Goal: Transaction & Acquisition: Book appointment/travel/reservation

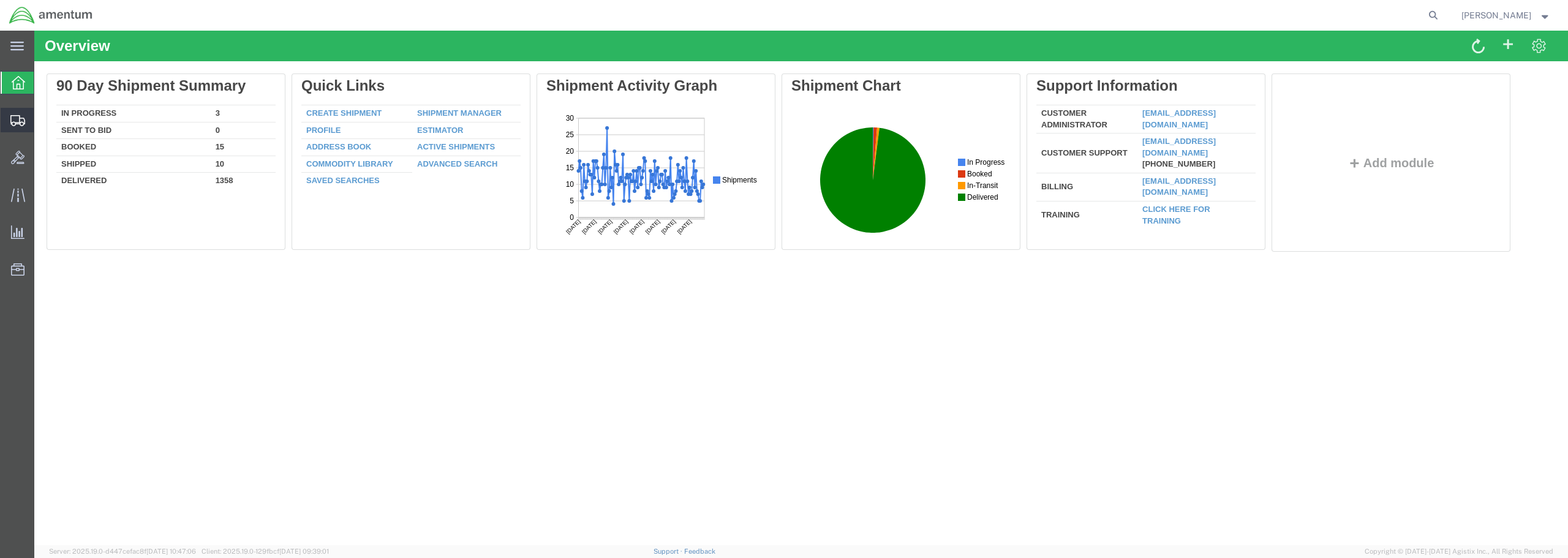
click at [0, 0] on span "Create from Template" at bounding box center [0, 0] width 0 height 0
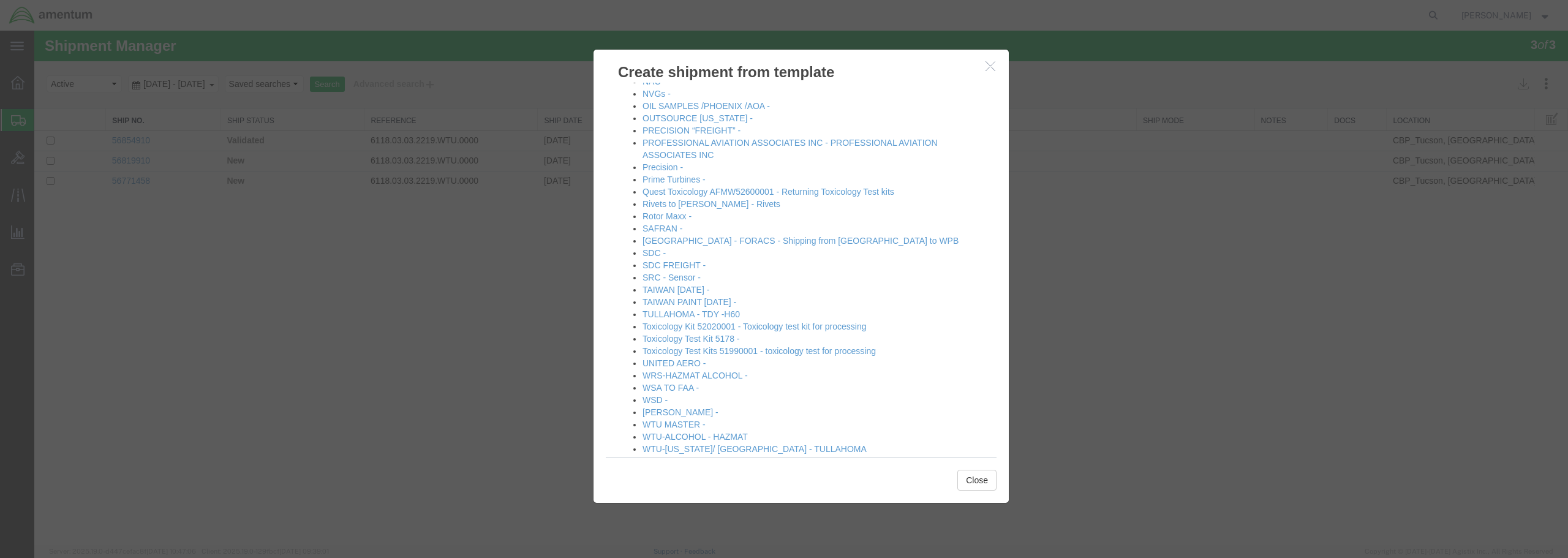
scroll to position [664, 0]
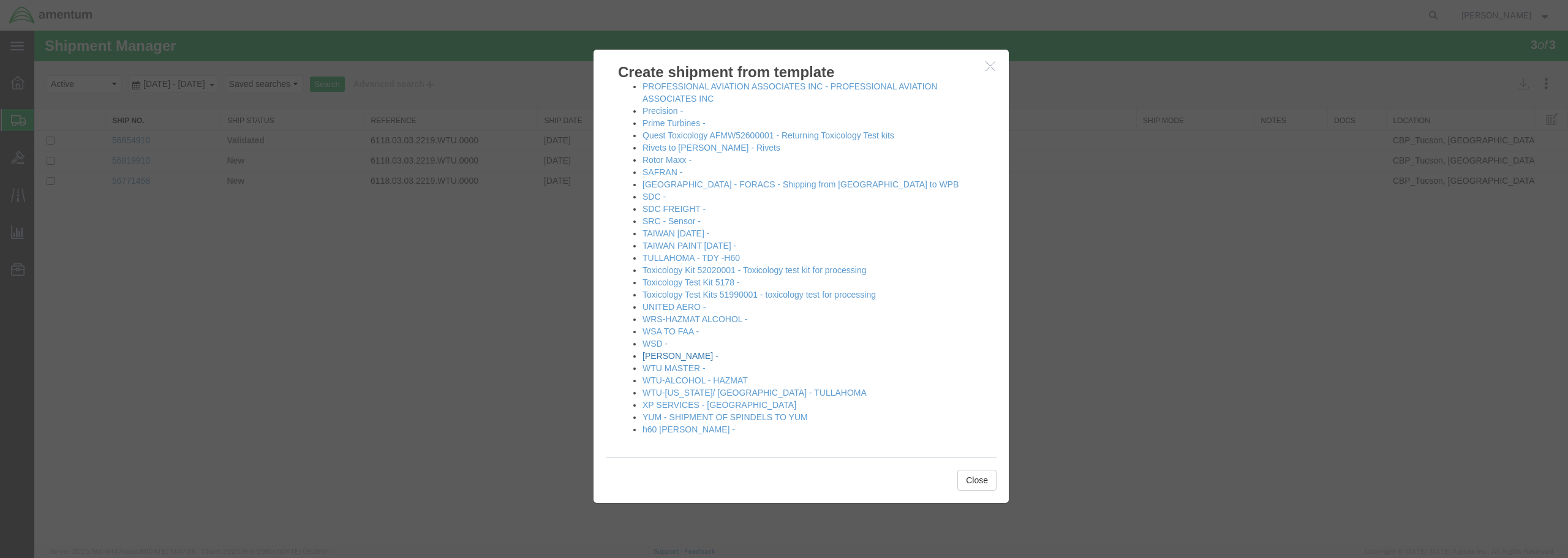
click at [678, 358] on link "[PERSON_NAME] -" at bounding box center [680, 356] width 76 height 10
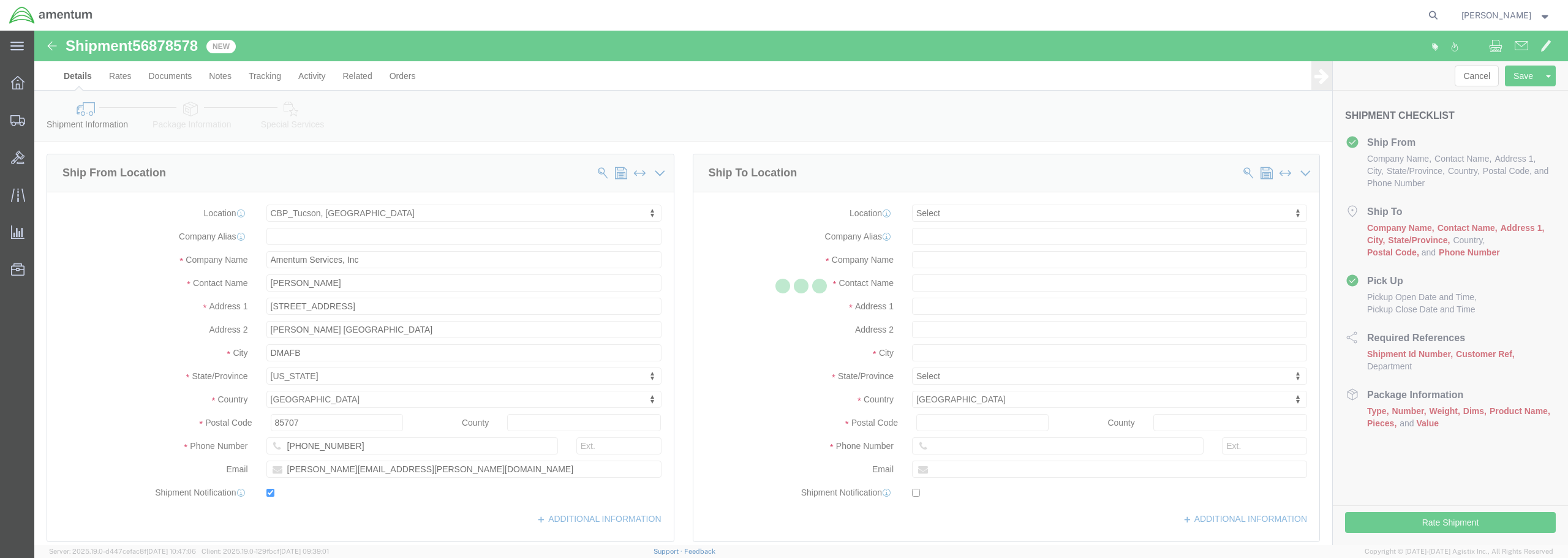
select select "49949"
select select
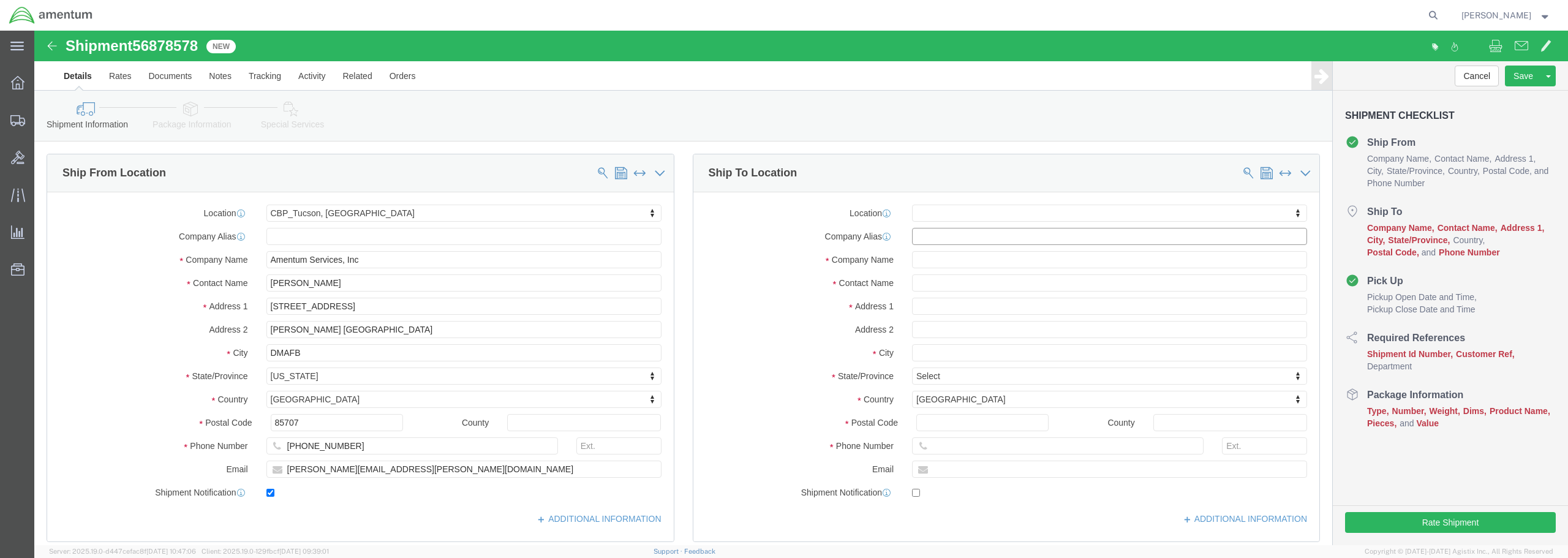
click input "text"
type input "1106TH CA AVCRAD"
click input "text"
type input "a"
type input "ATTN SGT [PERSON_NAME]"
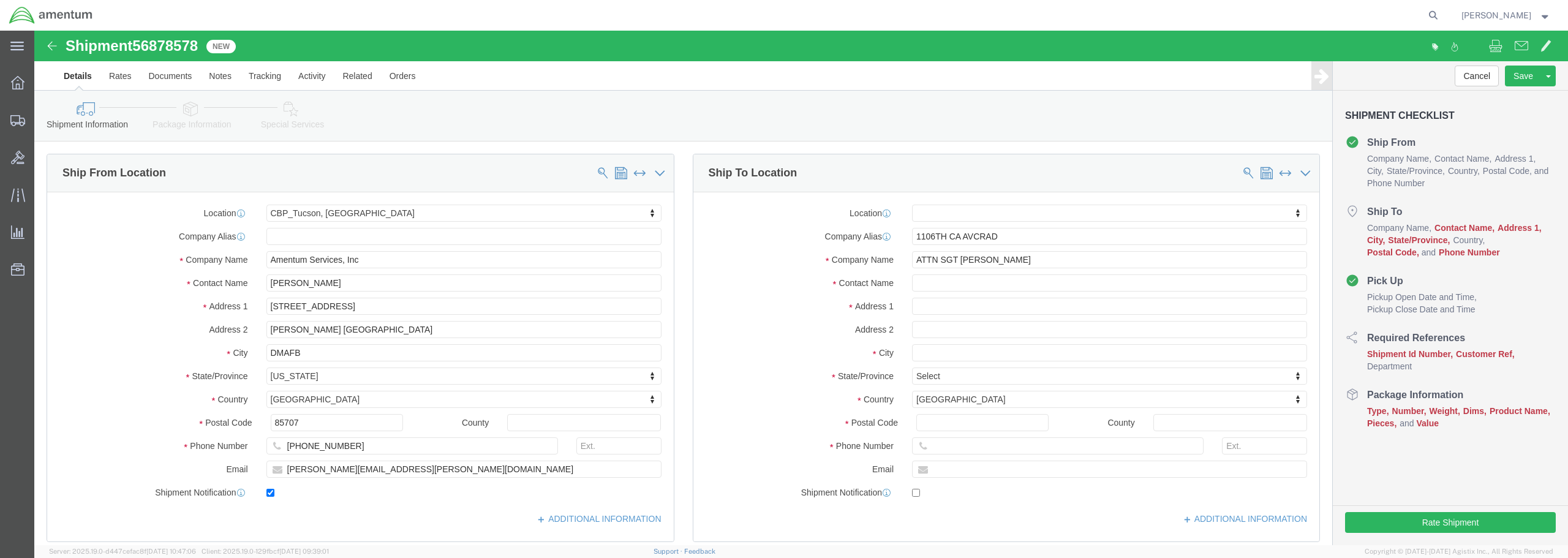
click div
drag, startPoint x: 972, startPoint y: 203, endPoint x: 911, endPoint y: 204, distance: 61.0
click div
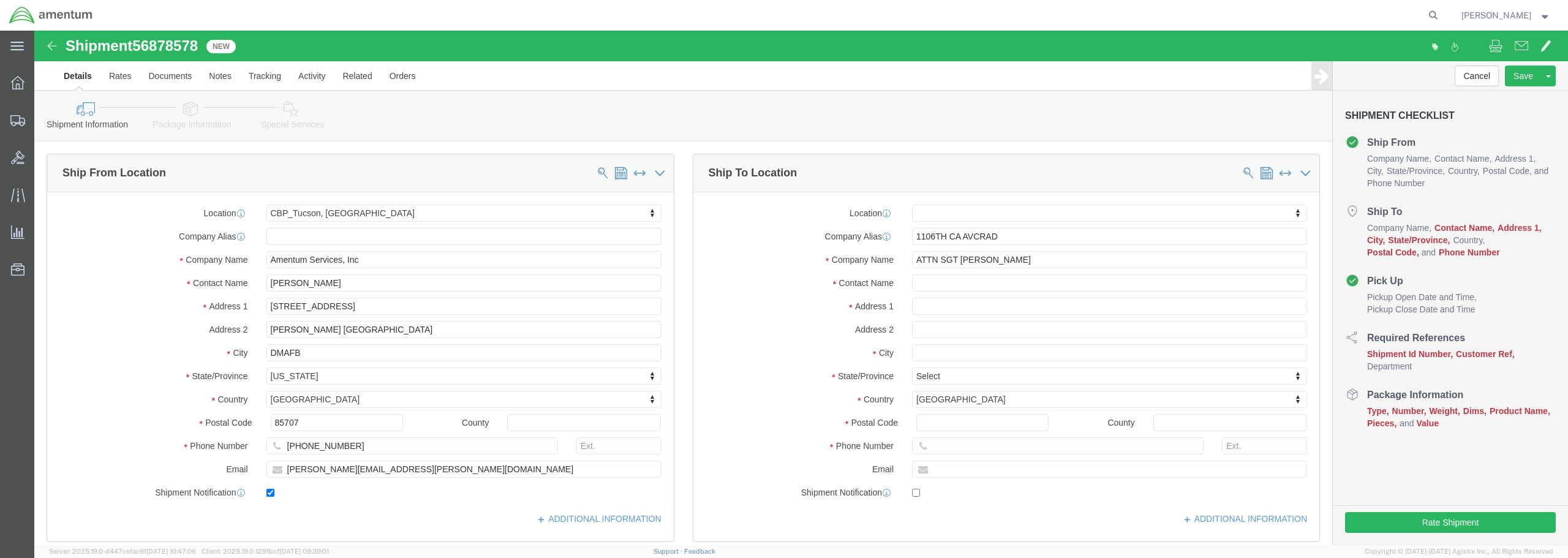
click div
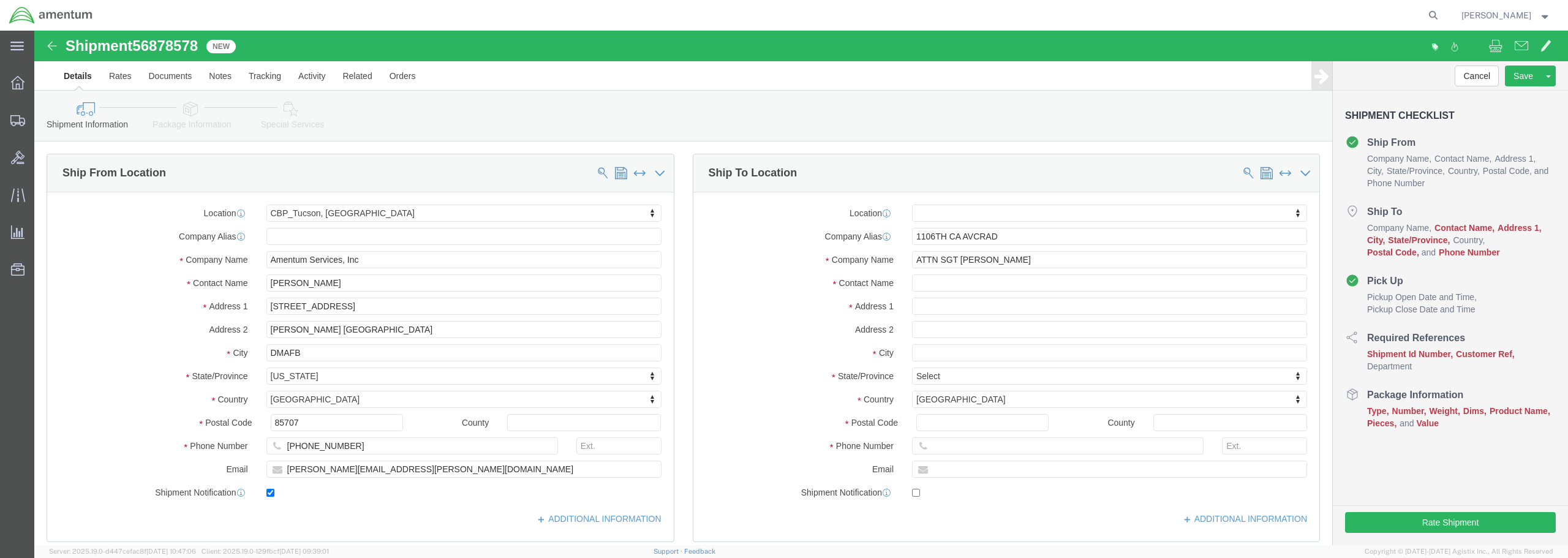
click div
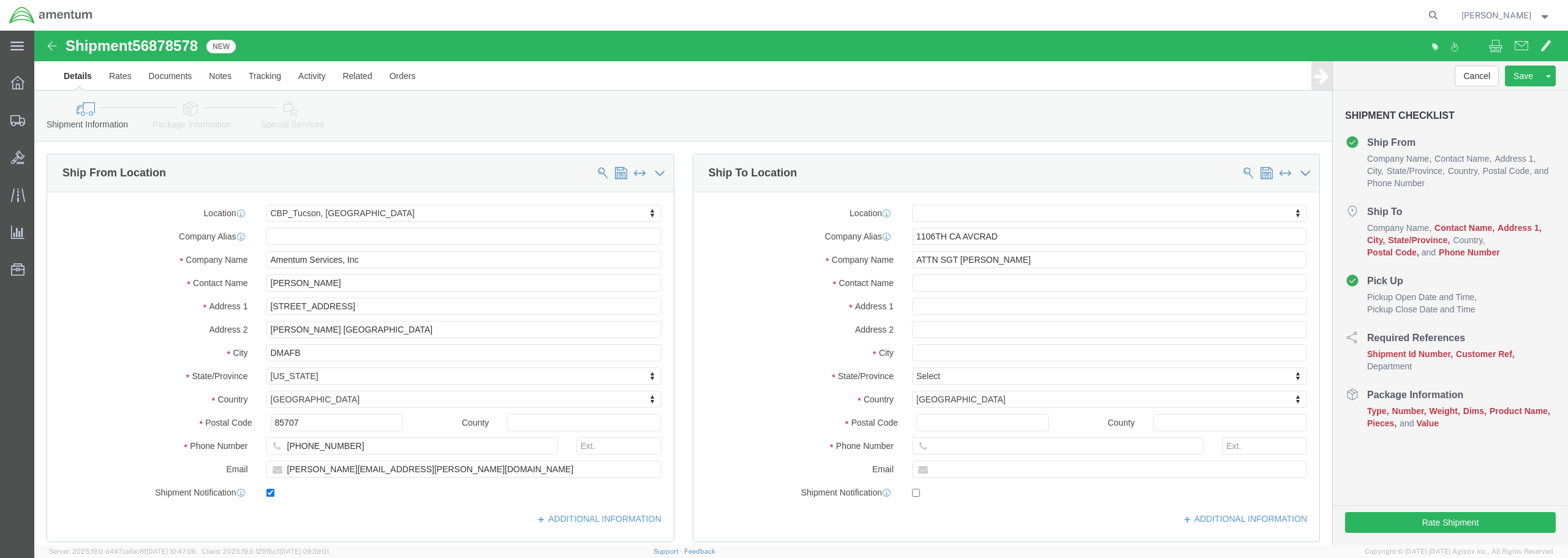
drag, startPoint x: 905, startPoint y: 278, endPoint x: 893, endPoint y: 284, distance: 13.4
click div
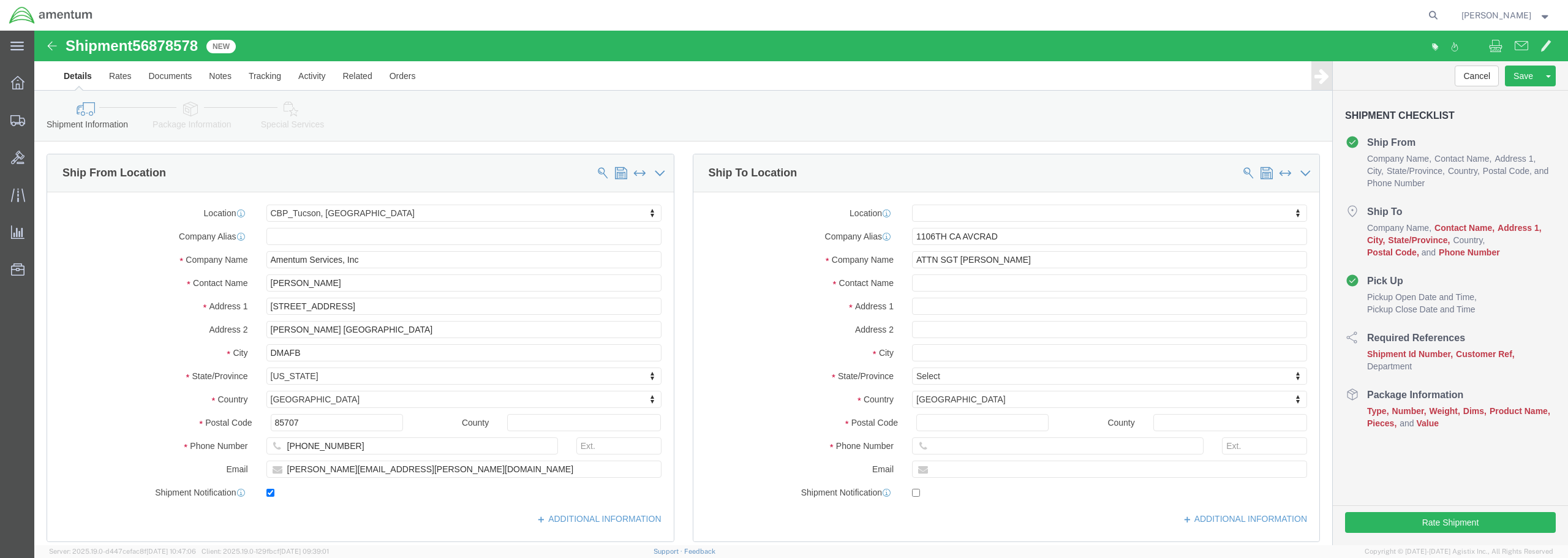
click div
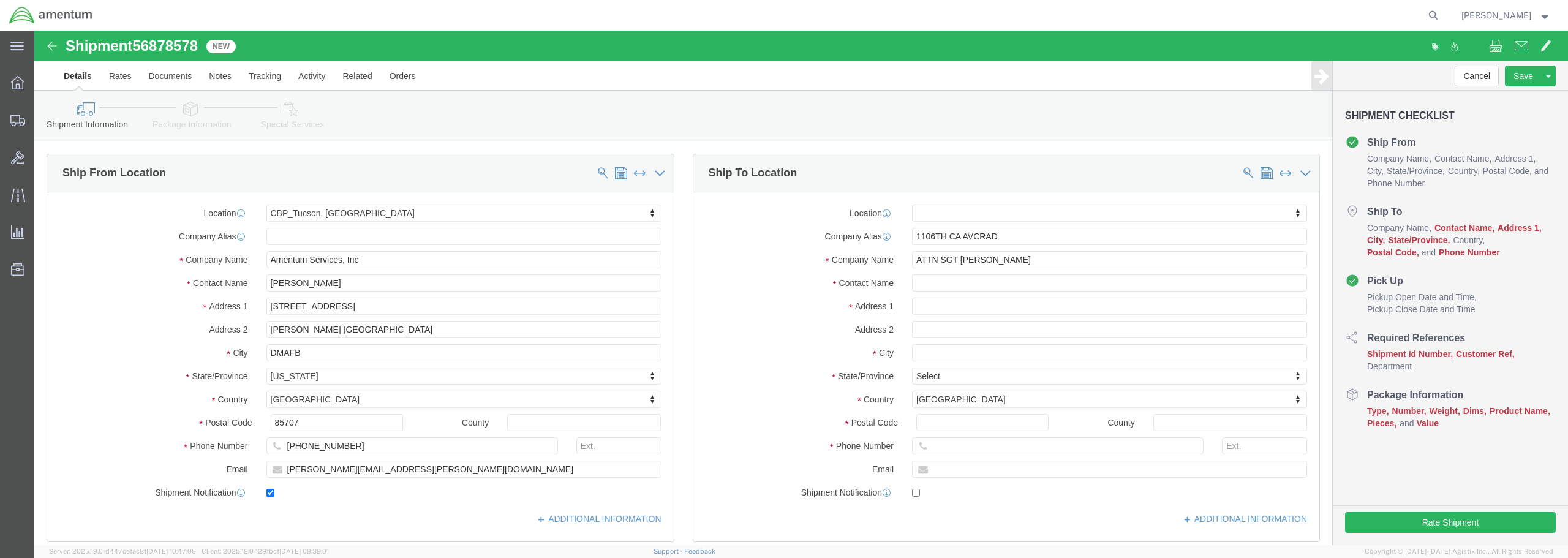
click div
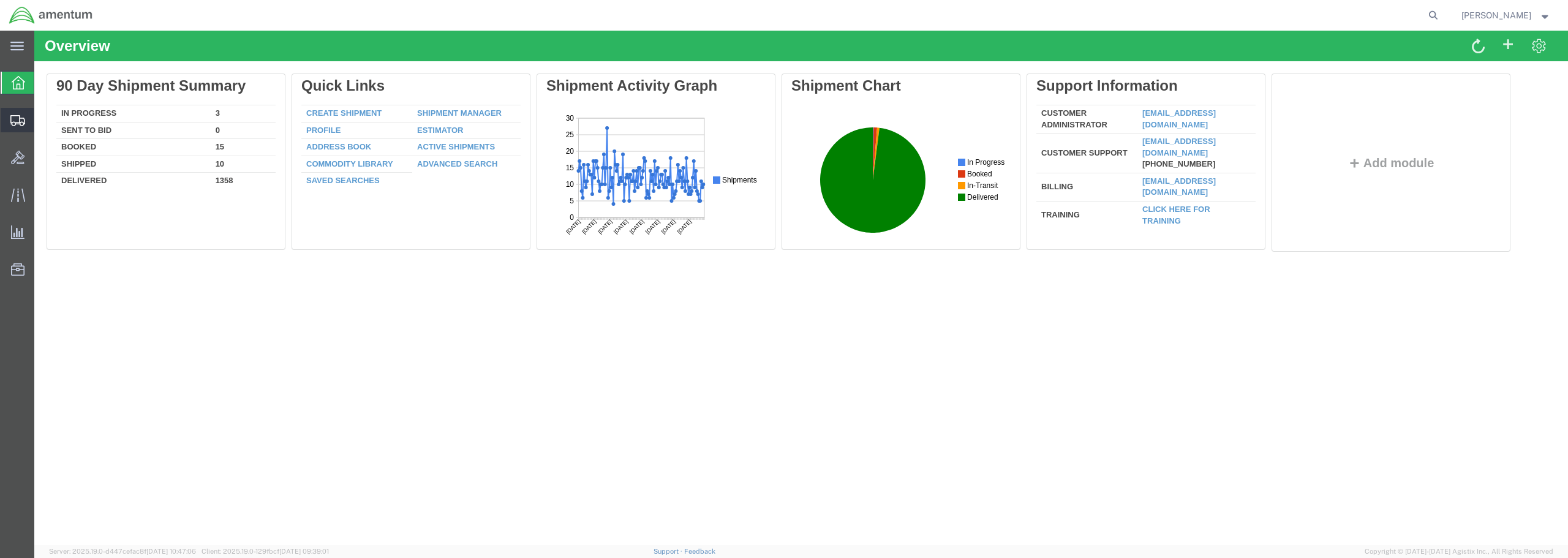
click at [0, 0] on span "Create from Template" at bounding box center [0, 0] width 0 height 0
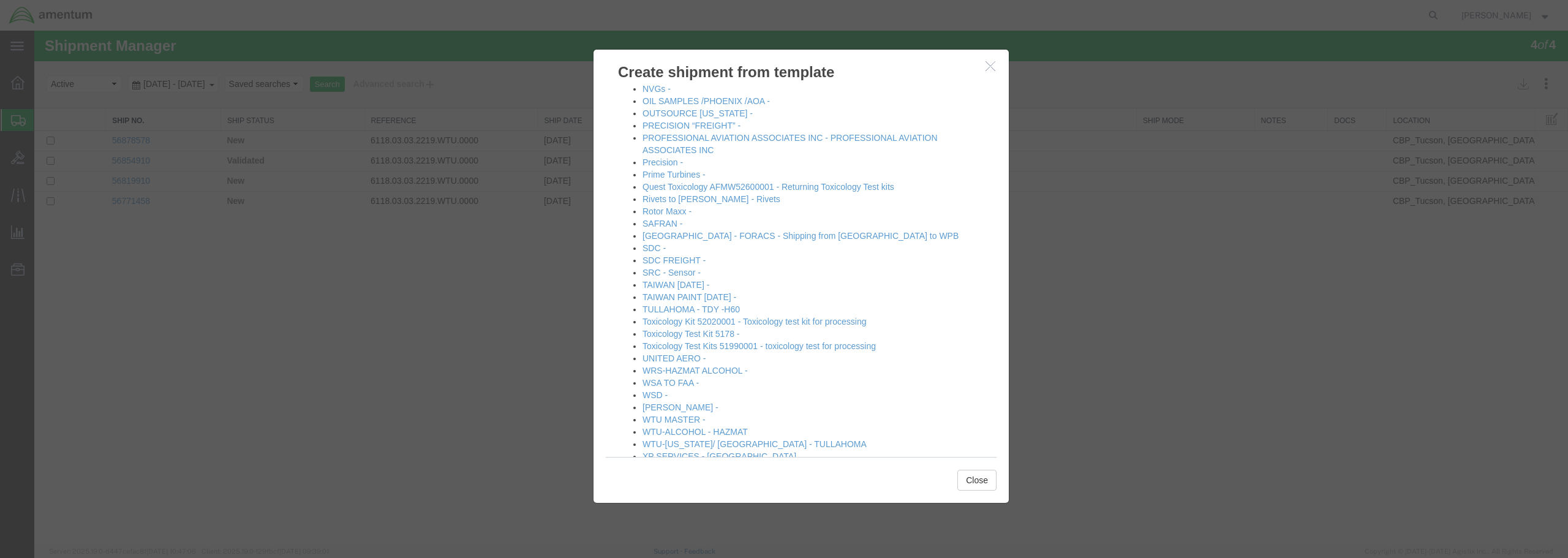
scroll to position [664, 0]
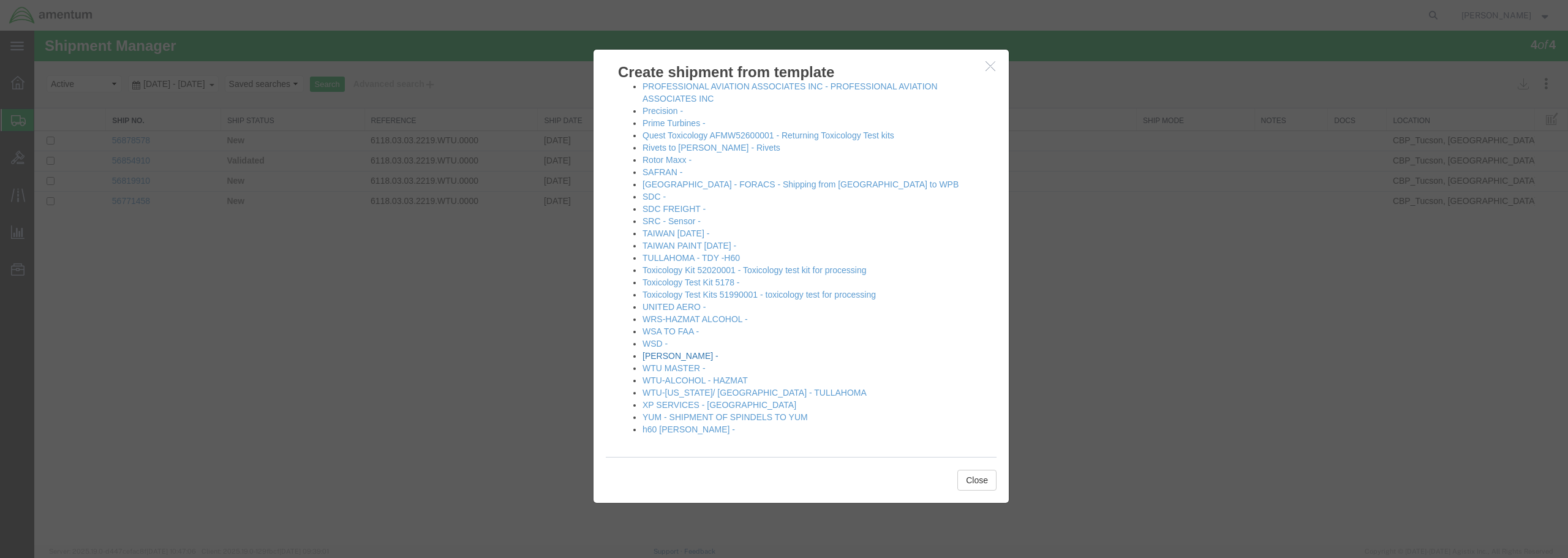
click at [669, 355] on link "[PERSON_NAME] -" at bounding box center [680, 356] width 76 height 10
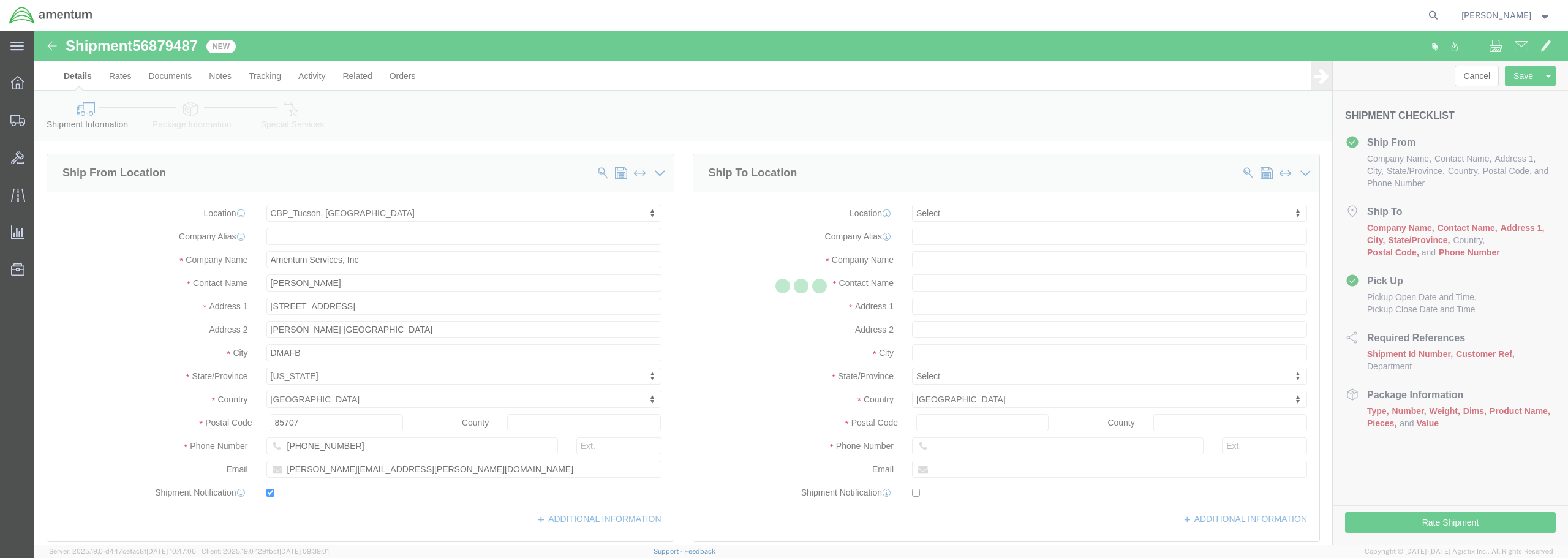
select select "49949"
select select
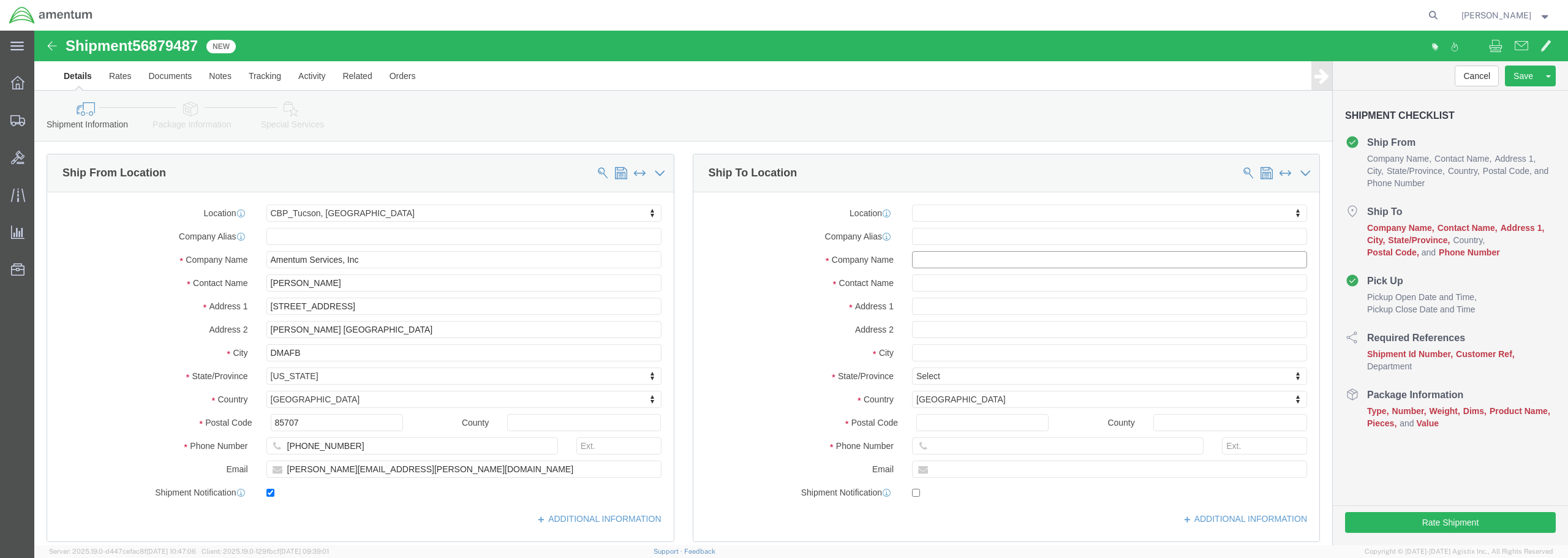
click input "text"
click input "1106TH"
type input "1106TH CA AVCRAD"
click input "text"
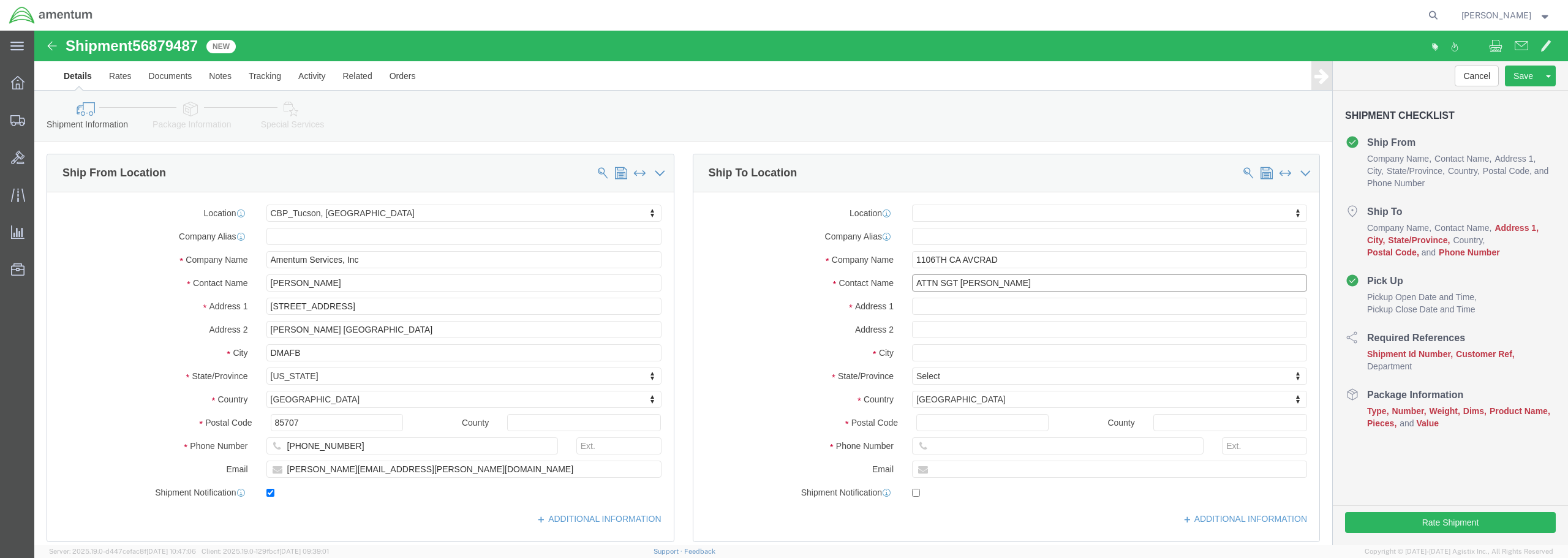
type input "ATTN SGT [PERSON_NAME]"
click input "text"
type input "[STREET_ADDRESS]"
select select
click input "text"
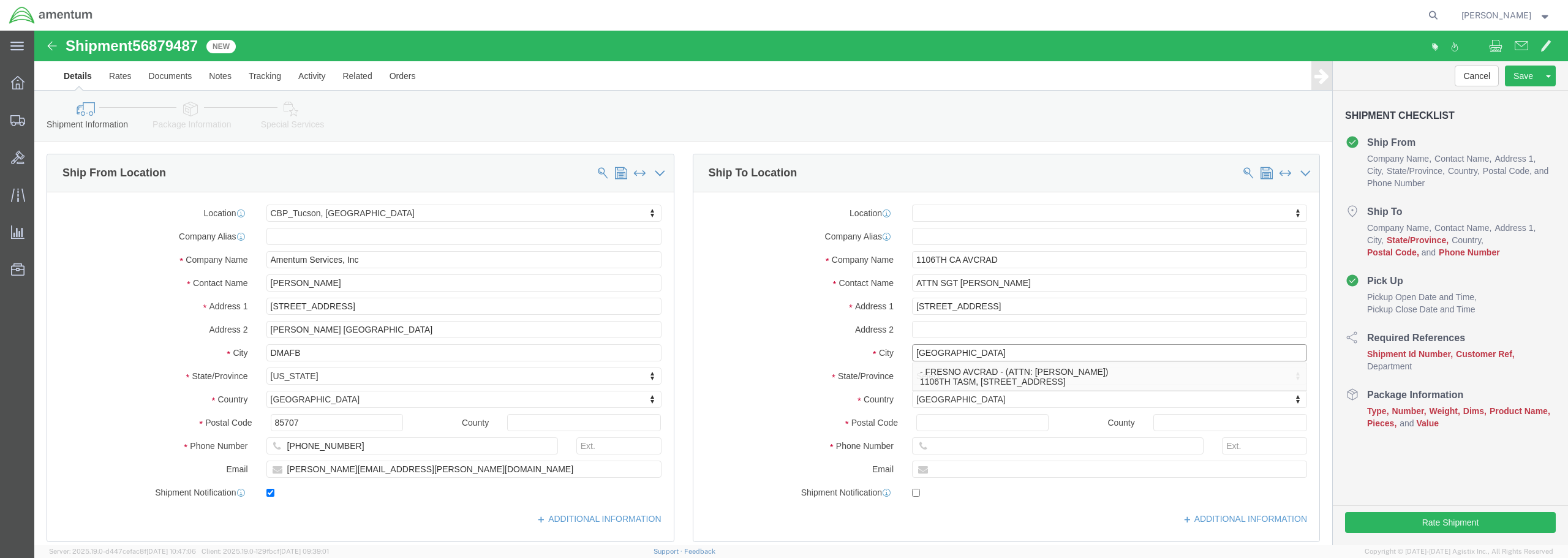
type input "[GEOGRAPHIC_DATA]"
click input "Postal Code"
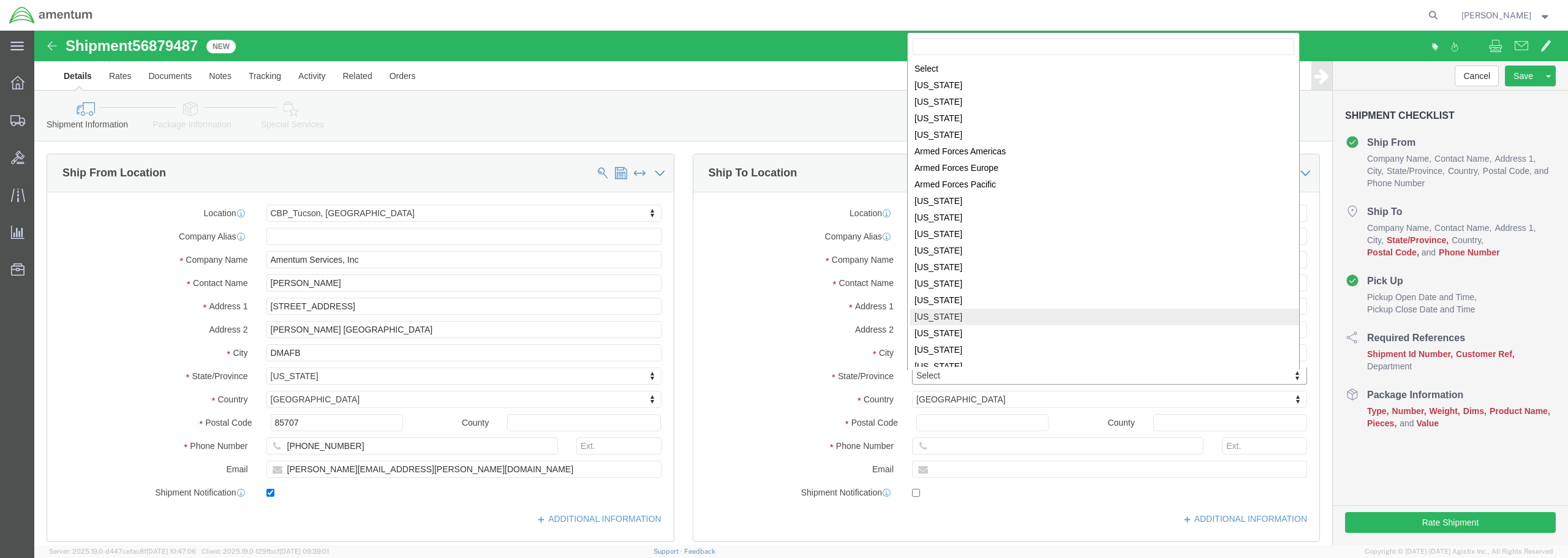
scroll to position [2, 0]
select select
select select "CA"
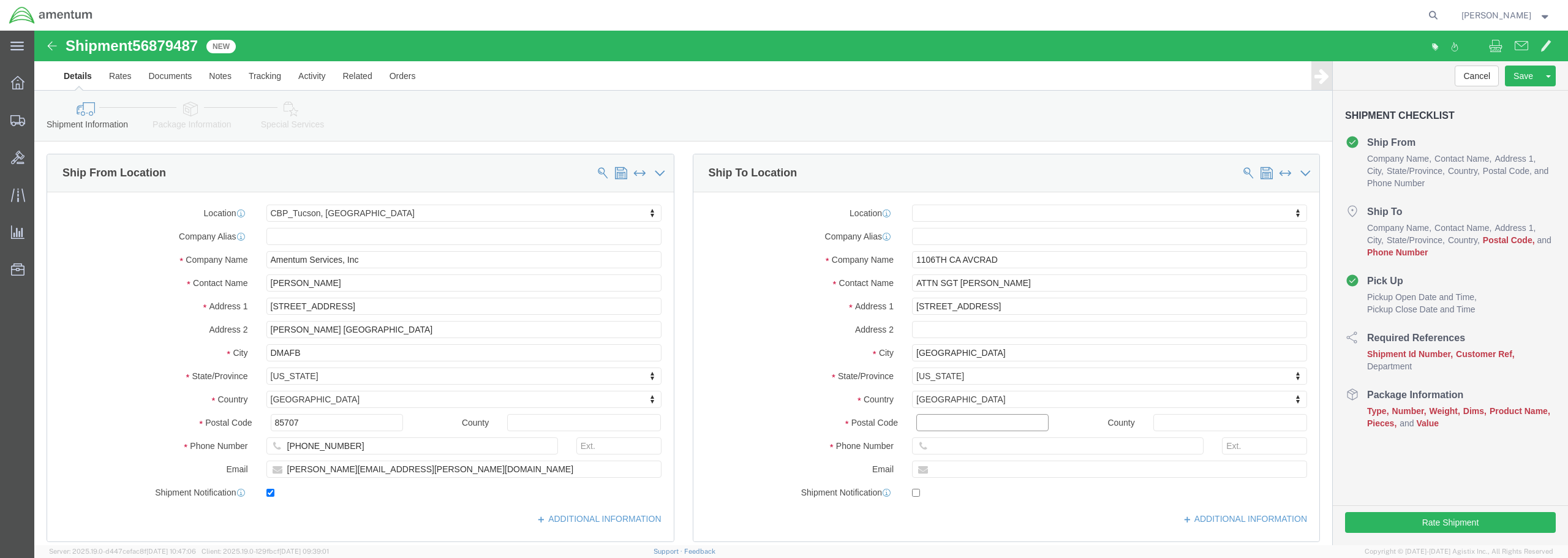
click input "Postal Code"
type input "93727"
select select
click input "text"
type input "[PHONE_NUMBER]"
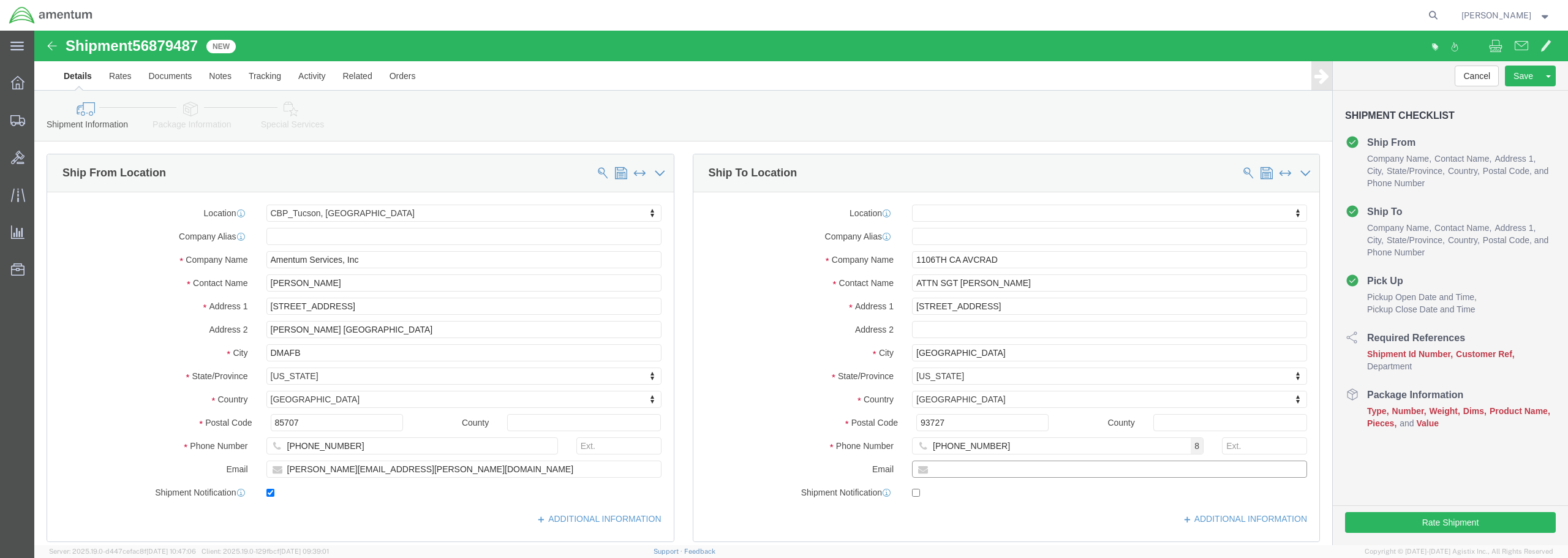
click input "text"
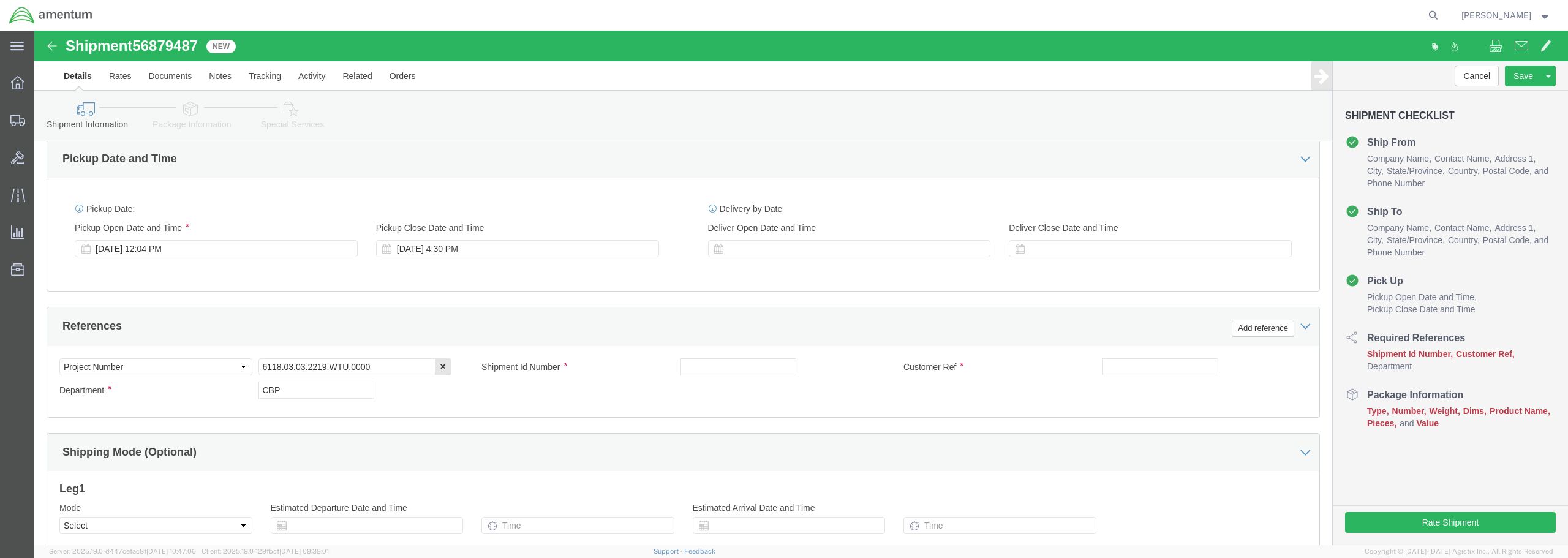
scroll to position [429, 0]
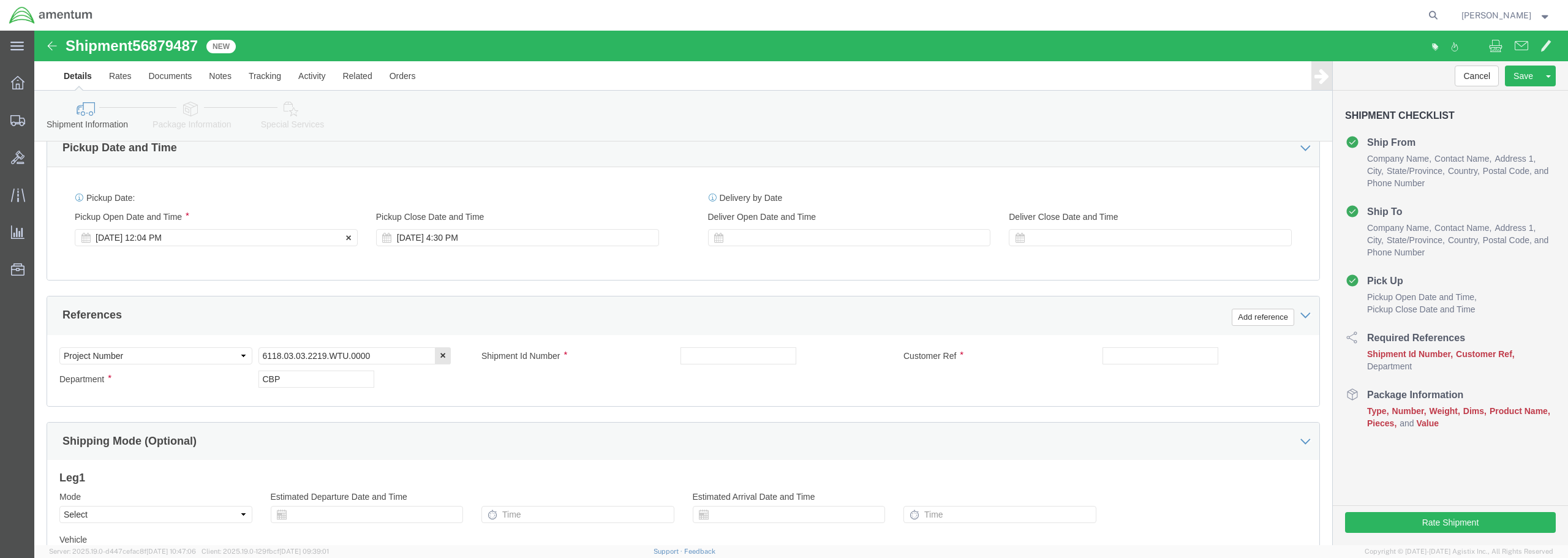
type input "[PERSON_NAME][EMAIL_ADDRESS][PERSON_NAME][DOMAIN_NAME]"
checkbox input "true"
click div "[DATE] 12:04 PM"
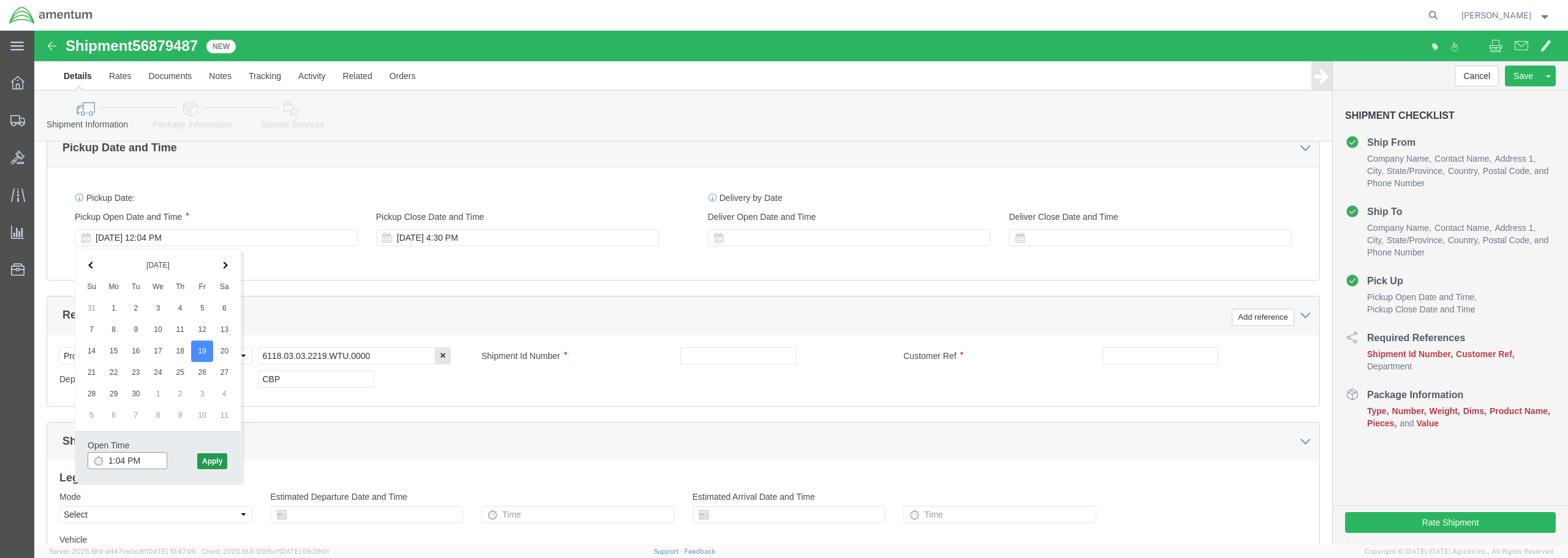
type input "1:04 PM"
click button "Apply"
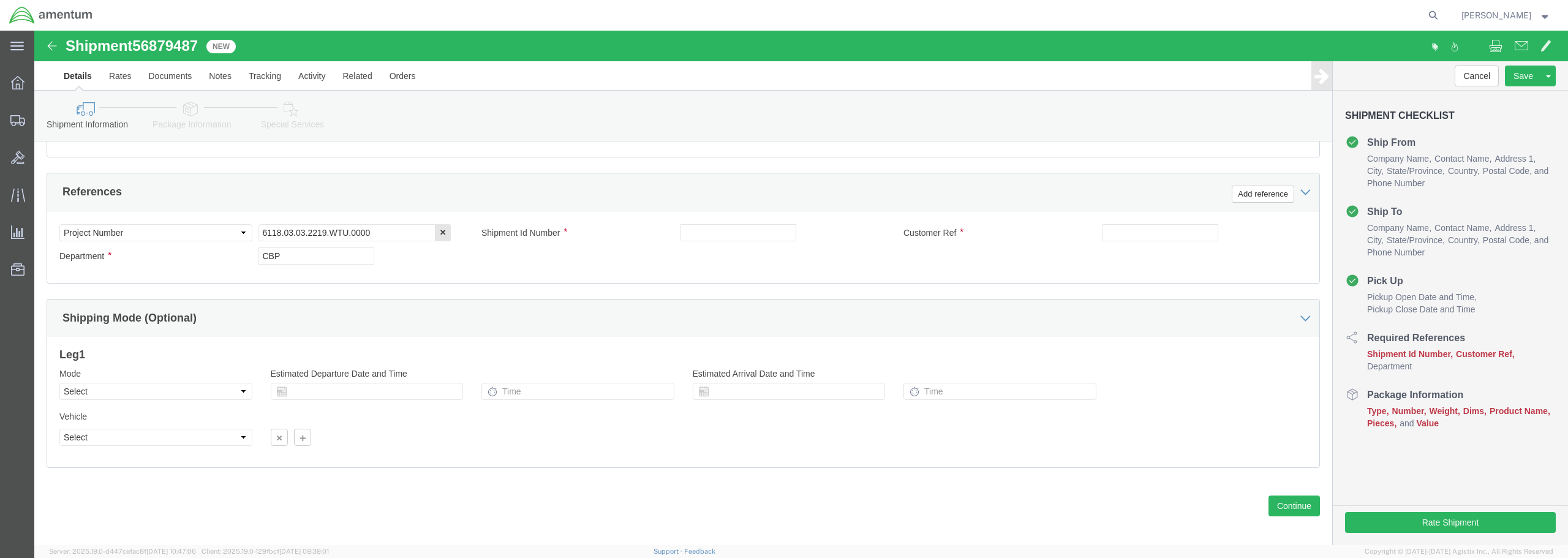
scroll to position [561, 0]
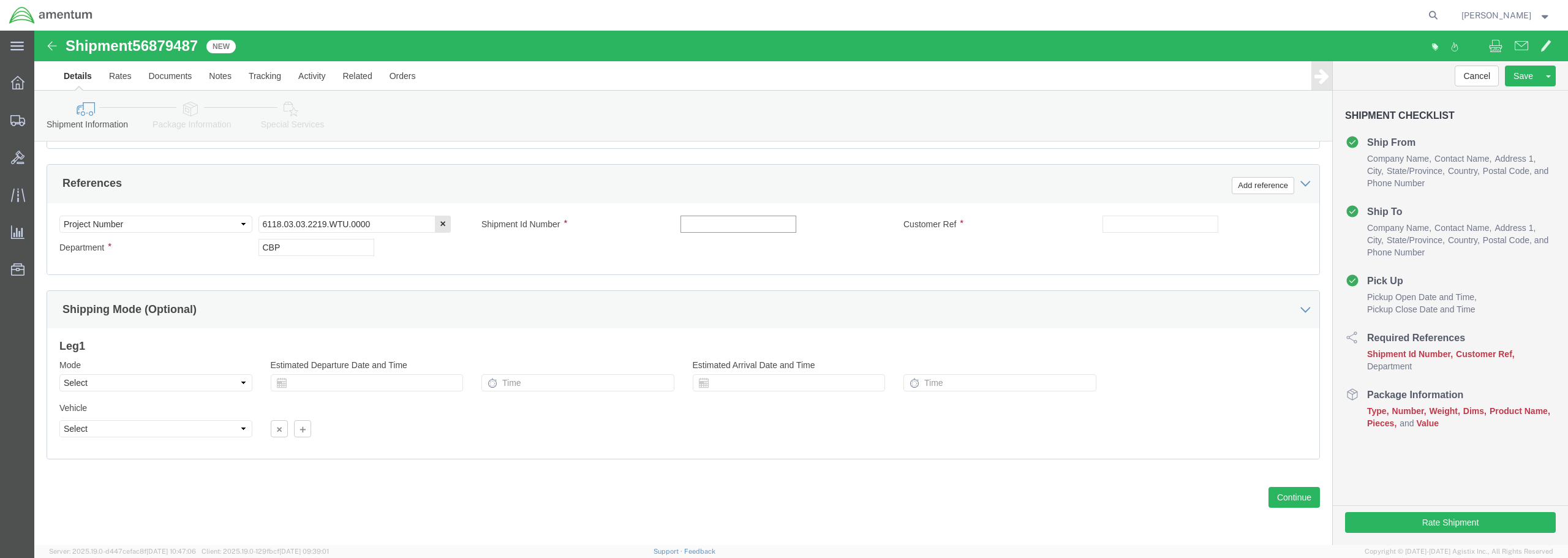
click input "text"
drag, startPoint x: 730, startPoint y: 192, endPoint x: 637, endPoint y: 199, distance: 93.3
click div "Shipment Id Number STRUT (AVCRAD)"
type input "STRUT (AVCRAD)"
click div "Select Account Type Activity ID Airline Appointment Number ASN Batch Request # …"
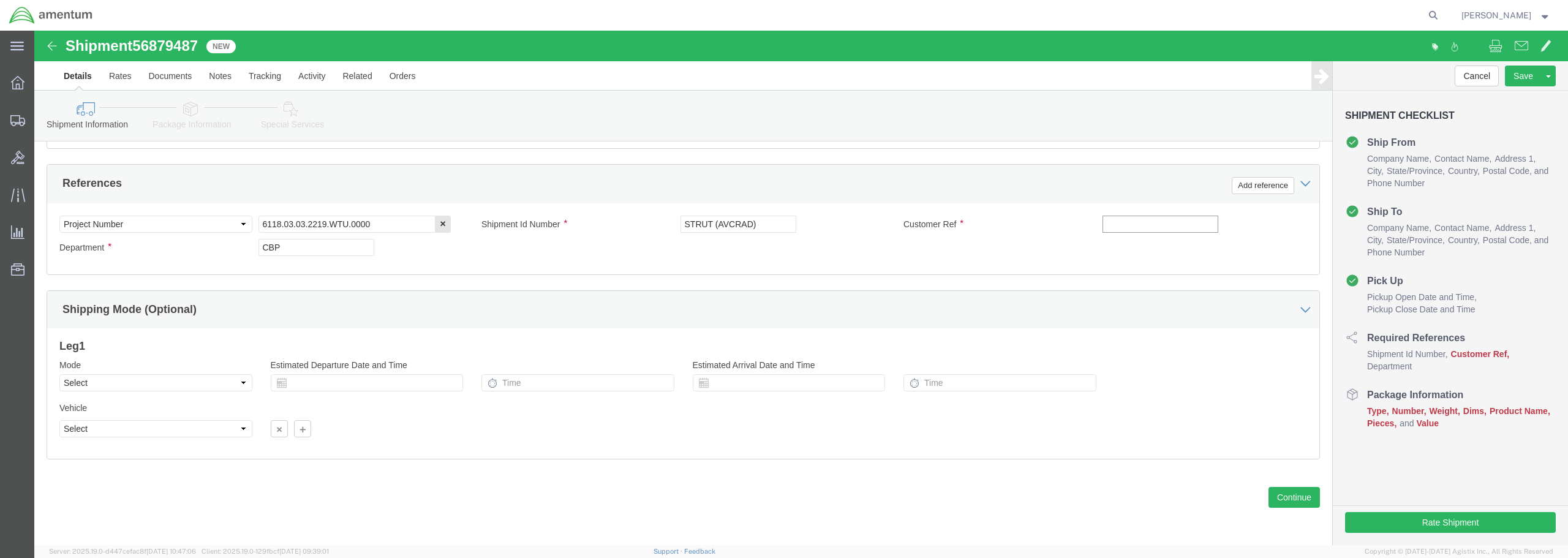
paste input "STRUT (AVCRAD)"
type input "STRUT (AVCRAD)"
click button "Continue"
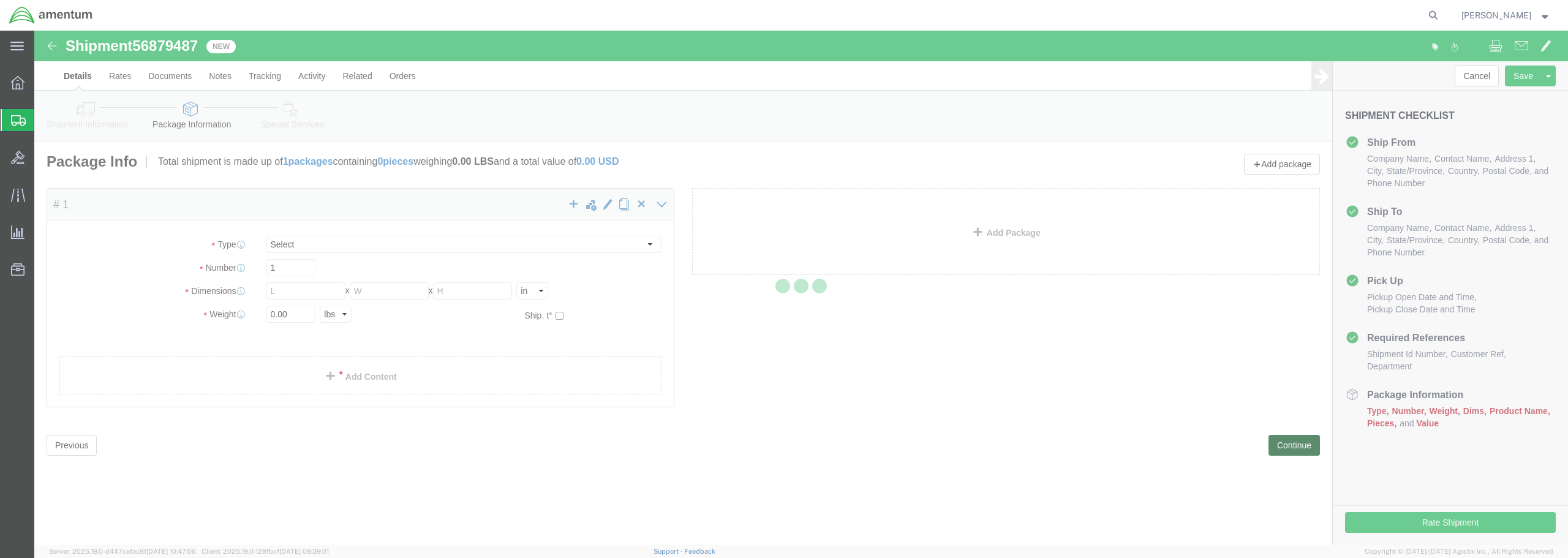
select select "CBOX"
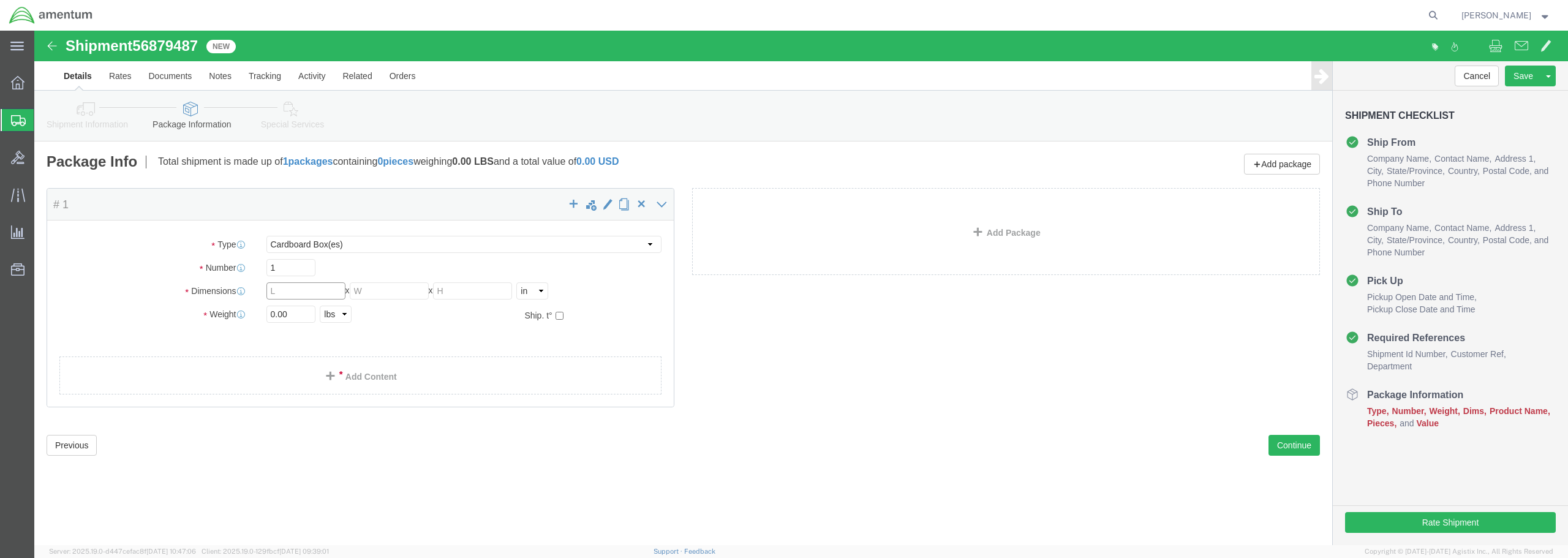
click input "text"
type input "10"
type input "48"
type input "11"
drag, startPoint x: 260, startPoint y: 287, endPoint x: 228, endPoint y: 287, distance: 32.0
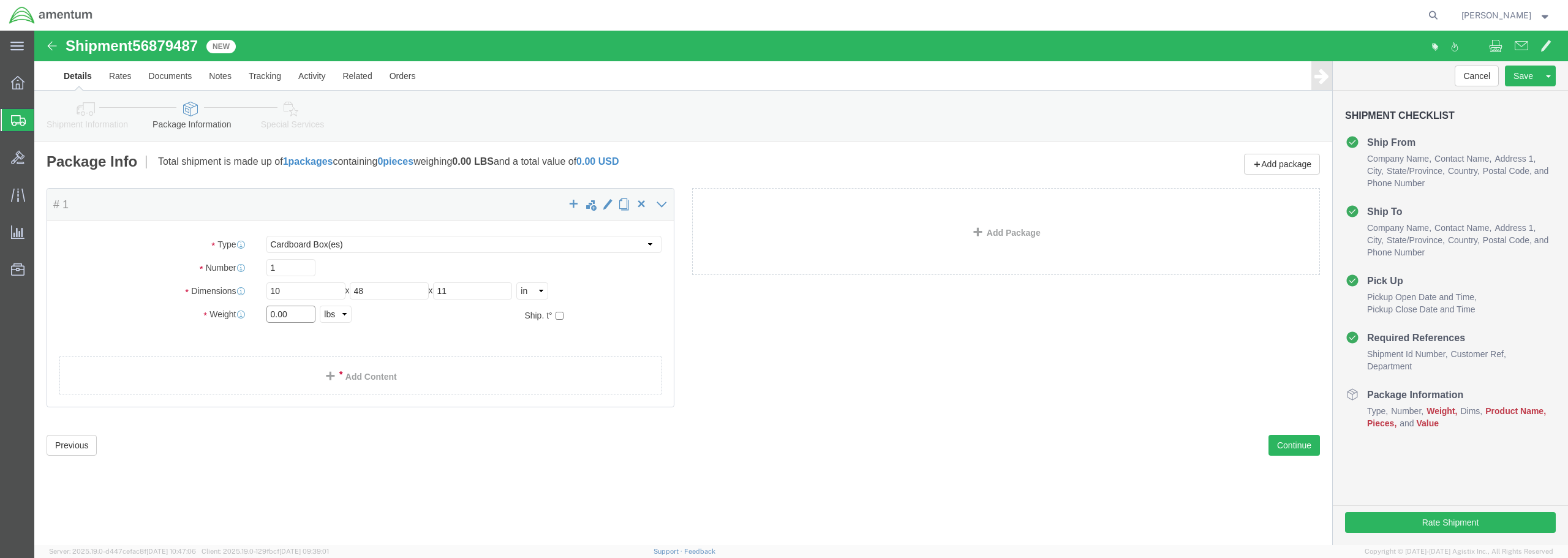
click div "0.00 Select kgs lbs"
type input "52.00"
click link "Add Content"
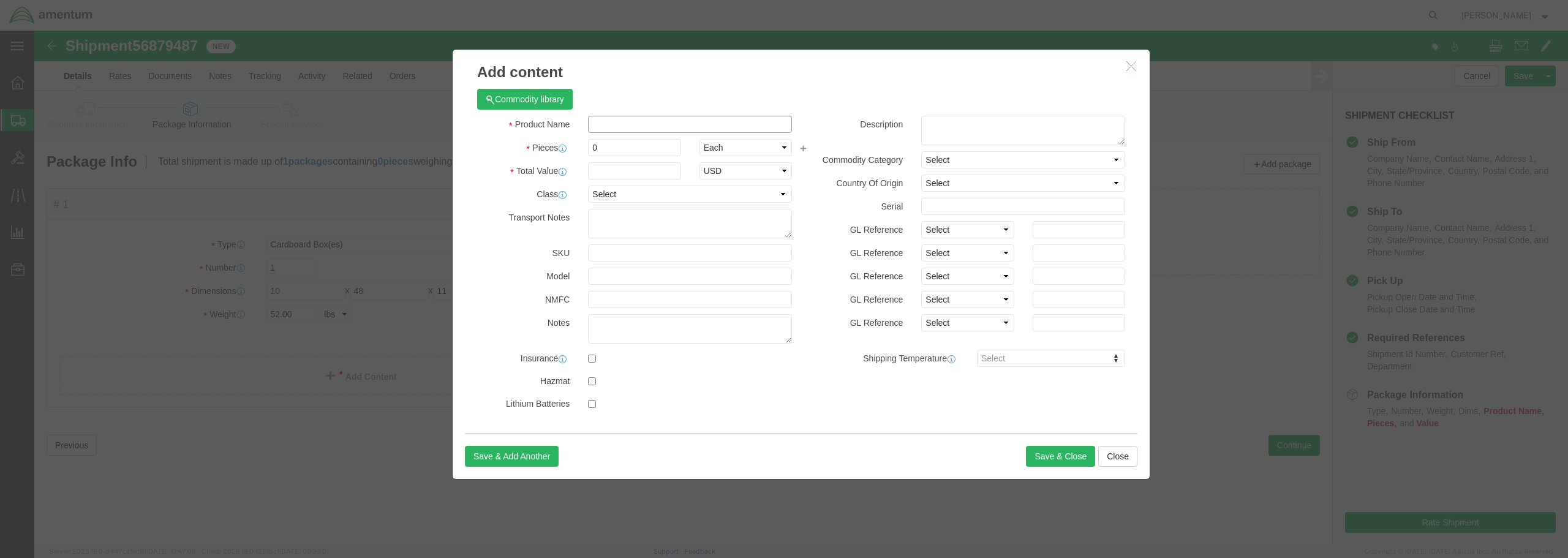
paste input "STRUT (AVCRAD)"
type input "STRUT (AVCRAD)"
drag, startPoint x: 573, startPoint y: 116, endPoint x: 529, endPoint y: 111, distance: 44.3
click div "Pieces 0 Select Bag Barrels 100Board Feet Bottle Box Blister Pack Carats Can Ca…"
type input "1"
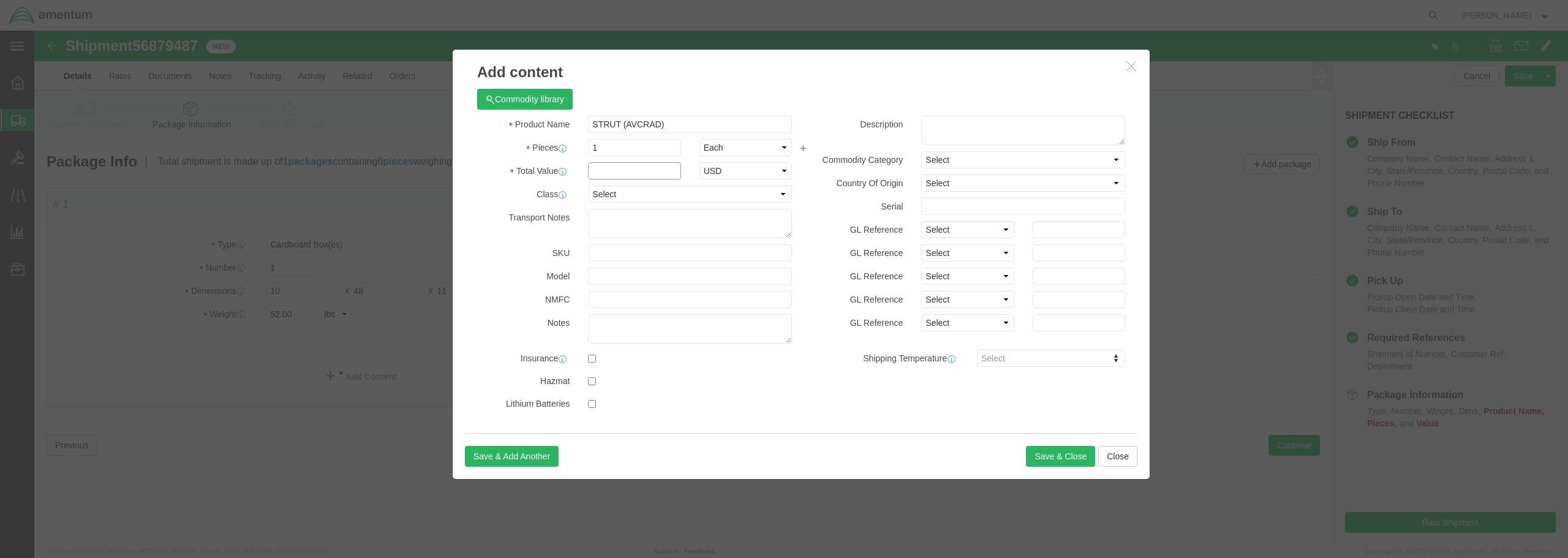
click input "text"
type input "2200.00"
click select "Select 50 55 60 65 70 85 92.5 100 125 175 250 300 400"
click div "Select 50 55 60 65 70 85 92.5 100 125 175 250 300 400"
click select "Select 50 55 60 65 70 85 92.5 100 125 175 250 300 400"
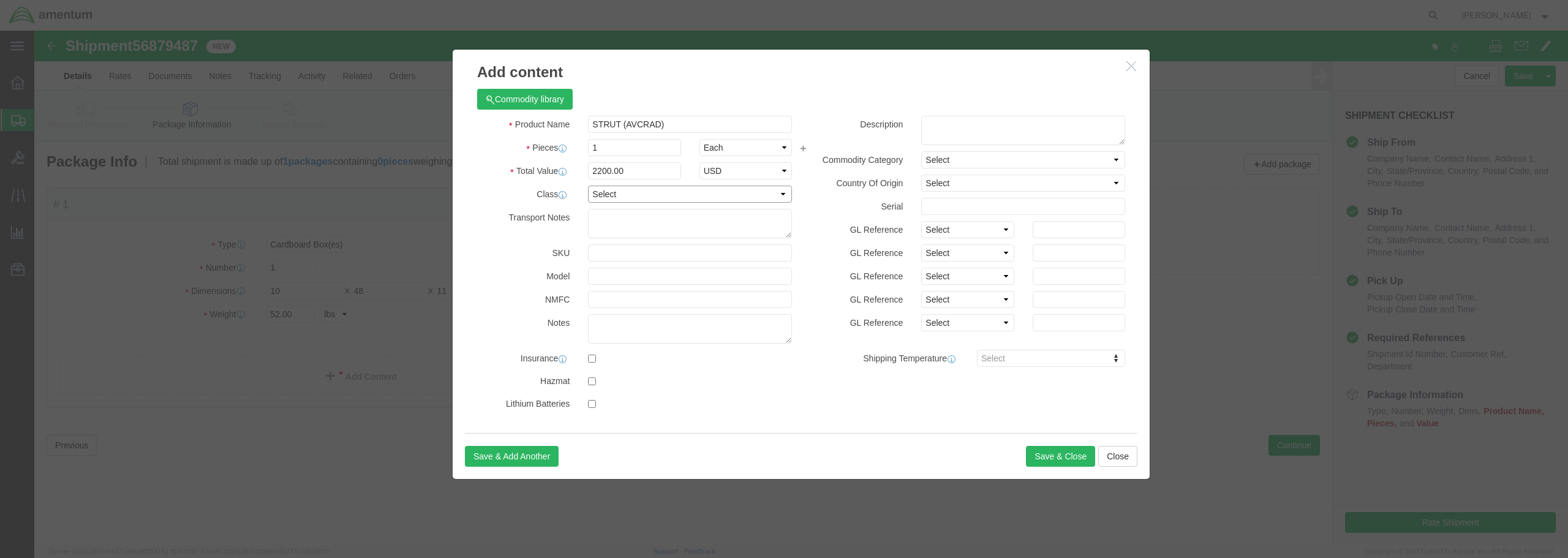
select select "70"
click select "Select 50 55 60 65 70 85 92.5 100 125 175 250 300 400"
click button "Save & Close"
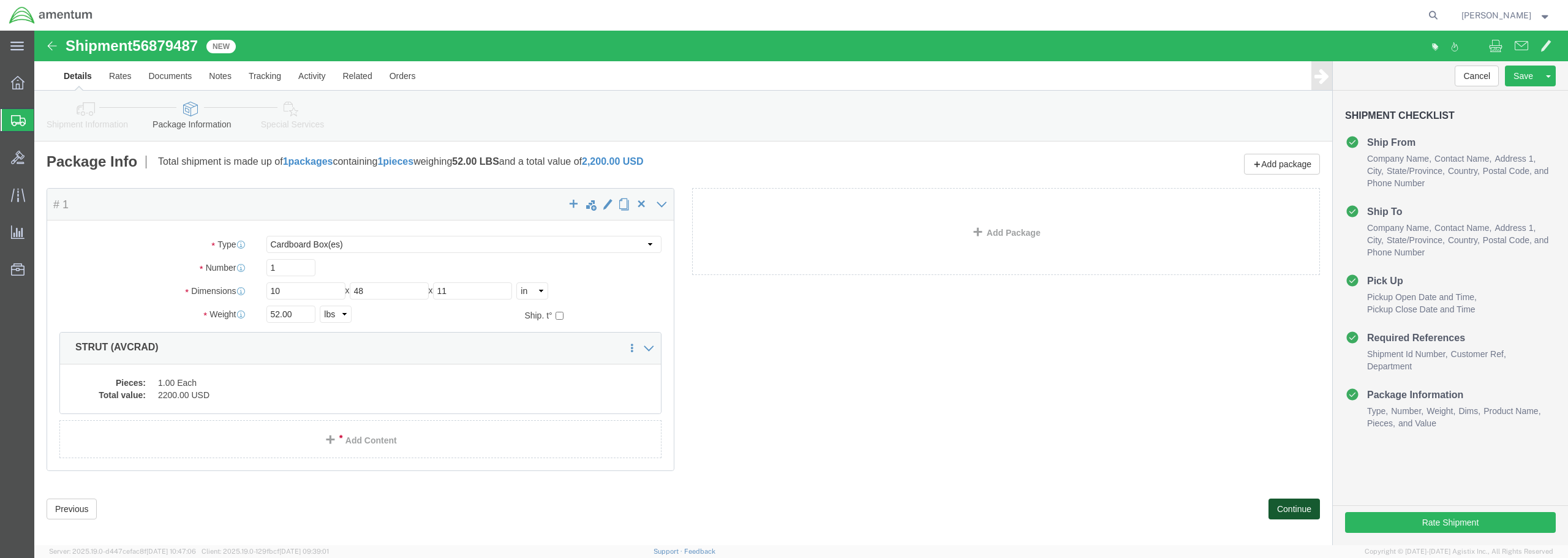
click button "Continue"
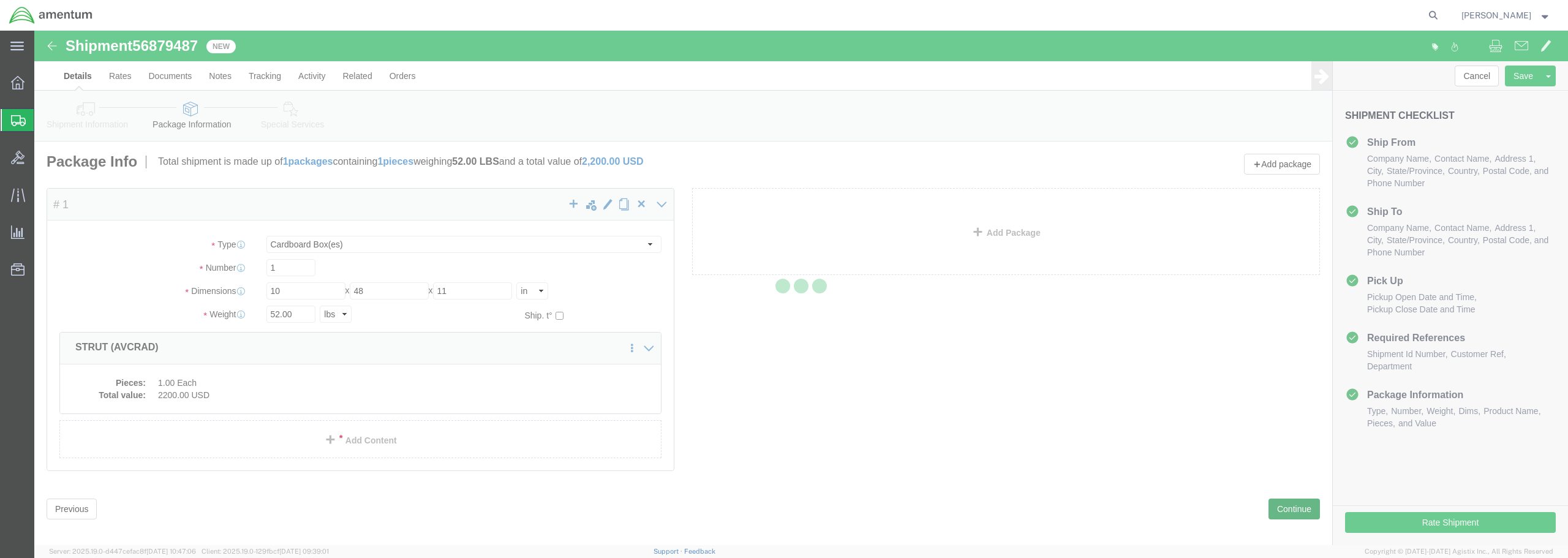
select select
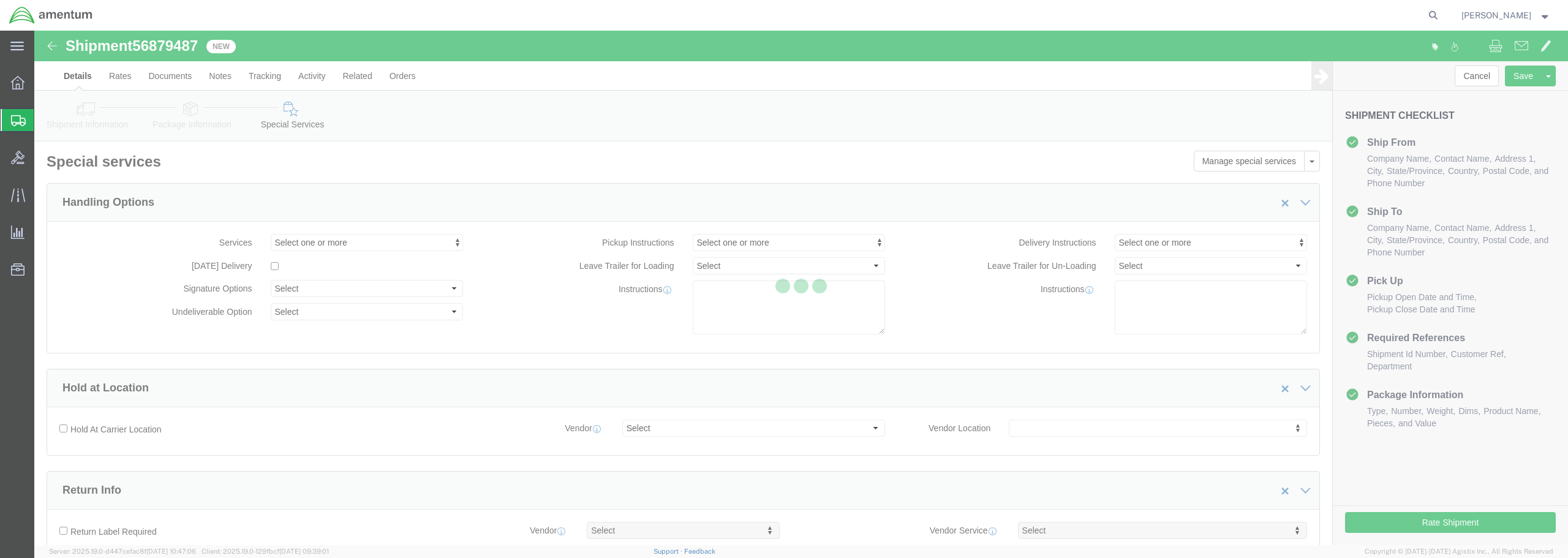
select select "DEPARTMENT"
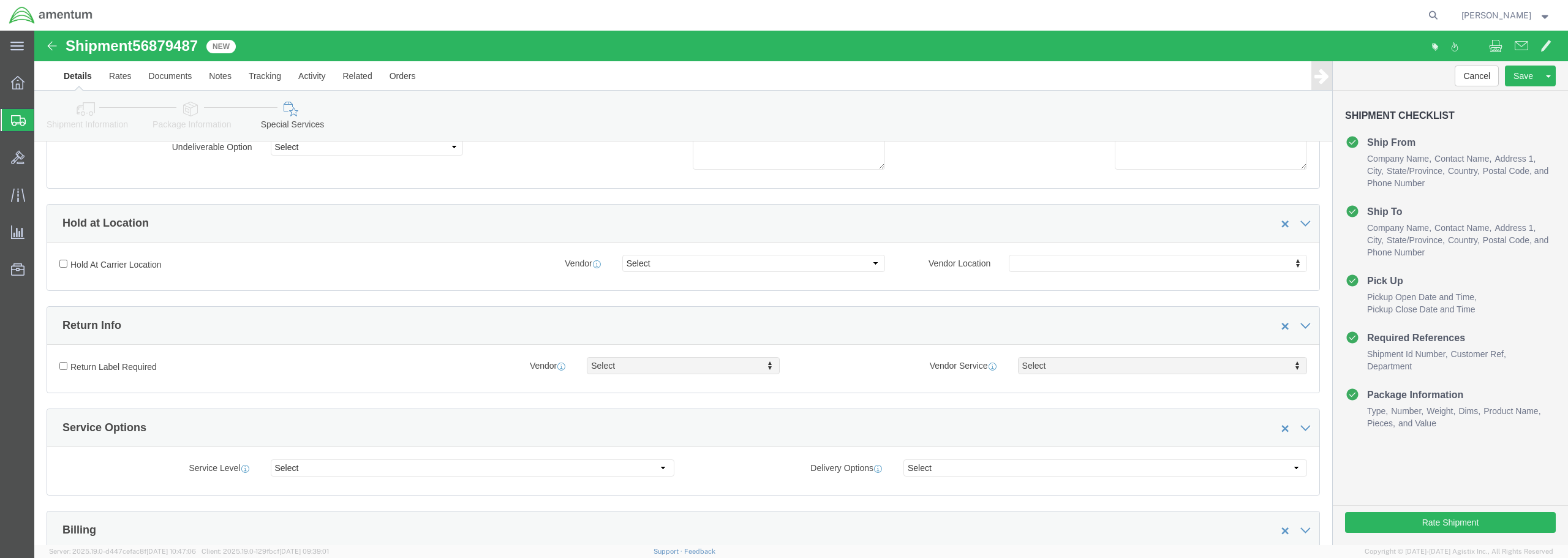
scroll to position [184, 0]
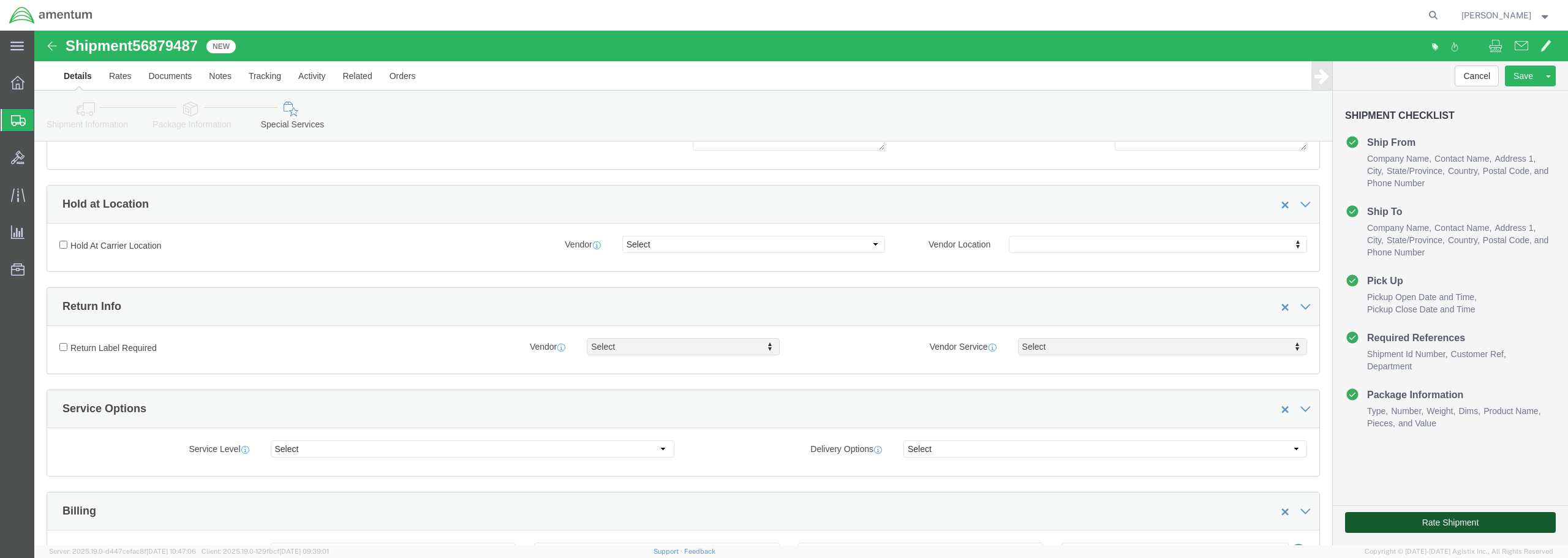
click button "Rate Shipment"
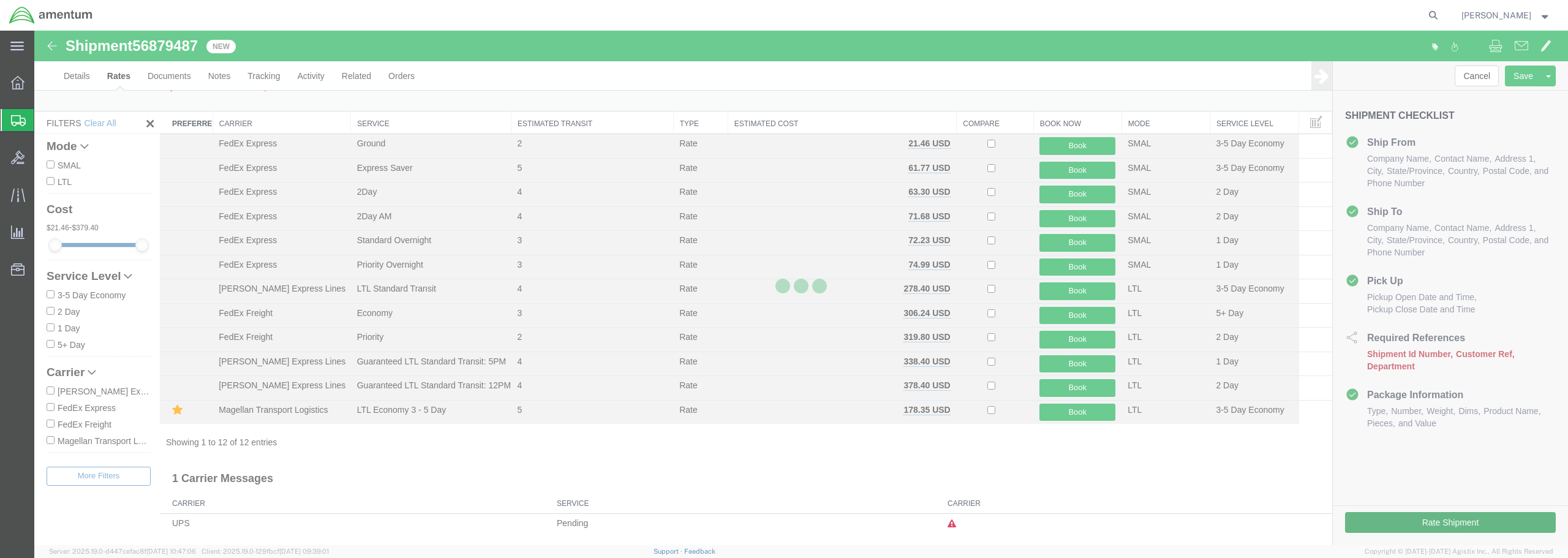
scroll to position [4, 0]
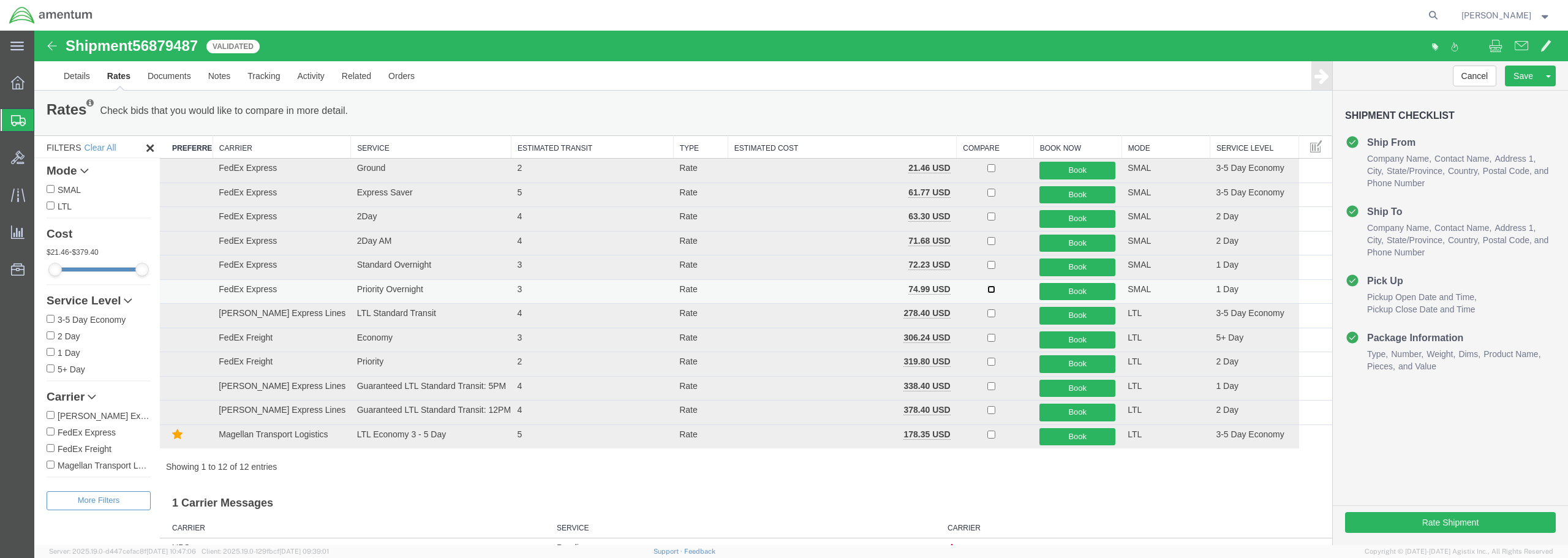
click at [987, 289] on input "checkbox" at bounding box center [991, 289] width 8 height 8
checkbox input "true"
click at [1065, 294] on button "Book" at bounding box center [1077, 291] width 76 height 18
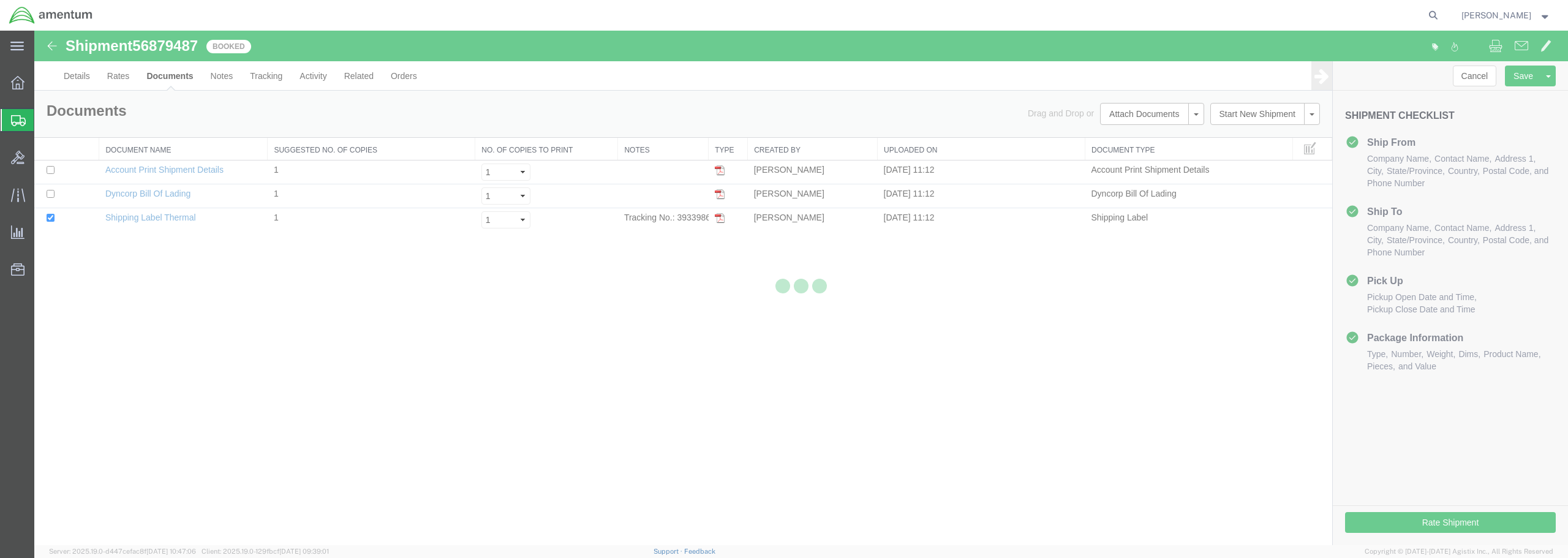
scroll to position [0, 0]
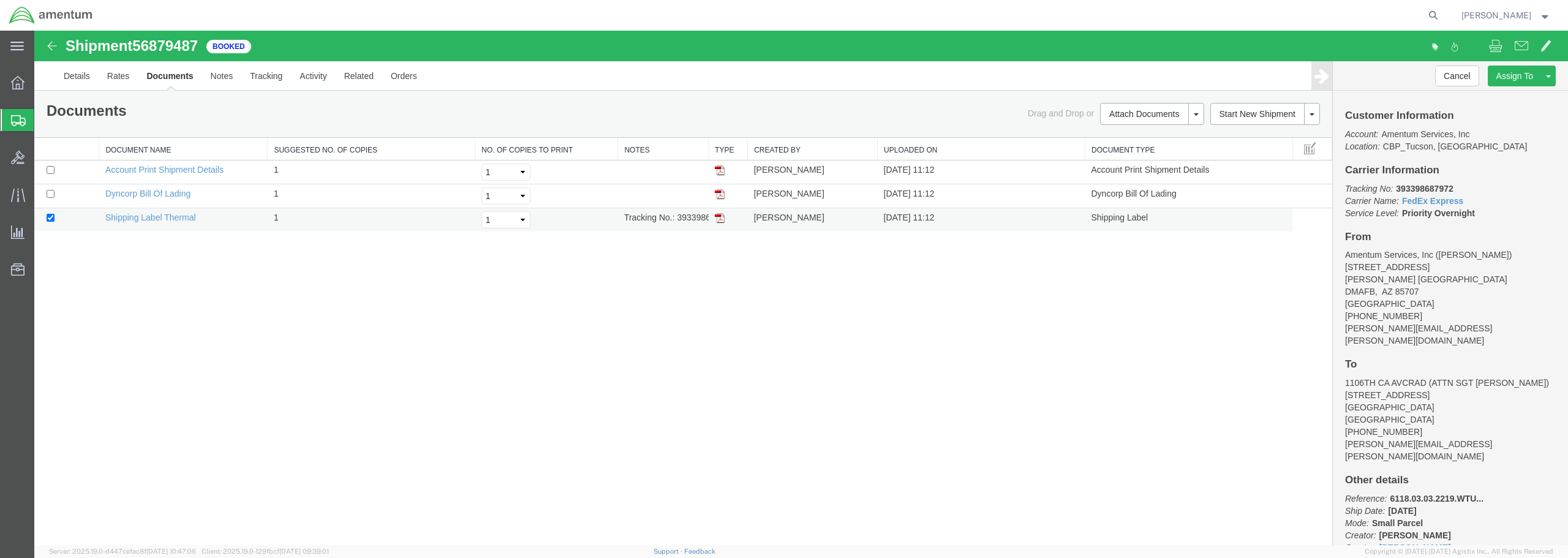
click at [722, 219] on img at bounding box center [720, 218] width 10 height 10
click at [1492, 96] on link "Clone Shipment" at bounding box center [1503, 96] width 106 height 18
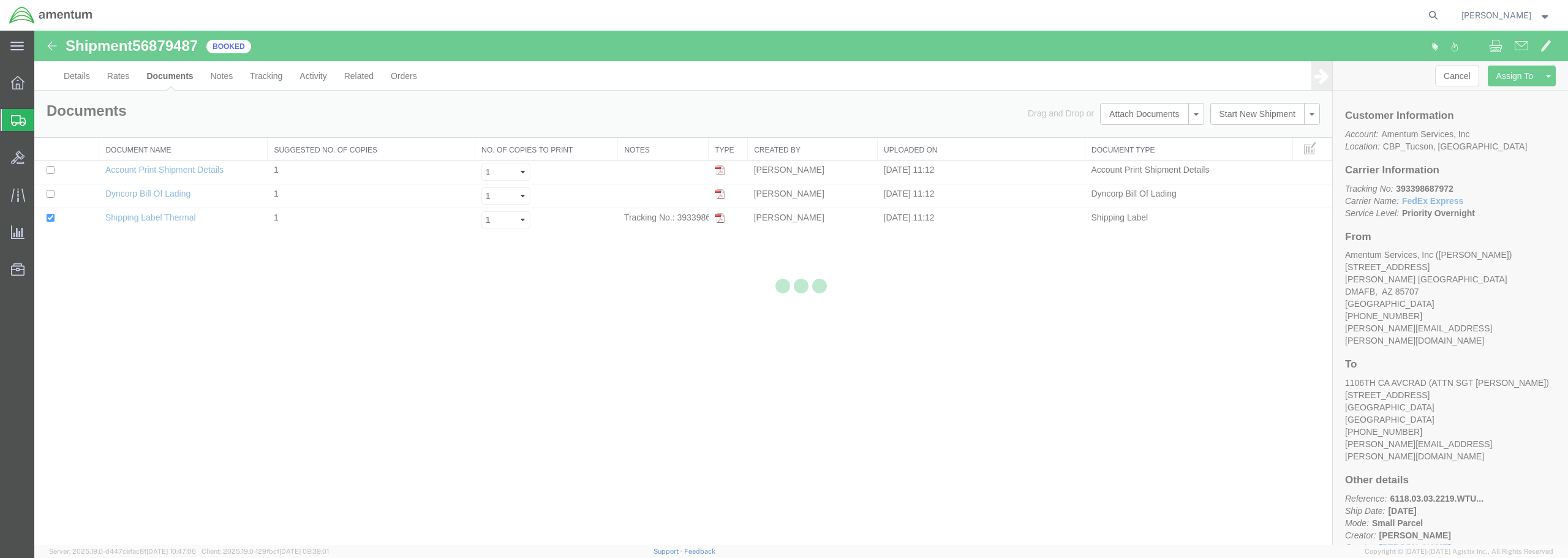
select select "49949"
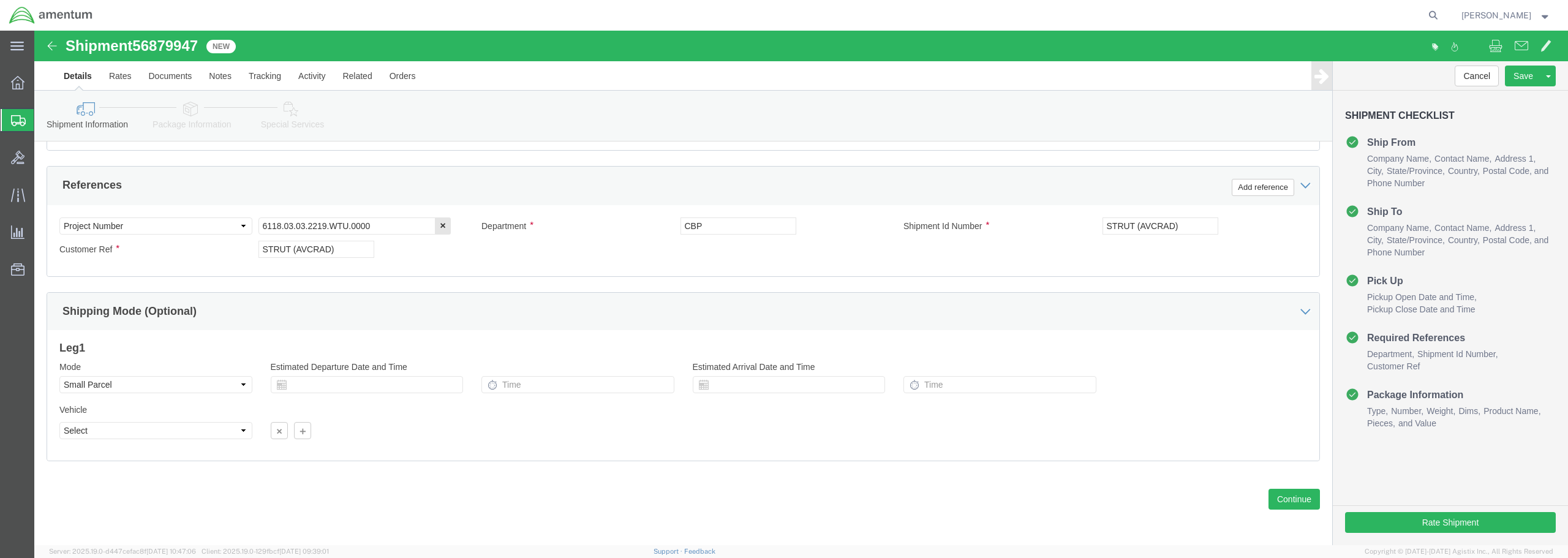
scroll to position [561, 0]
click button "Continue"
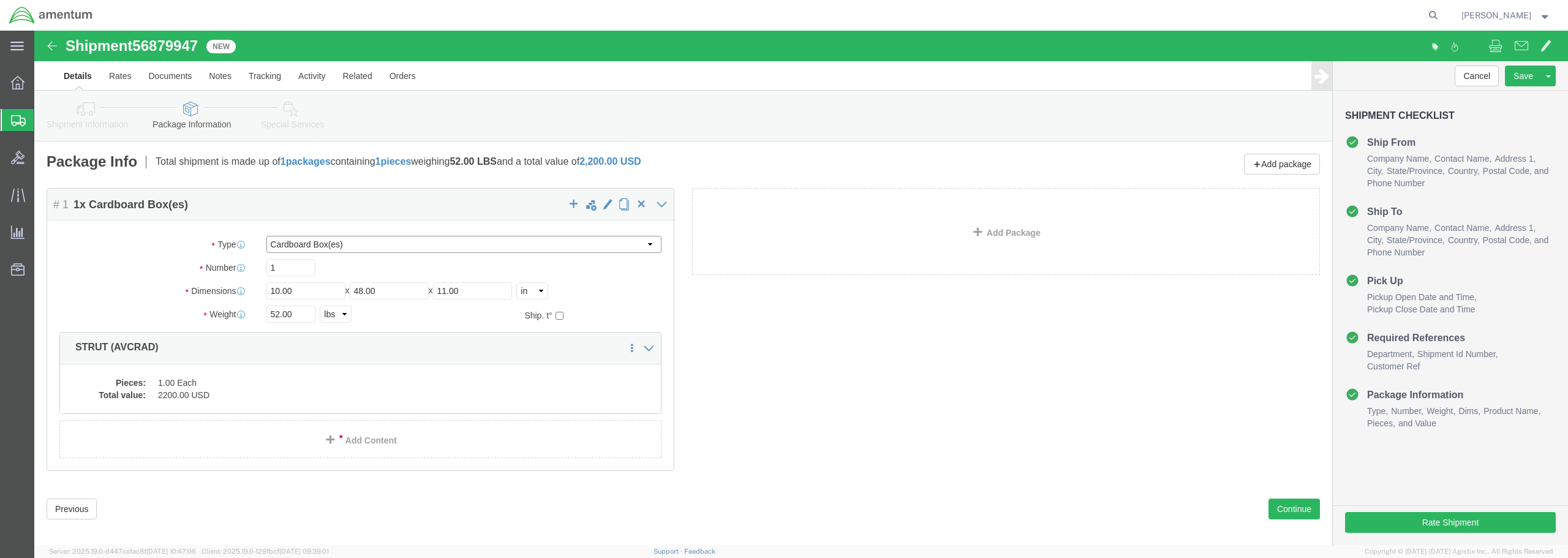
click select "Select Bale(s) Basket(s) Bolt(s) Bottle(s) Buckets Bulk Bundle(s) Can(s) Cardbo…"
select select "CRAT"
click select "Select Bale(s) Basket(s) Bolt(s) Bottle(s) Buckets Bulk Bundle(s) Can(s) Cardbo…"
drag, startPoint x: 259, startPoint y: 256, endPoint x: 227, endPoint y: 258, distance: 32.1
click div "Length 10.00 x Width 48.00 x Height 11.00 Select cm ft in"
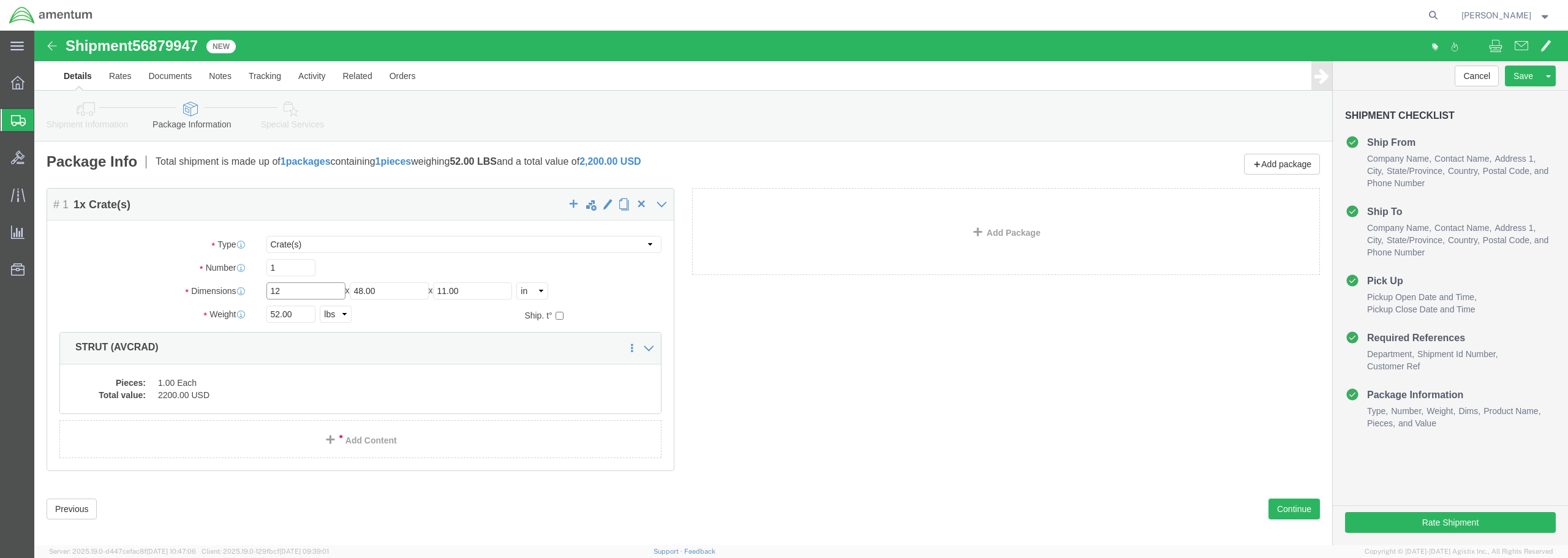
type input "12"
type input "49"
type input "13"
drag, startPoint x: 261, startPoint y: 284, endPoint x: 221, endPoint y: 279, distance: 40.3
click div "52.00 Select kgs lbs"
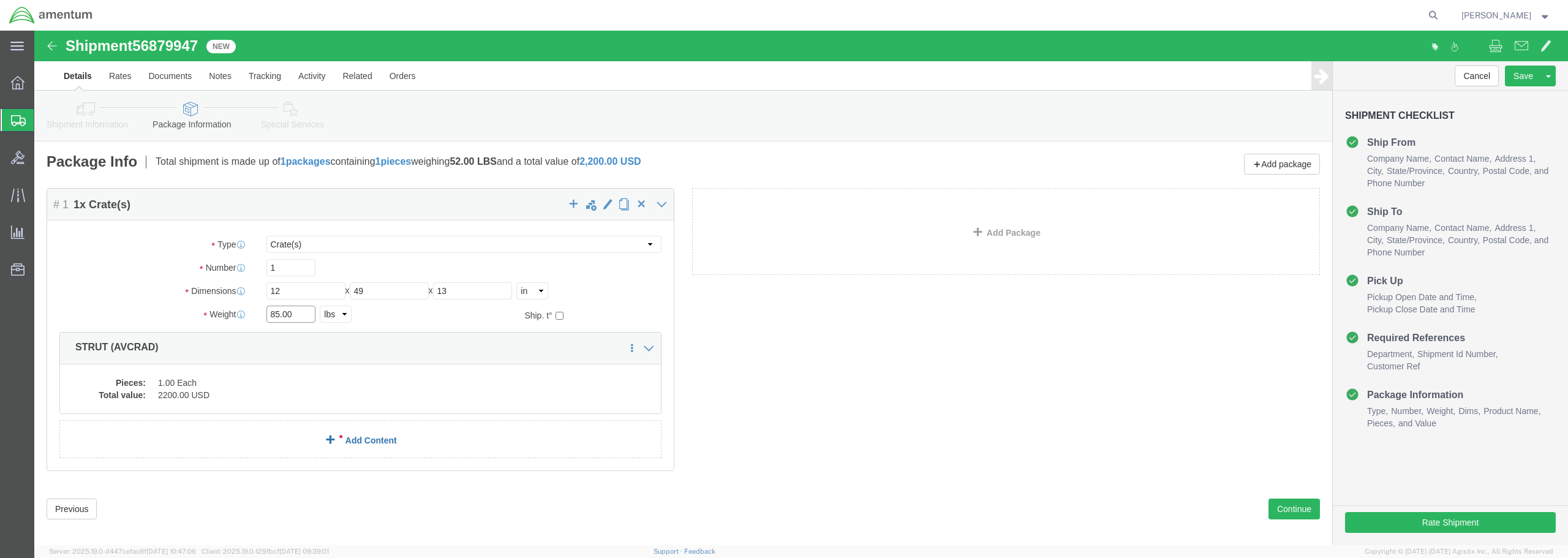
type input "85.00"
click link "Add Content"
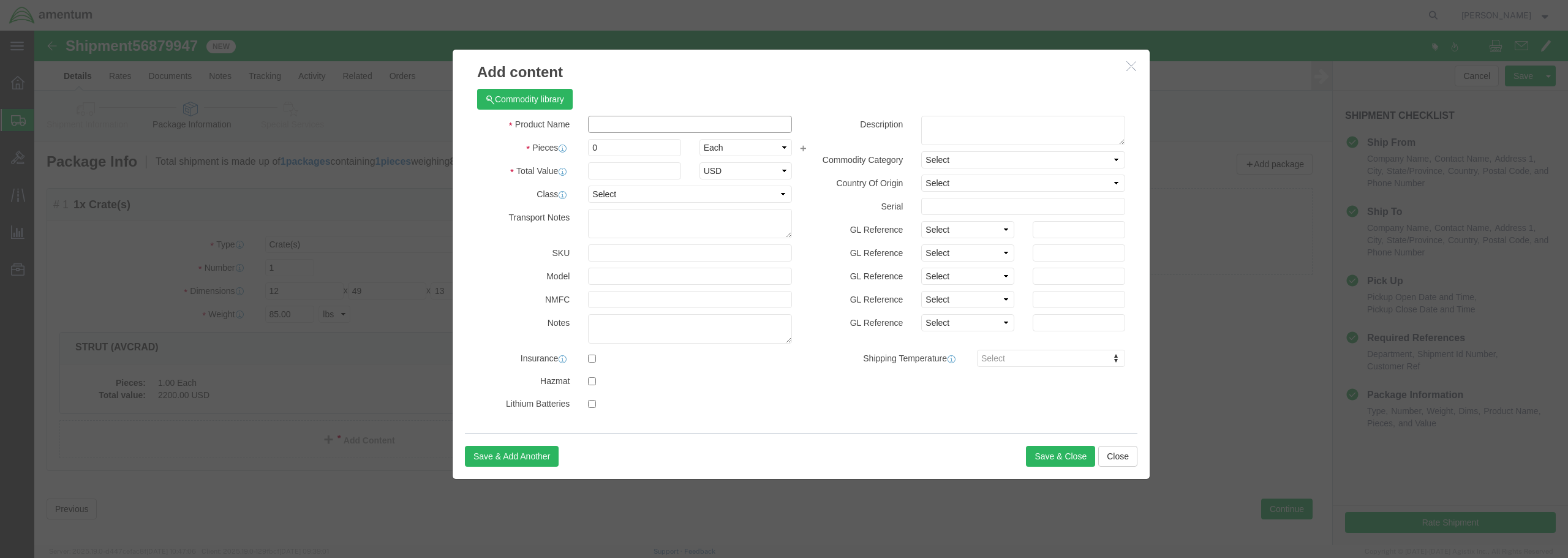
click input "text"
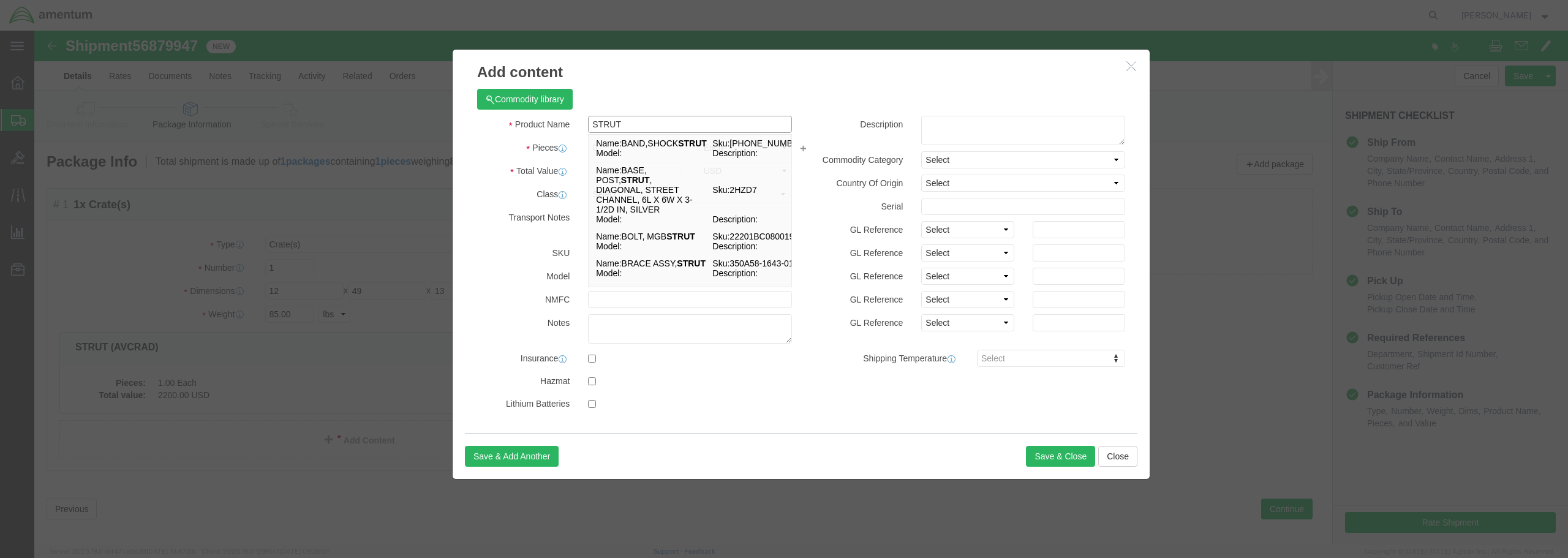
type input "STRUT"
click div "Product Name STRUT STRUT Name: BAND,SHOCK STRUT Sku: [PHONE_NUMBER] Model: Desc…"
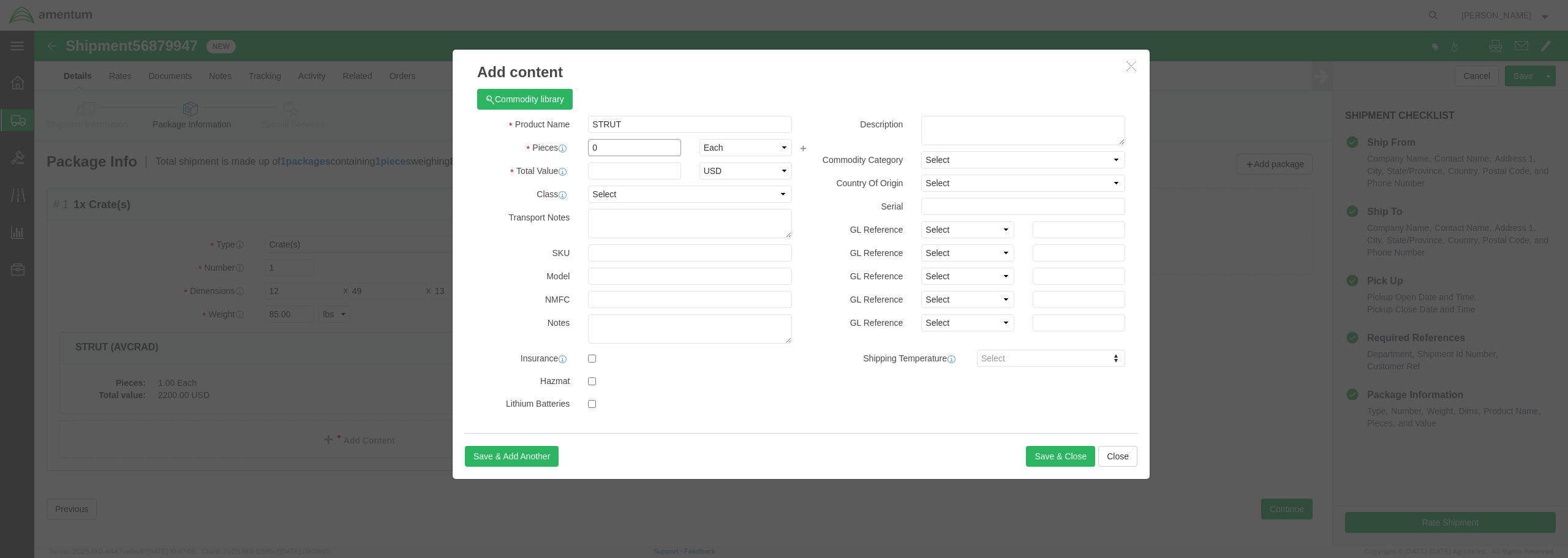
drag, startPoint x: 569, startPoint y: 117, endPoint x: 534, endPoint y: 109, distance: 35.9
click div "Pieces 0 Select Bag Barrels 100Board Feet Bottle Box Blister Pack Carats Can Ca…"
type input "1"
click input "text"
type input "2200.00"
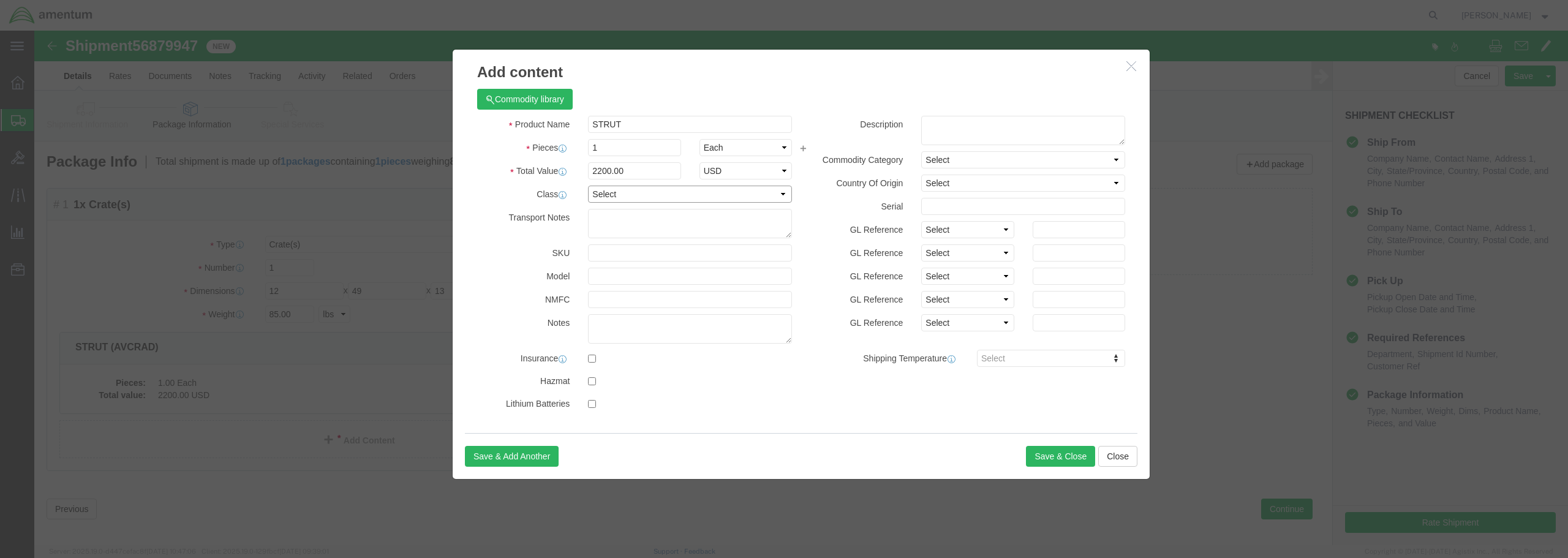
click select "Select 50 55 60 65 70 85 92.5 100 125 175 250 300 400"
select select "70"
click select "Select 50 55 60 65 70 85 92.5 100 125 175 250 300 400"
click button "Save & Close"
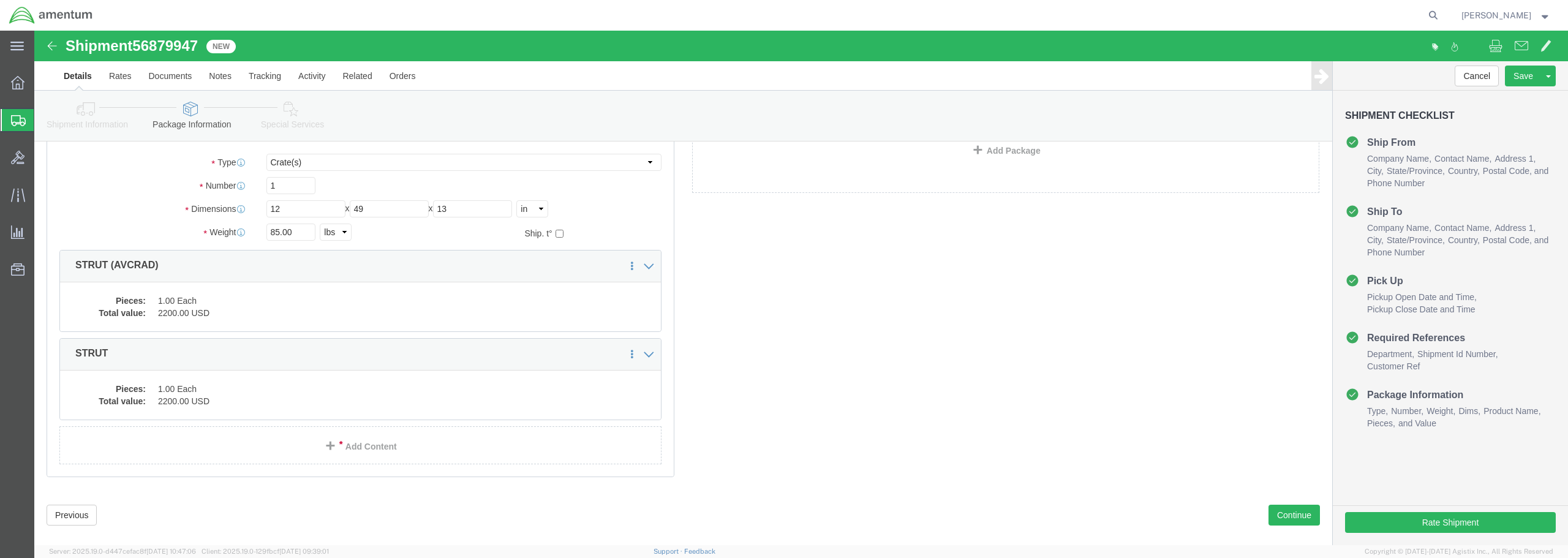
scroll to position [100, 0]
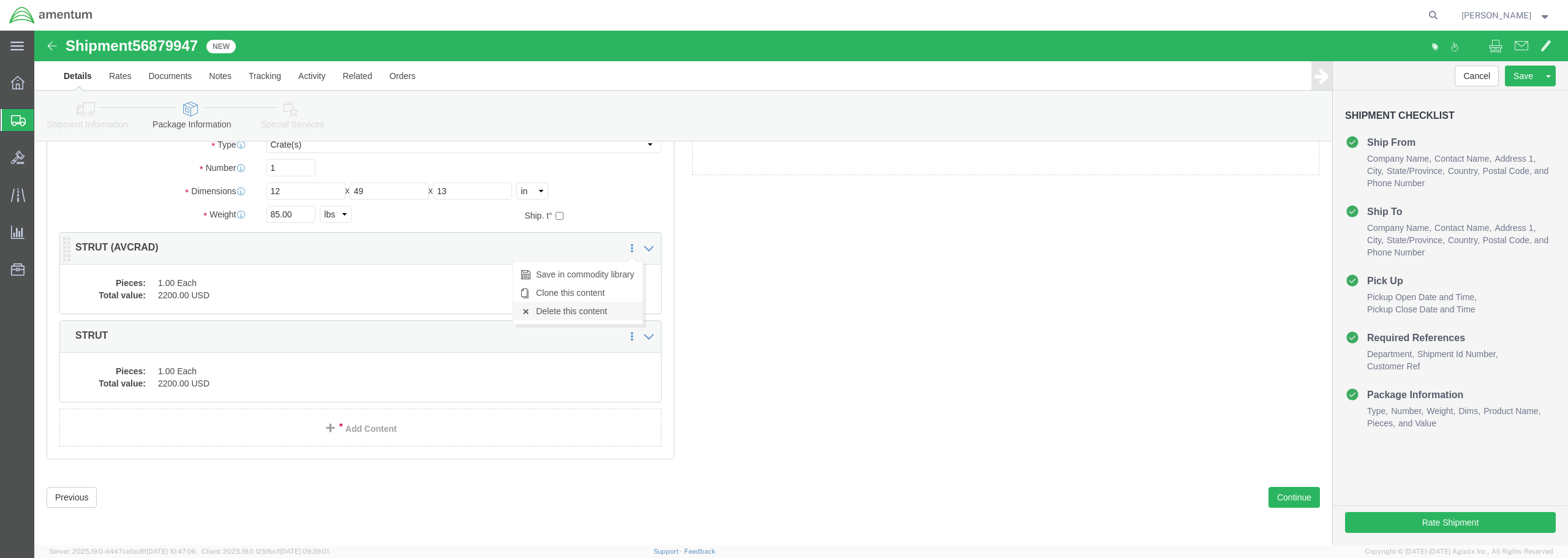
click link "Delete this content"
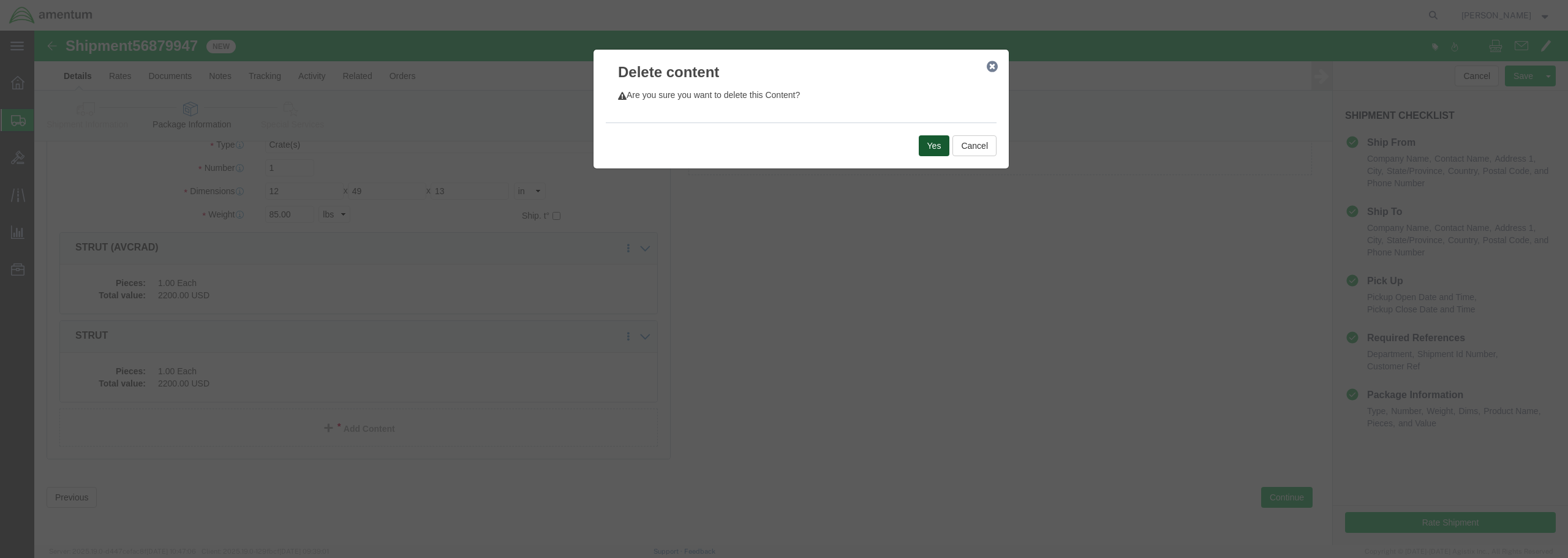
click button "Yes"
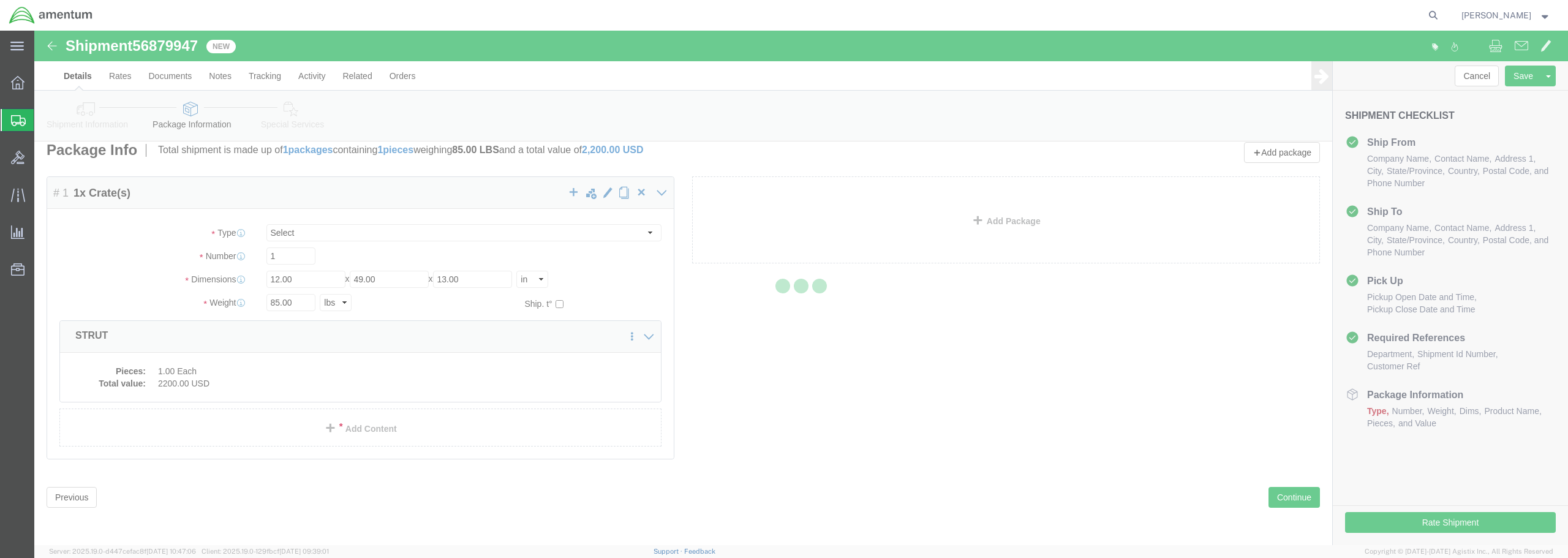
scroll to position [0, 0]
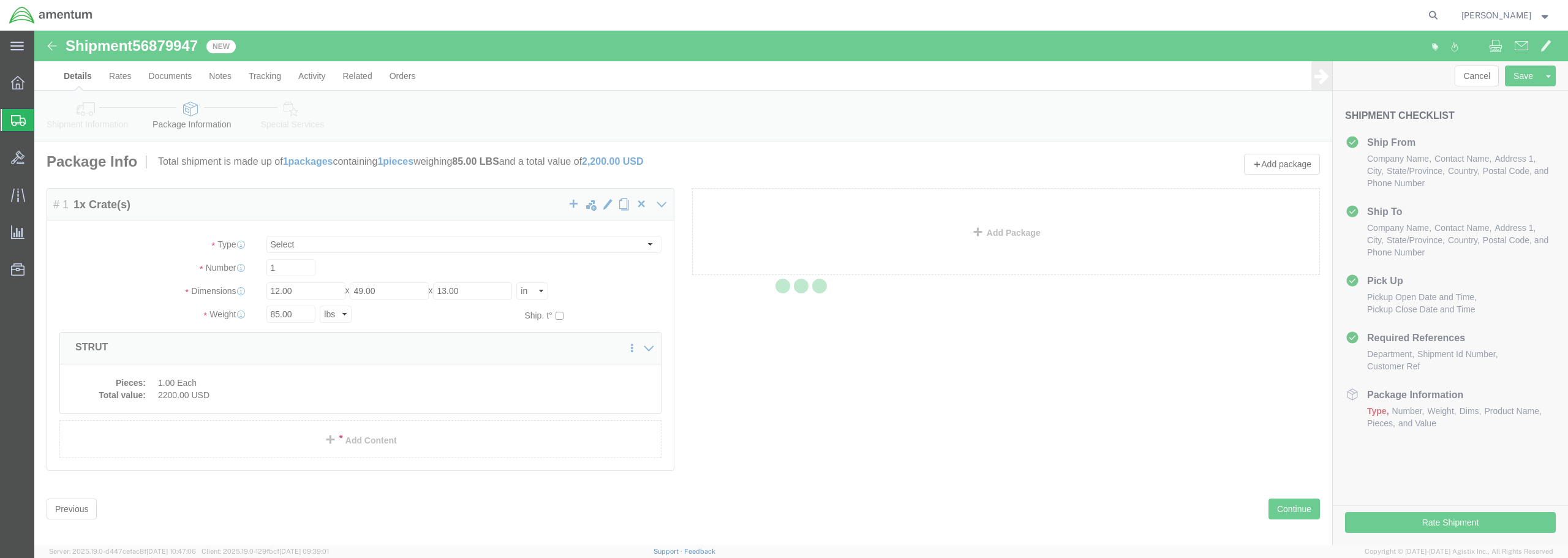
select select "CRAT"
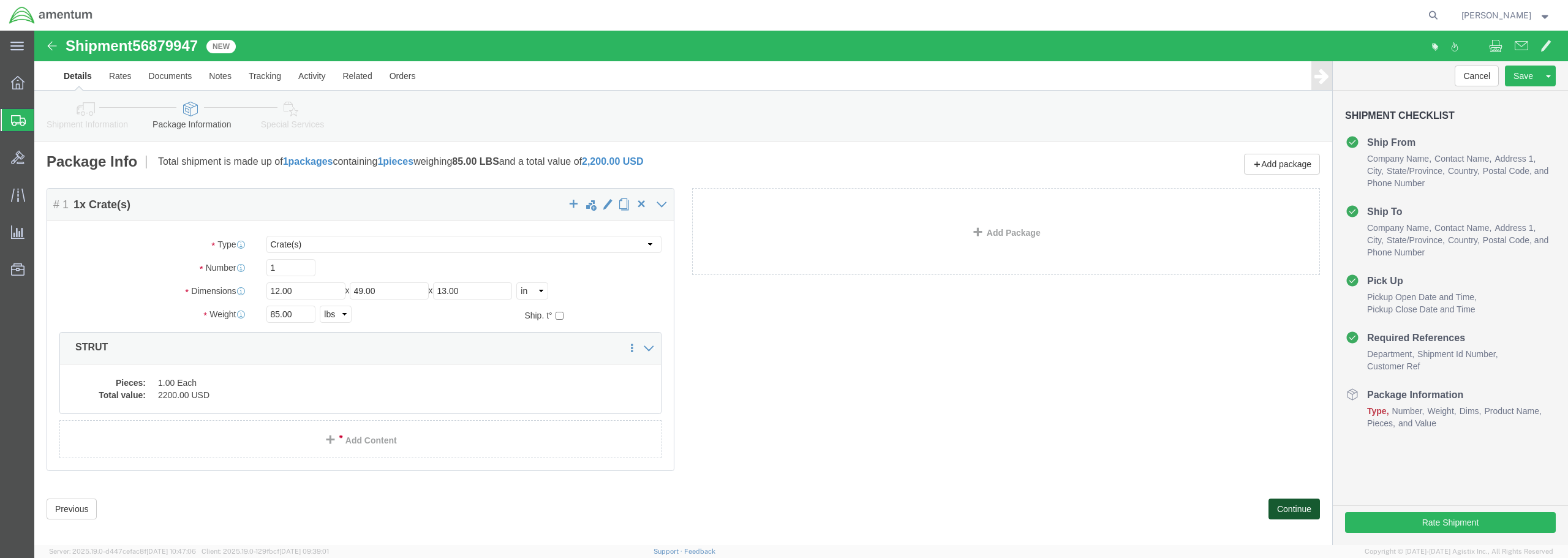
click button "Continue"
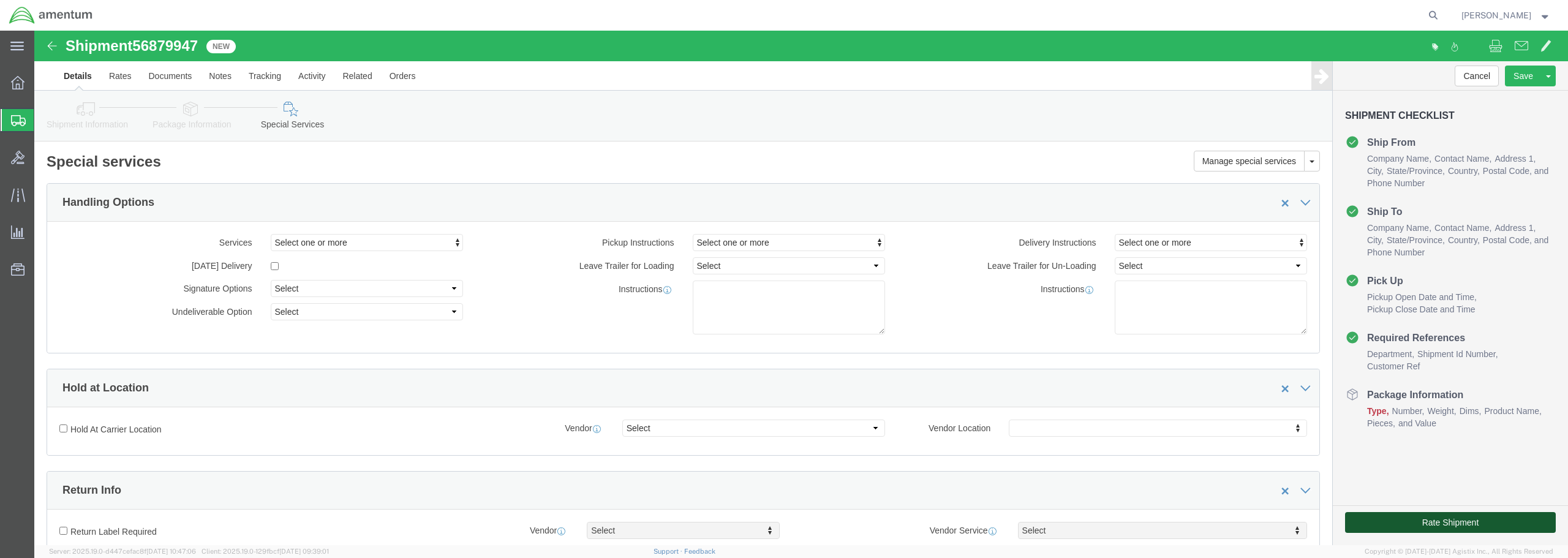
click button "Rate Shipment"
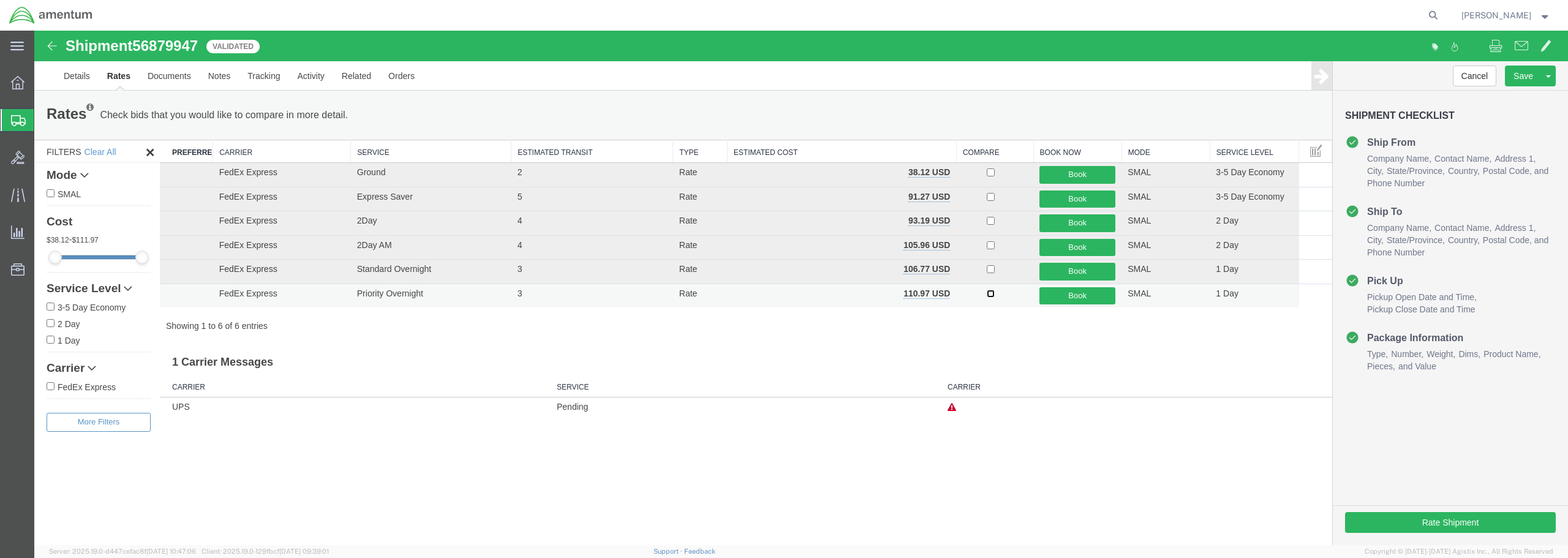
click at [989, 297] on input "checkbox" at bounding box center [990, 293] width 8 height 8
checkbox input "true"
click at [1075, 296] on button "Book" at bounding box center [1077, 295] width 76 height 18
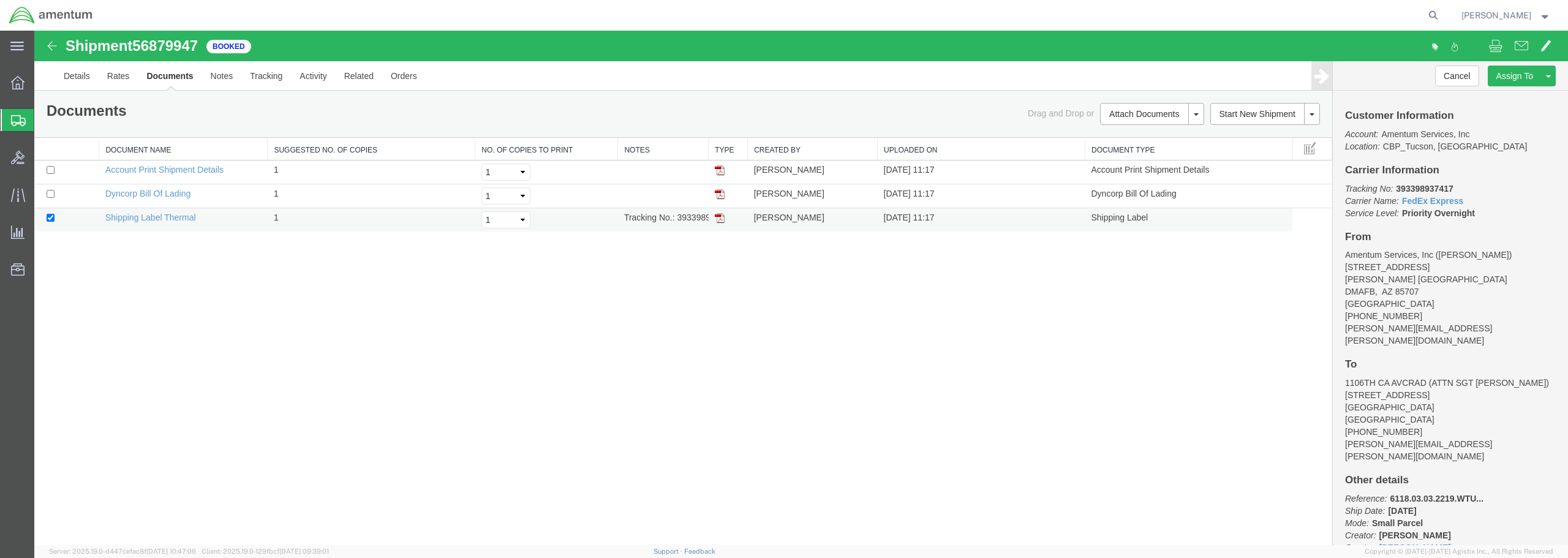
click at [711, 219] on td at bounding box center [728, 220] width 39 height 23
click at [716, 219] on img at bounding box center [720, 218] width 10 height 10
click at [0, 0] on span "Create from Template" at bounding box center [0, 0] width 0 height 0
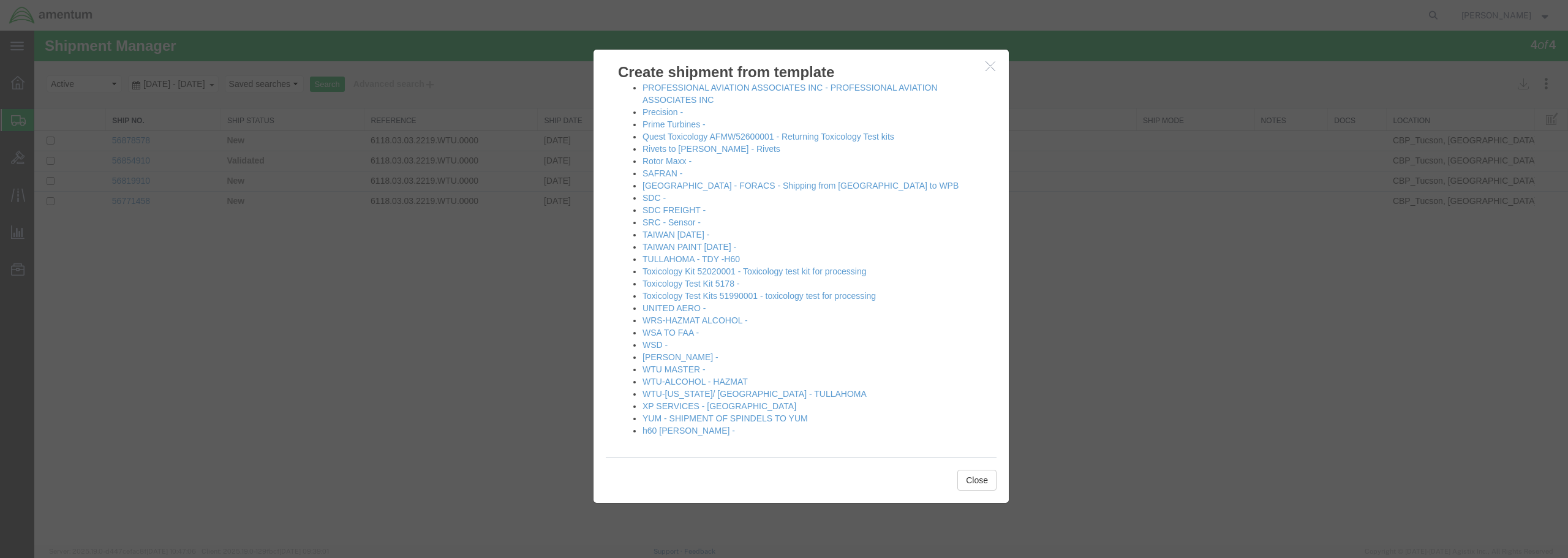
scroll to position [664, 0]
click at [678, 355] on link "[PERSON_NAME] -" at bounding box center [680, 356] width 76 height 10
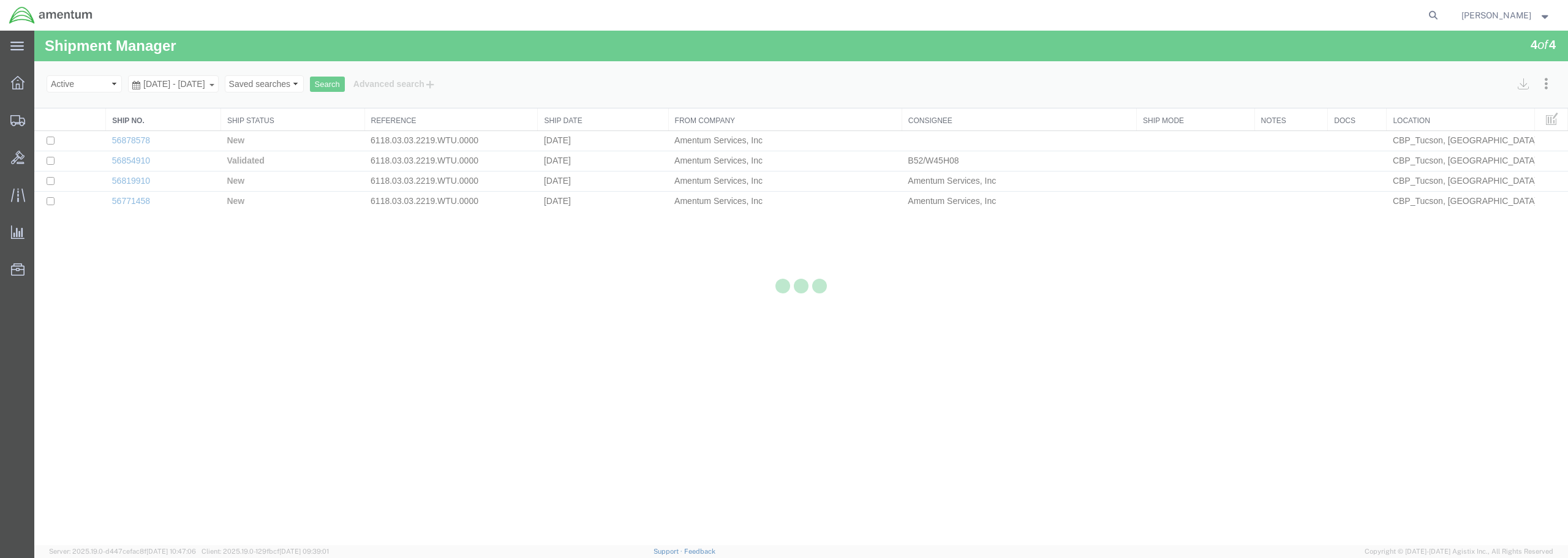
select select "49949"
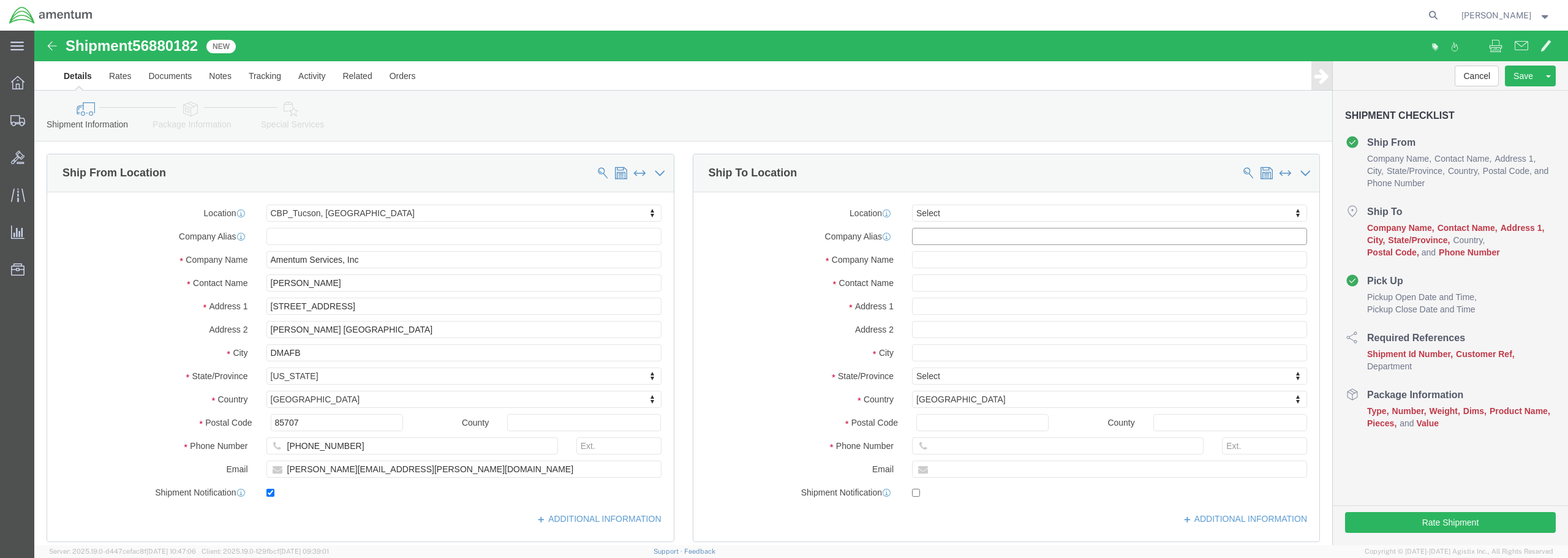
click input "text"
type input "E"
type input "EMI"
select select "49931"
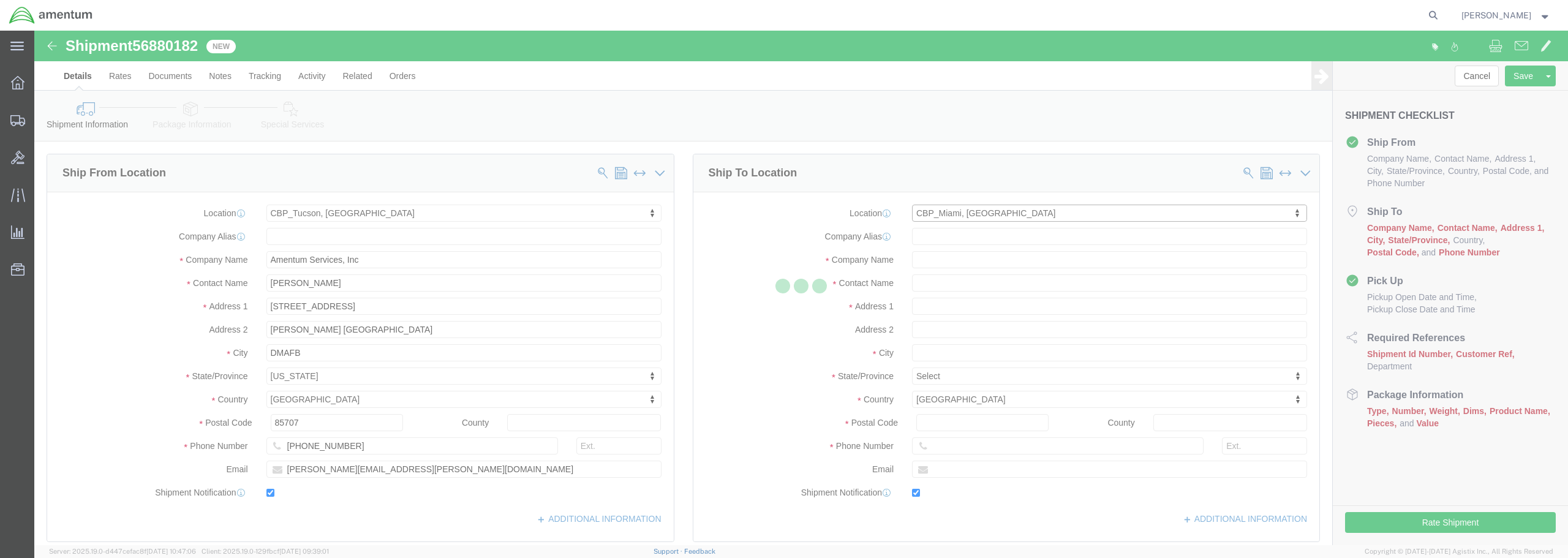
type input "Amentum Services, Inc"
type input "[PERSON_NAME]"
type input "29390 Customs Rd"
type input "Bldg 240, [GEOGRAPHIC_DATA]"
type input "HOMESTEAD"
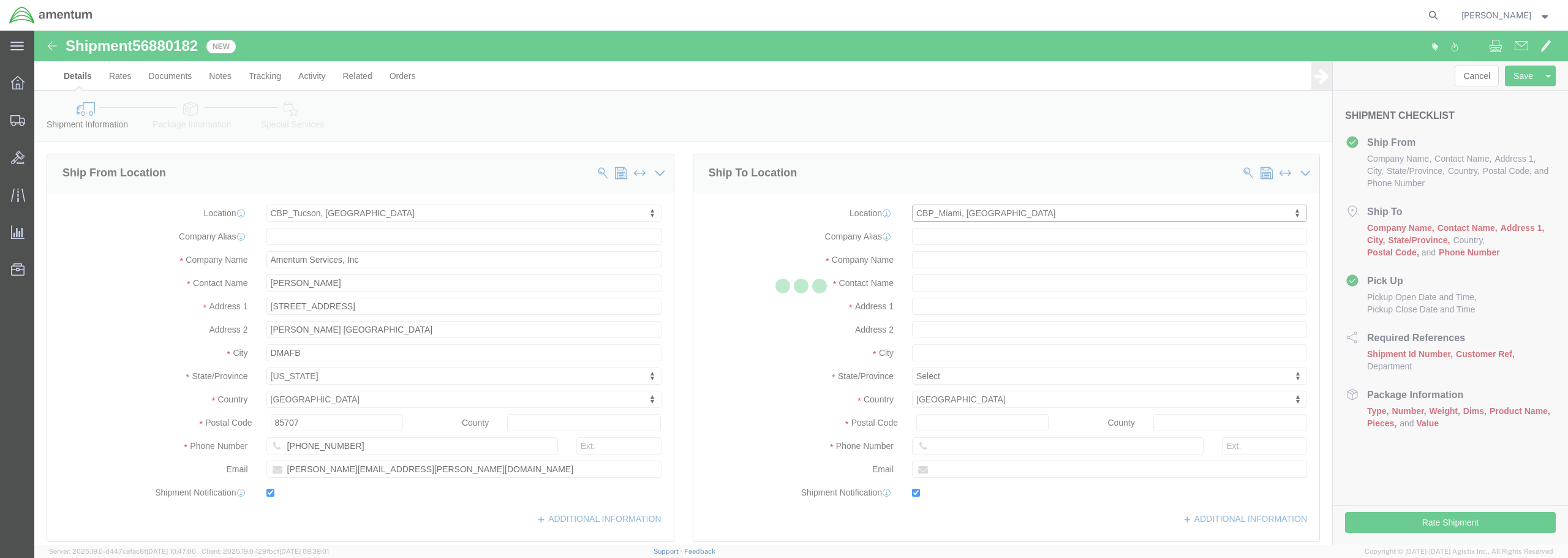
type input "33039"
type input "[PHONE_NUMBER]"
type input "324"
type input "[PERSON_NAME][EMAIL_ADDRESS][PERSON_NAME][DOMAIN_NAME]"
checkbox input "true"
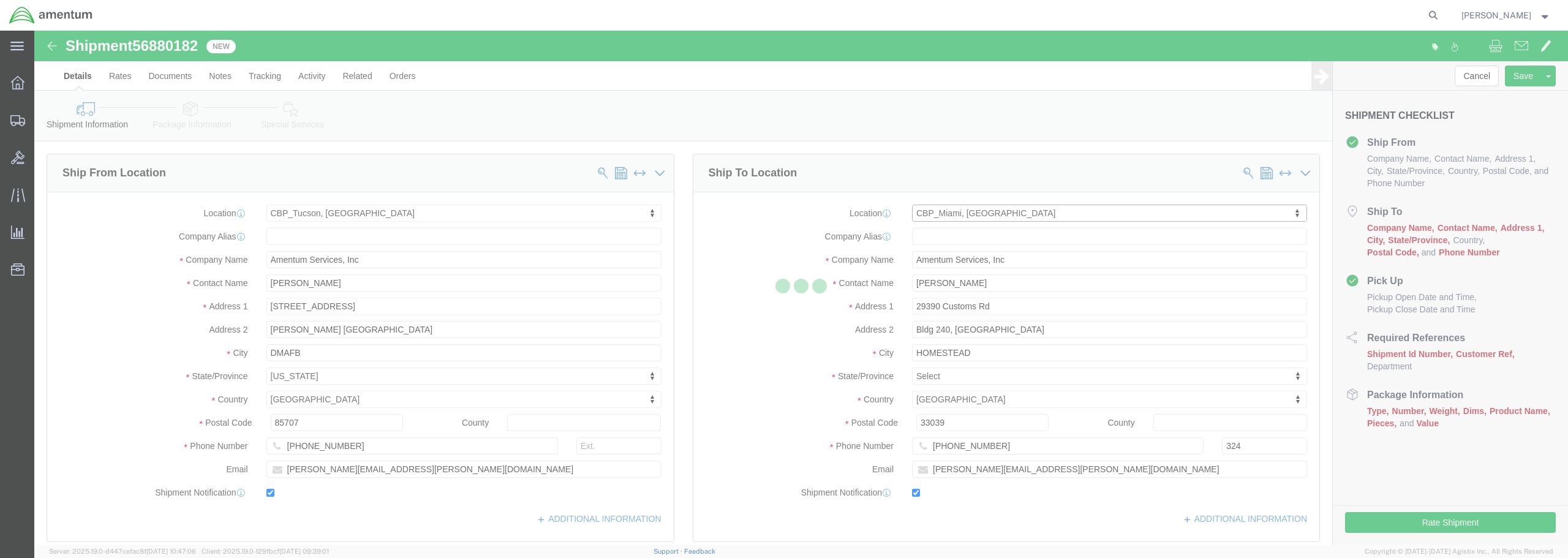
select select "FL"
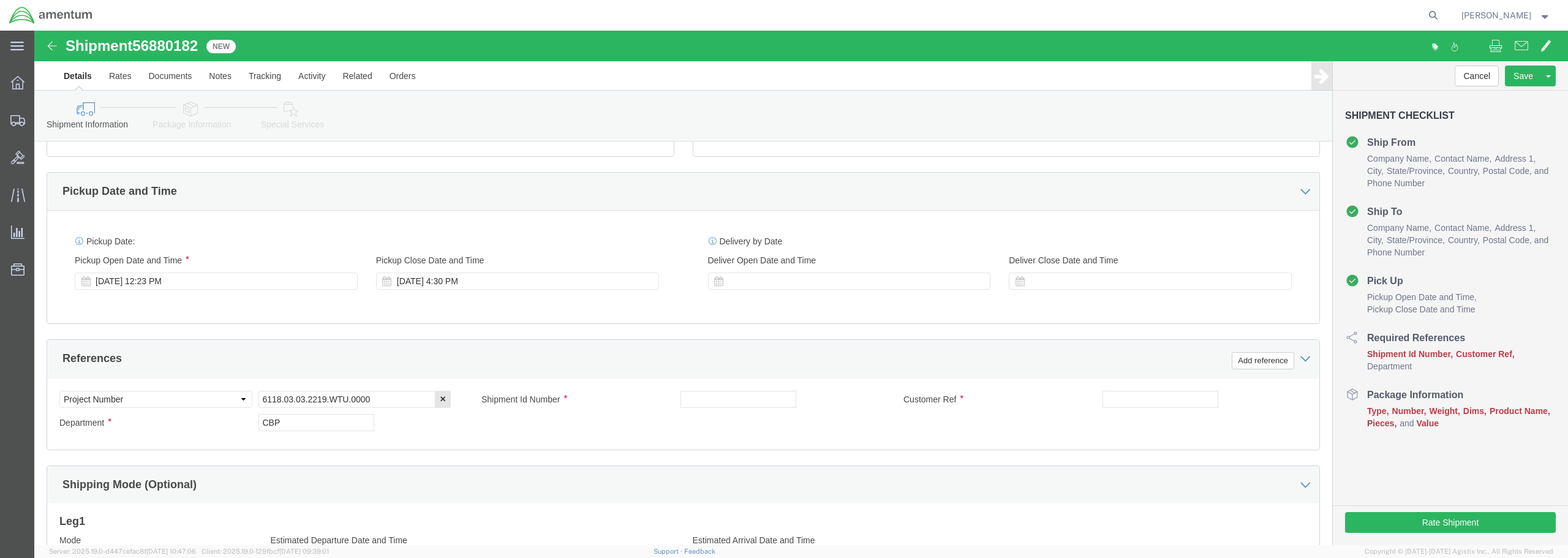
scroll to position [429, 0]
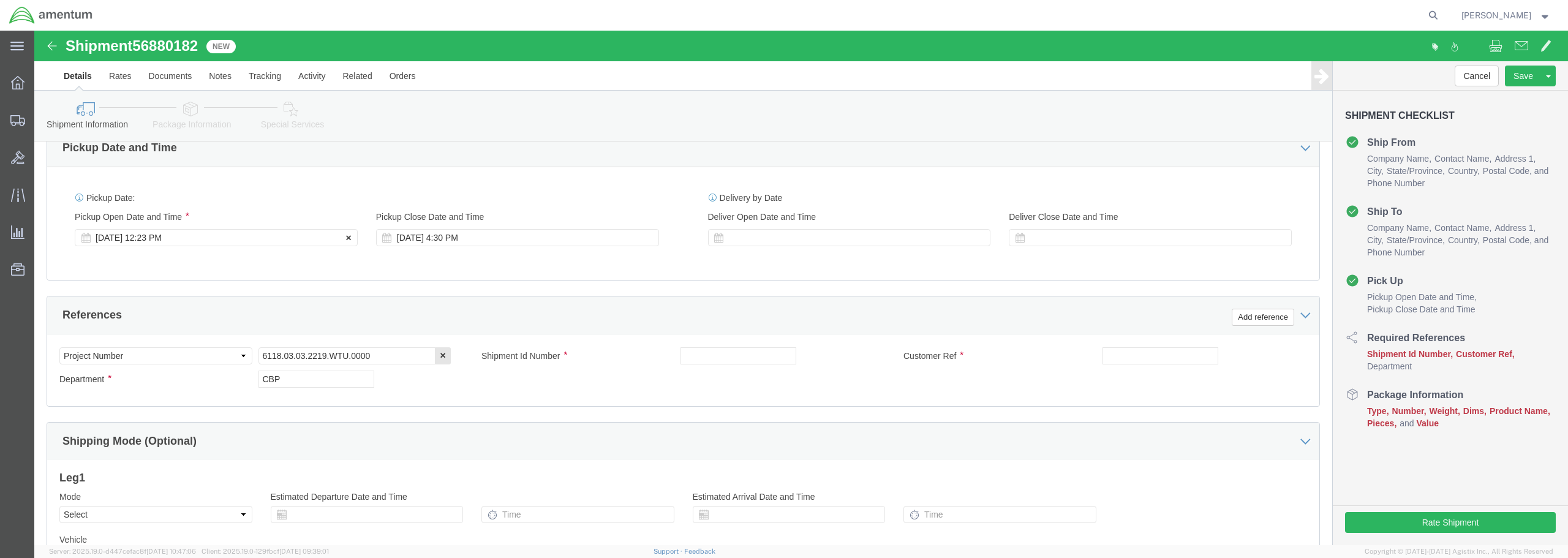
click div "[DATE] 12:23 PM"
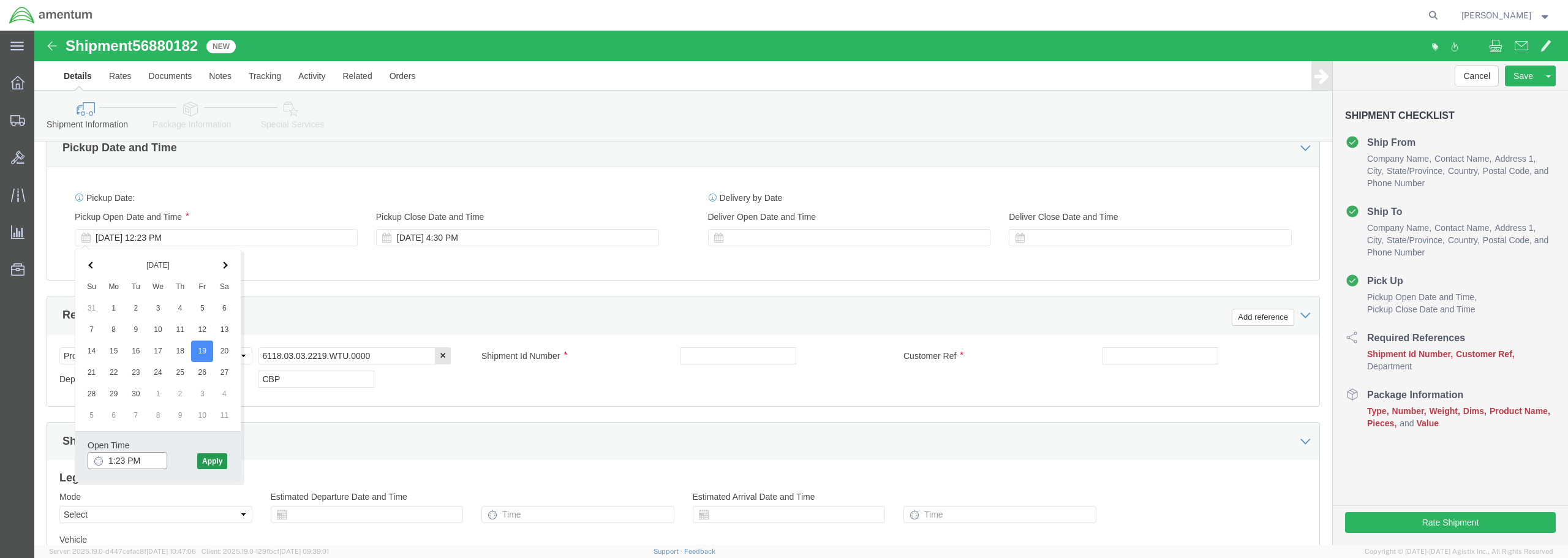
type input "1:23 PM"
click button "Apply"
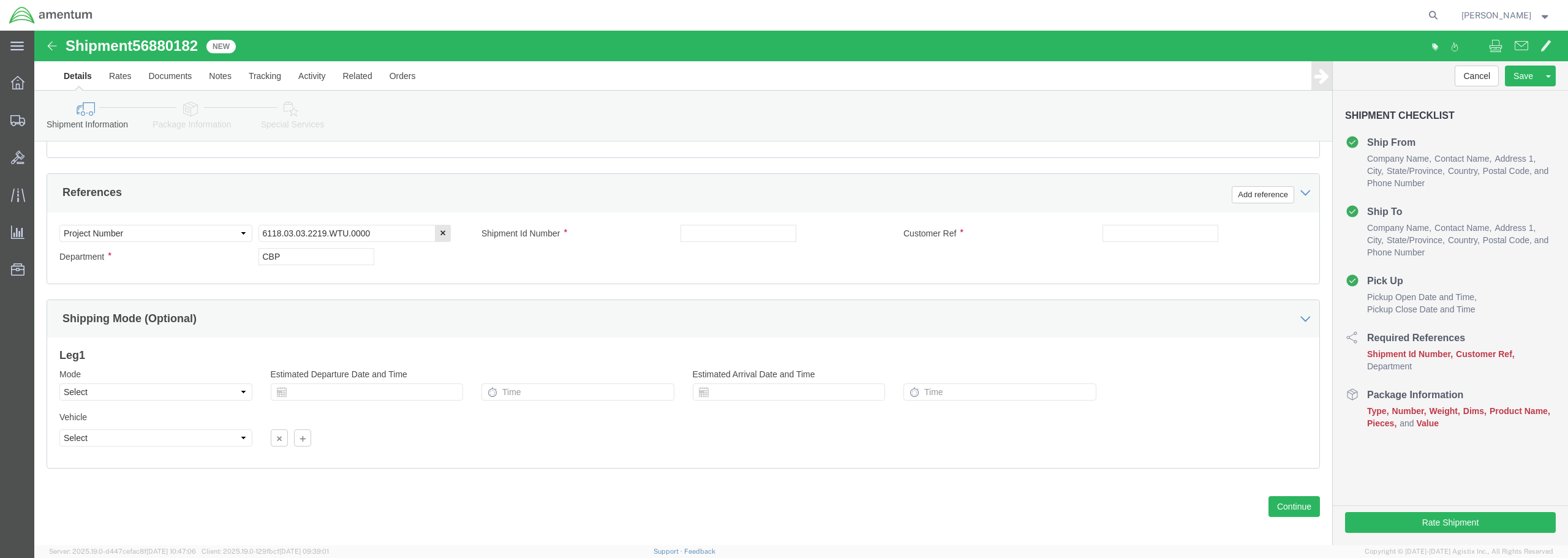
scroll to position [561, 0]
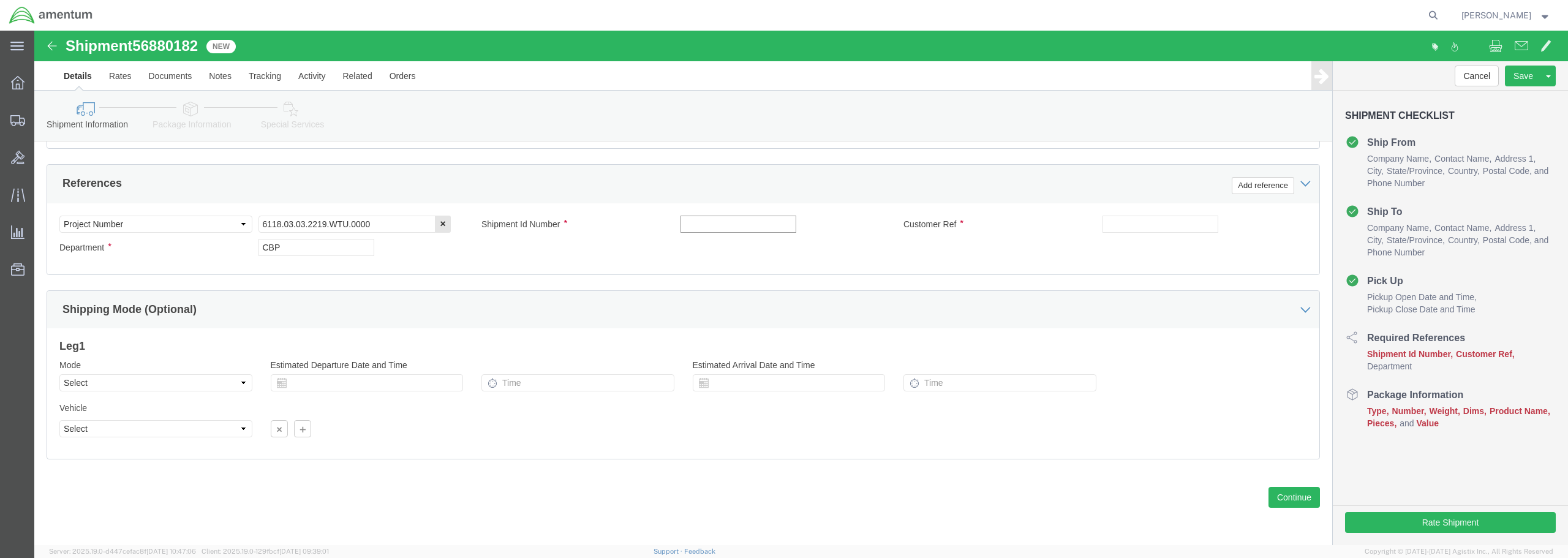
click input "text"
drag, startPoint x: 735, startPoint y: 196, endPoint x: 637, endPoint y: 192, distance: 98.1
click div "Shipment Id Number BEARING WASHER"
type input "BEARING WASHER"
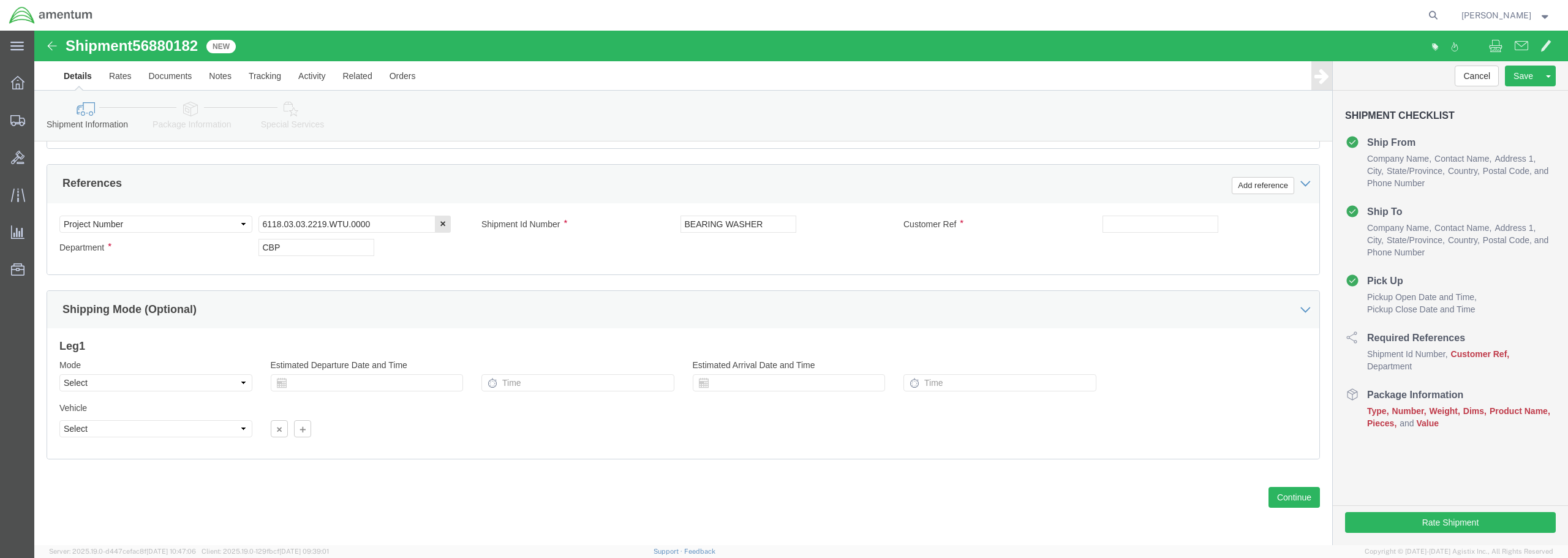
click div "Ship From Location Location [GEOGRAPHIC_DATA], [GEOGRAPHIC_DATA] Select My Prof…"
paste input "BEARING WASHER"
type input "BEARING WASHER"
click button "Continue"
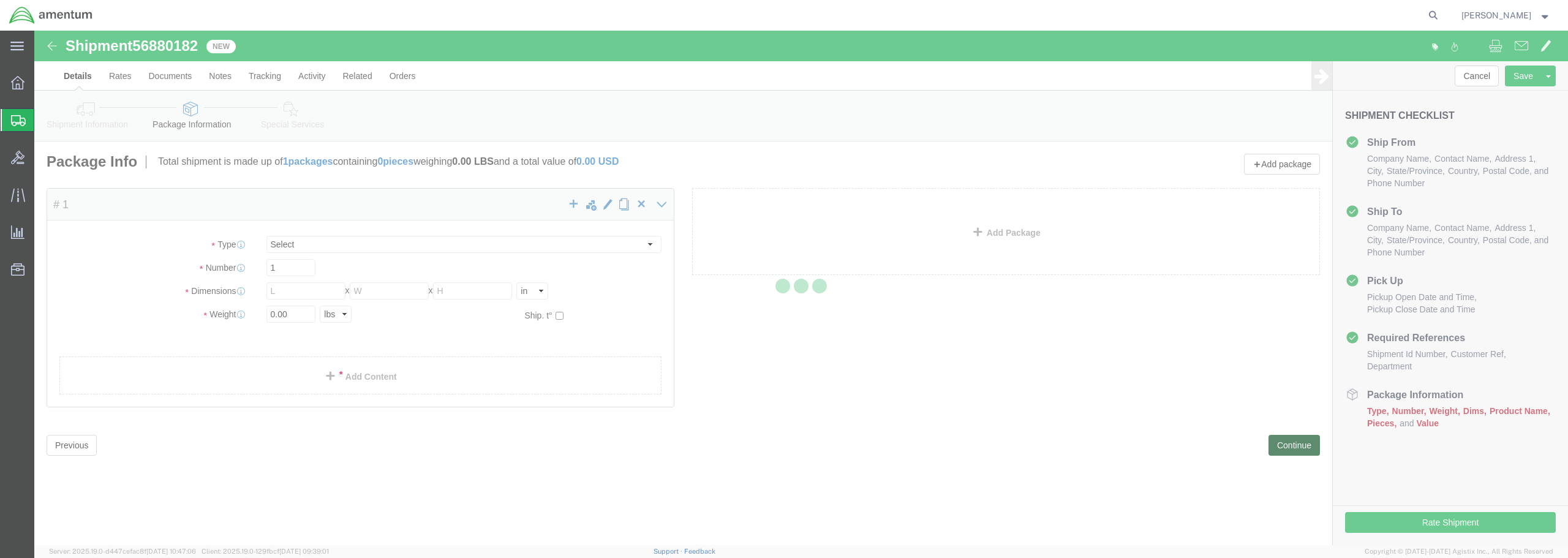
select select "CBOX"
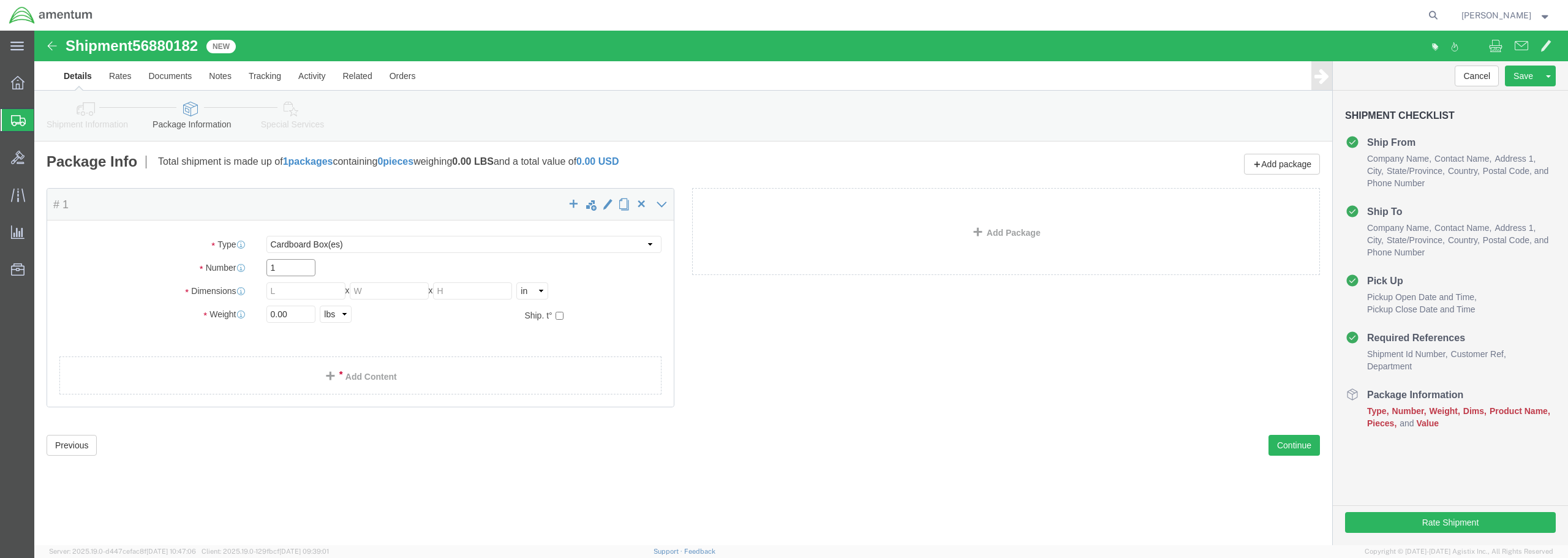
click input "1"
drag, startPoint x: 266, startPoint y: 264, endPoint x: 233, endPoint y: 260, distance: 33.2
click input "text"
type input "8"
type input "6"
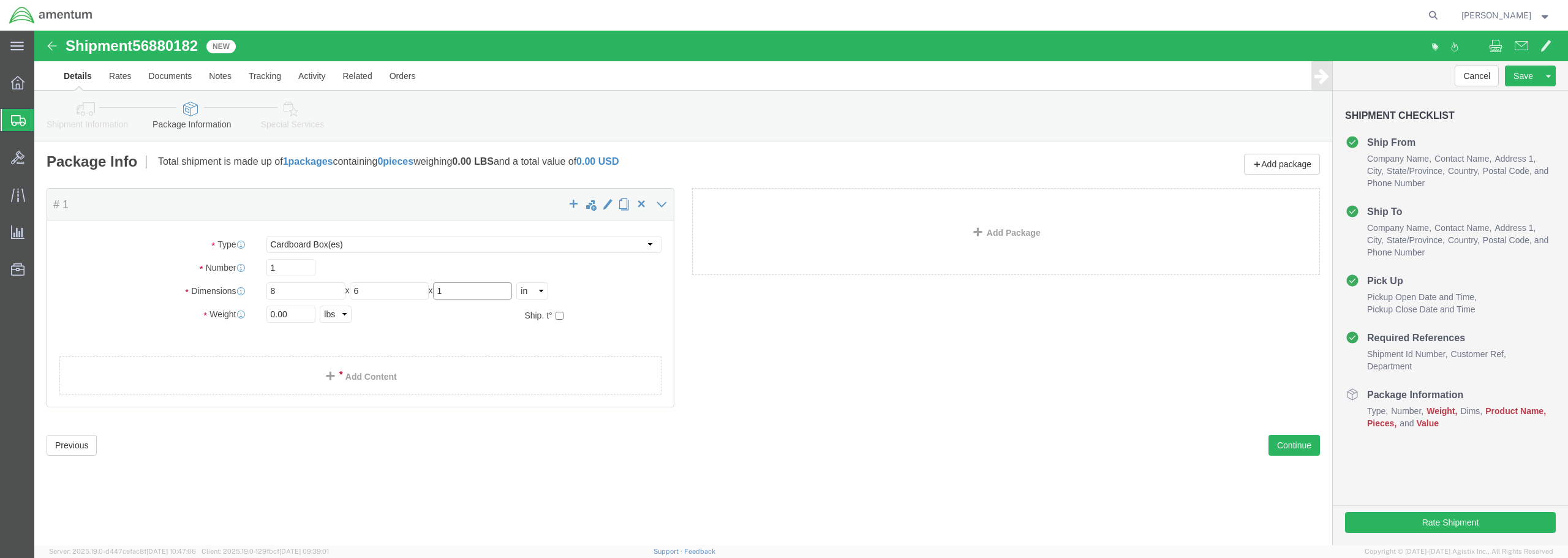
type input "1"
drag, startPoint x: 257, startPoint y: 287, endPoint x: 211, endPoint y: 281, distance: 46.4
click div "Weight 0.00 Select kgs lbs Ship. t°"
type input "1.00"
click link "Add Content"
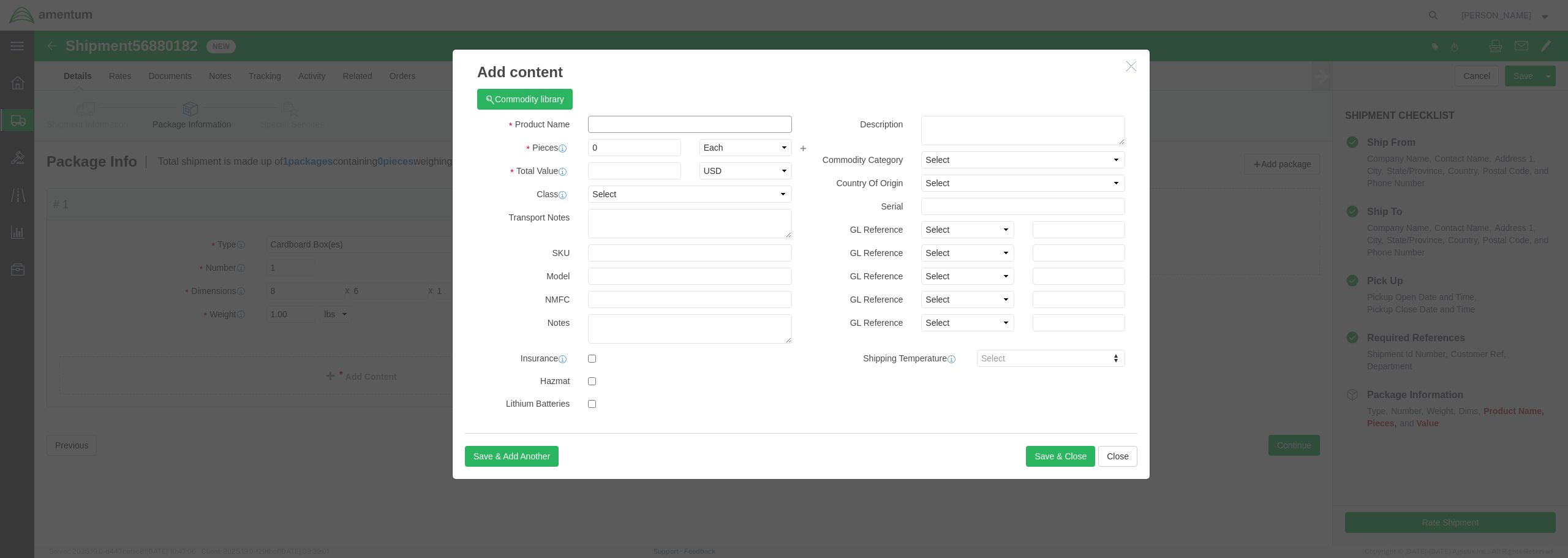
paste input "BEARING WASHER"
type input "BEARING WASHER"
drag, startPoint x: 573, startPoint y: 117, endPoint x: 544, endPoint y: 114, distance: 29.2
click div "Pieces 0 Select Bag Barrels 100Board Feet Bottle Box Blister Pack Carats Can Ca…"
type input "1"
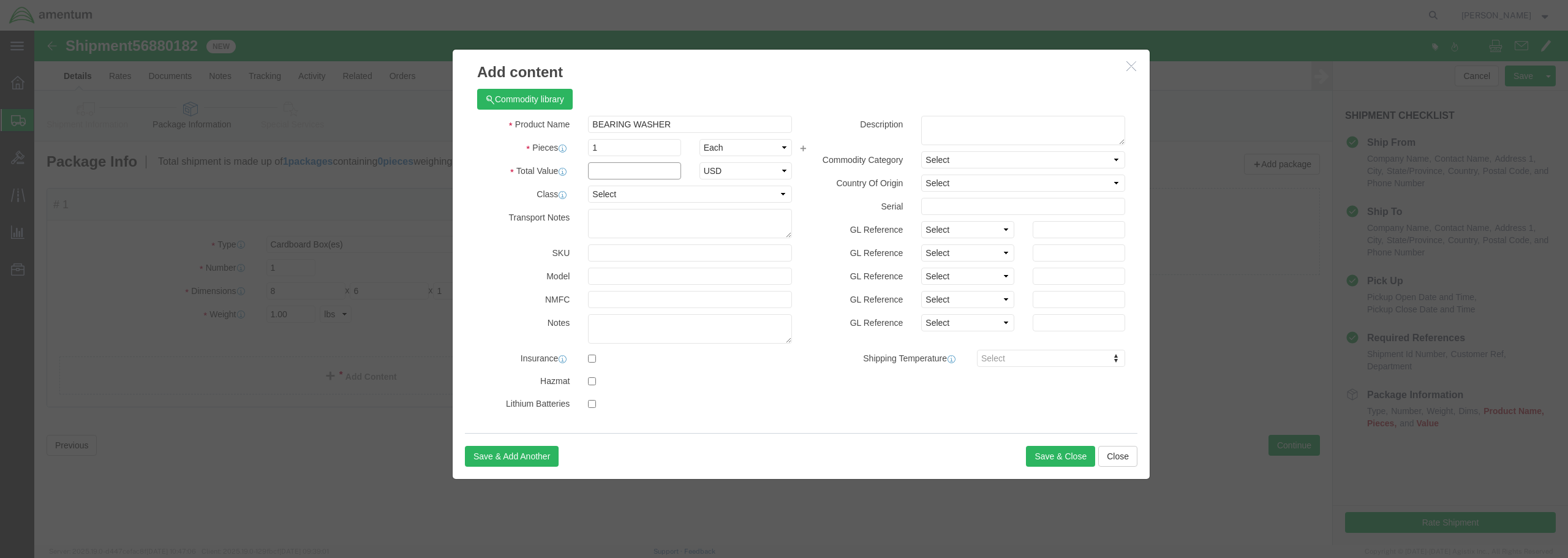
click input "text"
type input "25.00"
click select "Select 50 55 60 65 70 85 92.5 100 125 175 250 300 400"
select select "55"
click select "Select 50 55 60 65 70 85 92.5 100 125 175 250 300 400"
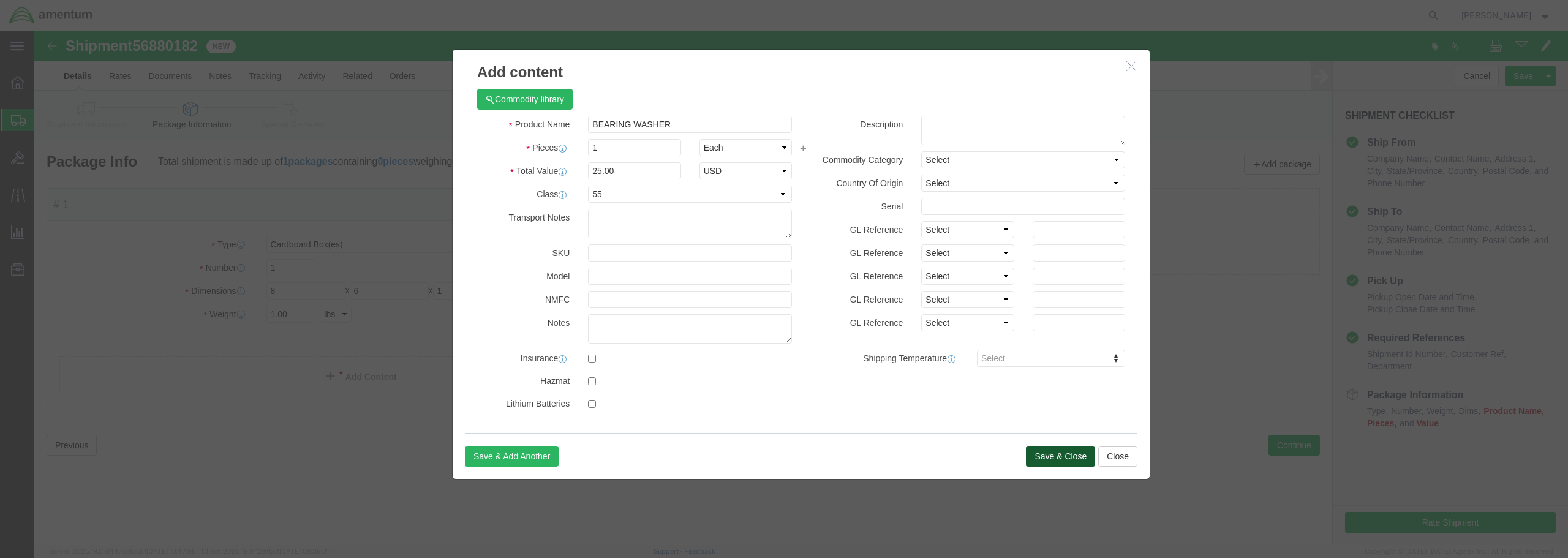
click button "Save & Close"
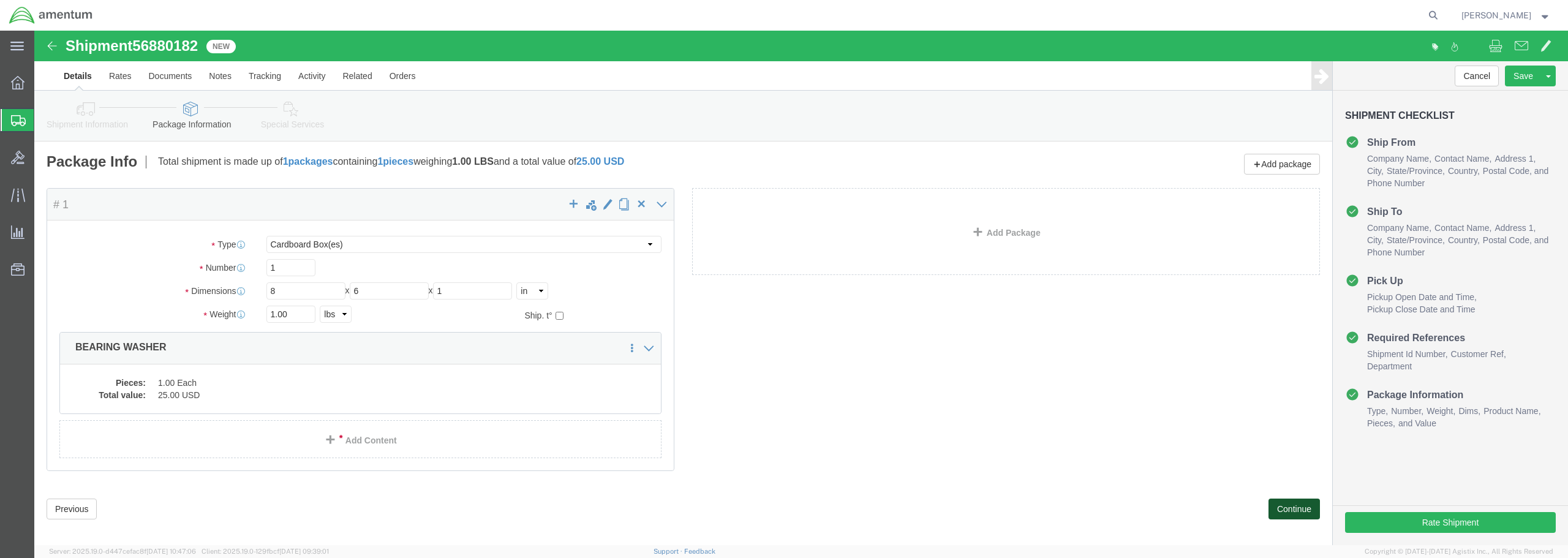
click button "Continue"
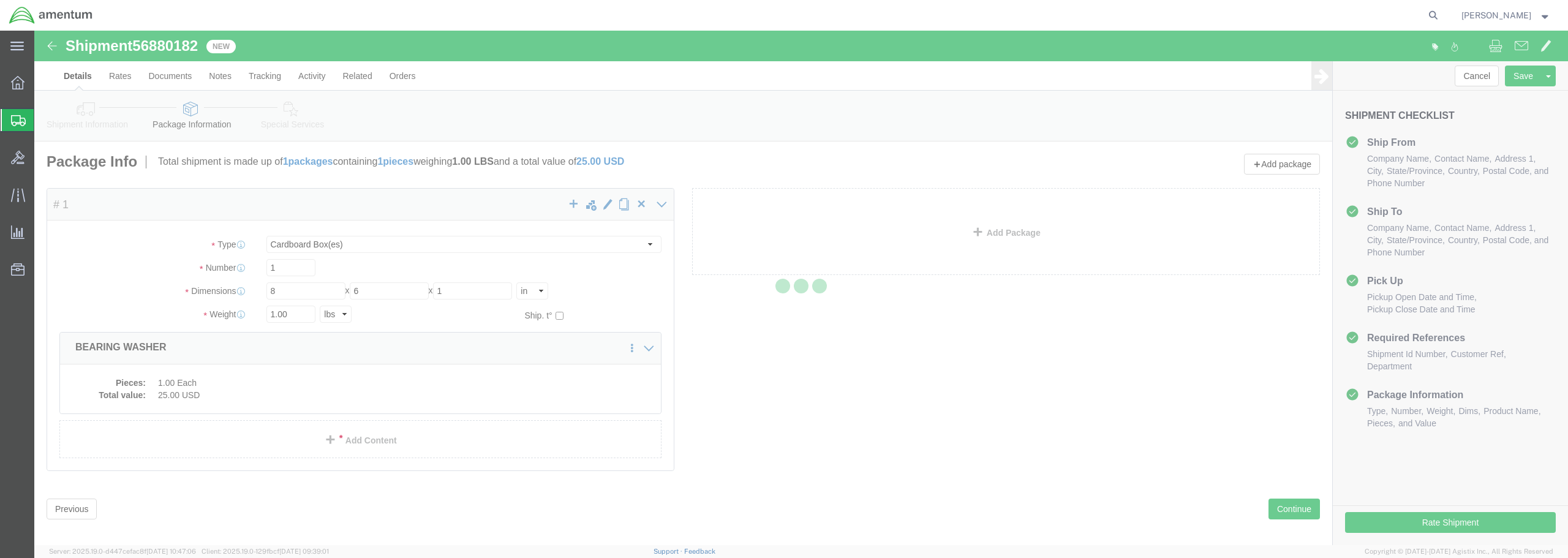
select select
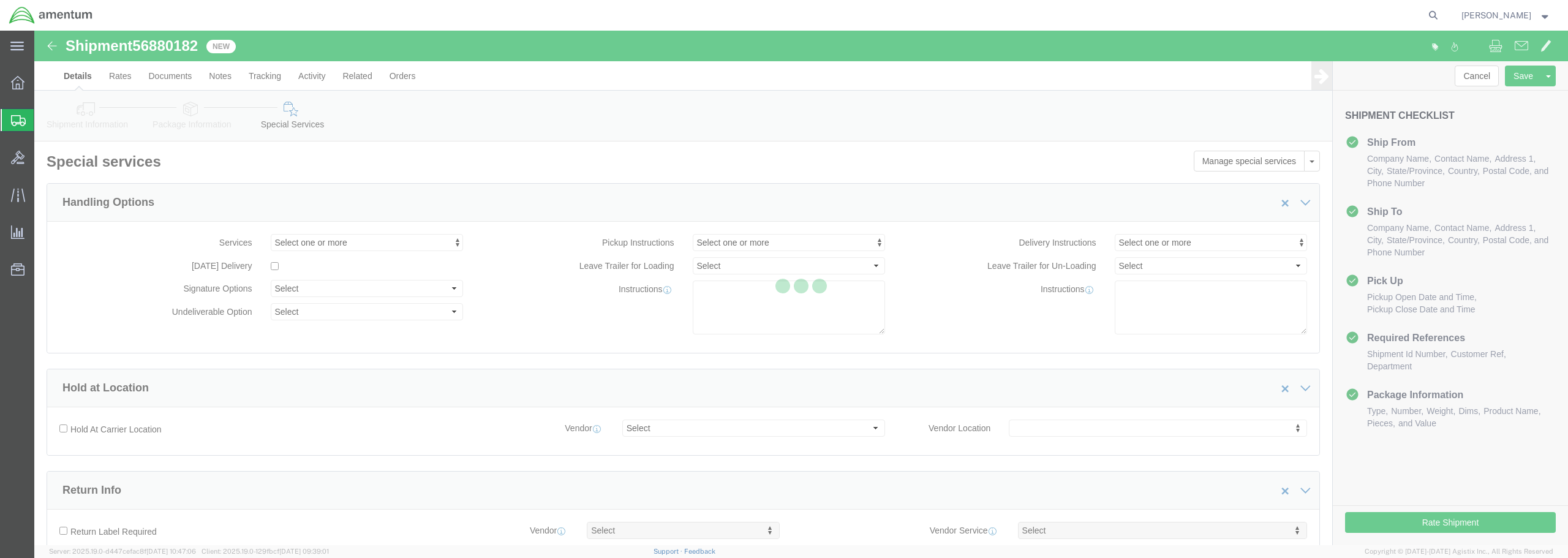
select select "DEPARTMENT"
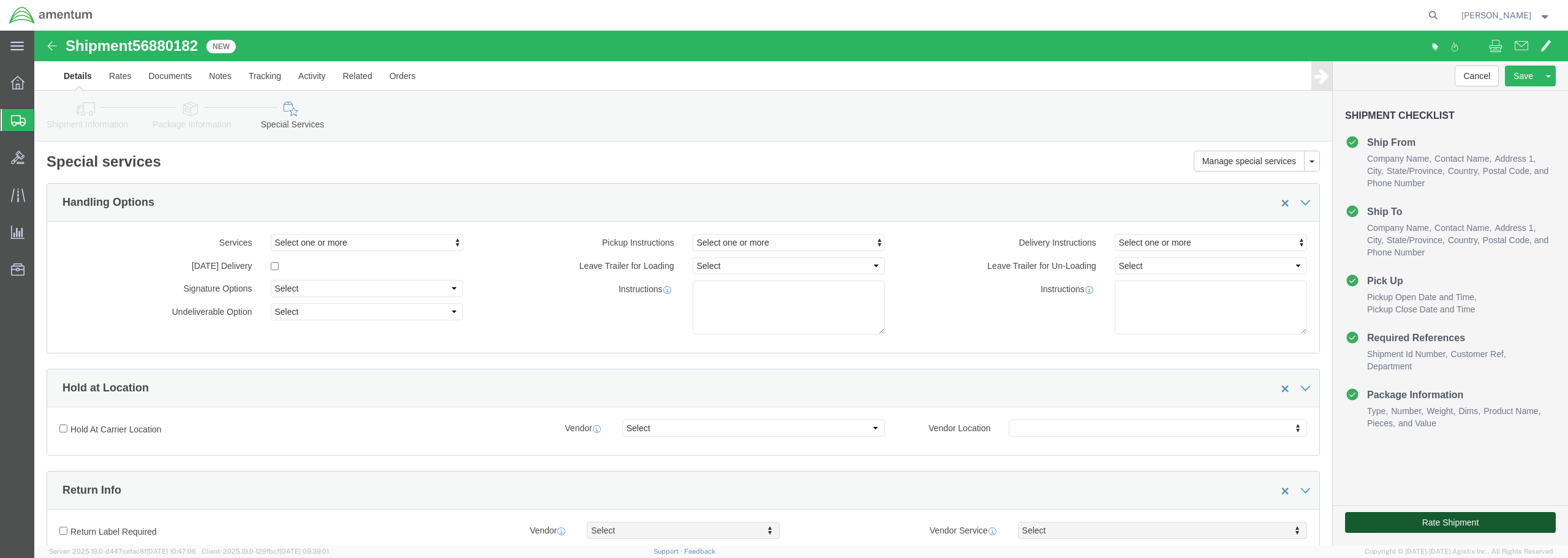
click button "Rate Shipment"
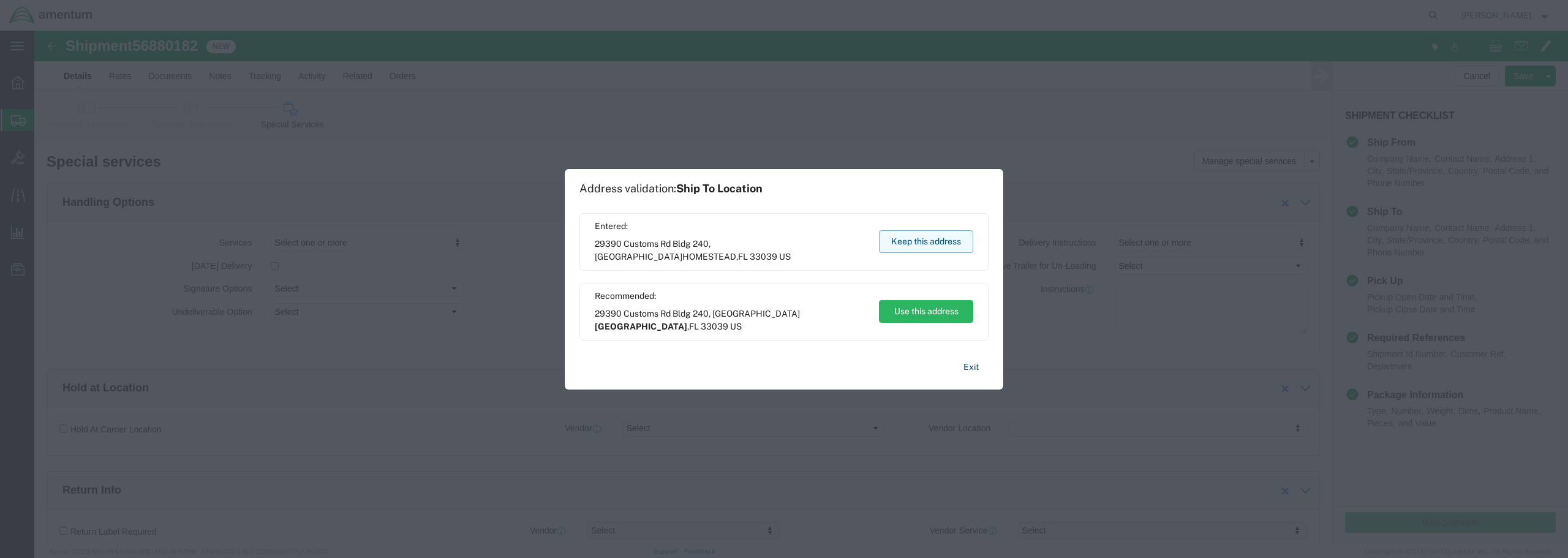
click at [916, 244] on button "Keep this address" at bounding box center [926, 242] width 94 height 23
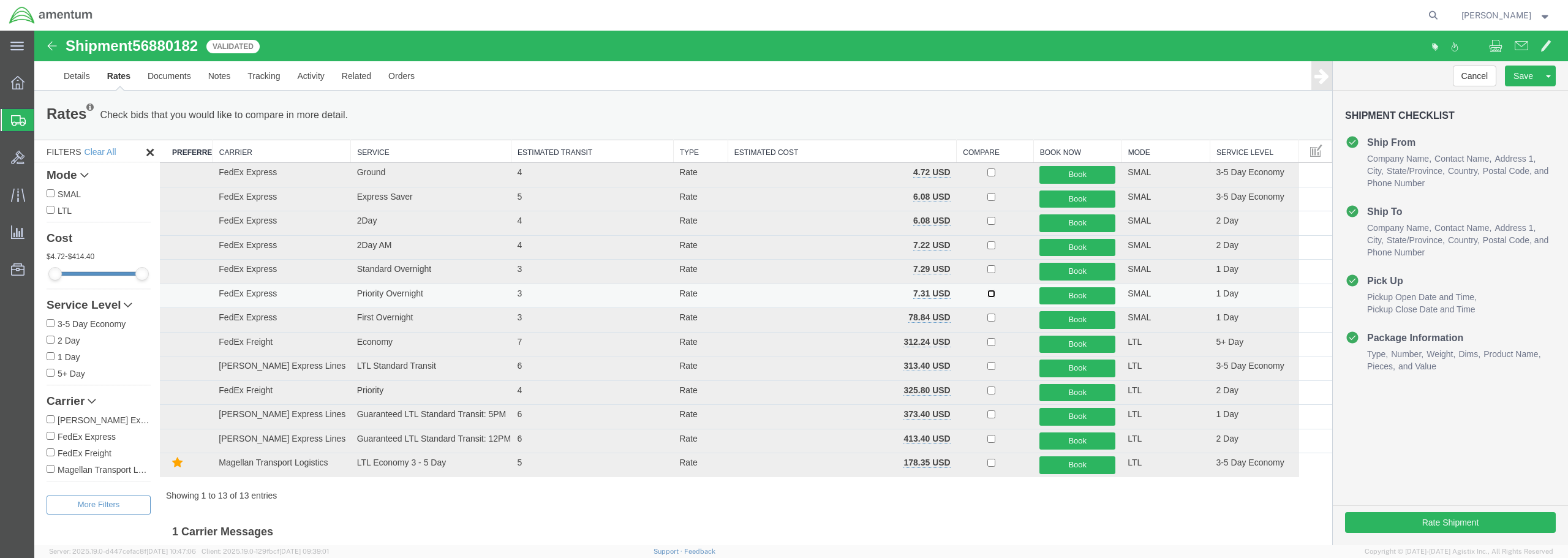
click at [988, 294] on input "checkbox" at bounding box center [991, 293] width 8 height 8
checkbox input "true"
click at [1072, 295] on button "Book" at bounding box center [1077, 295] width 76 height 18
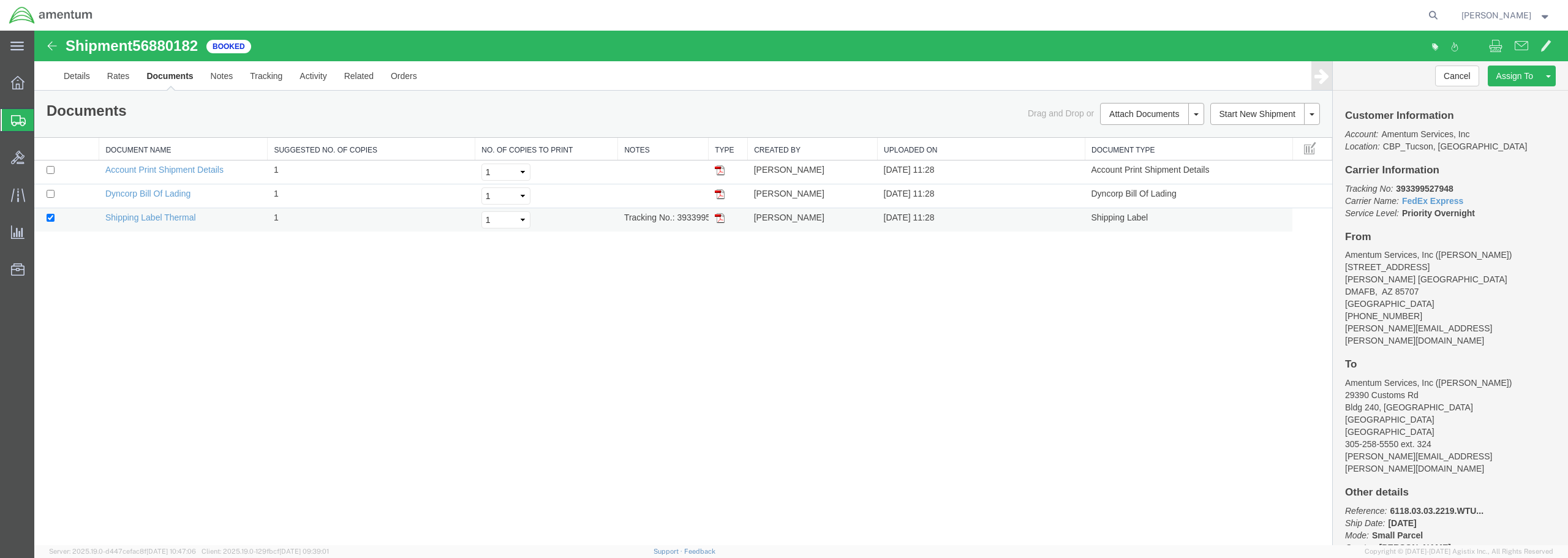
click at [719, 221] on img at bounding box center [720, 218] width 10 height 10
